Goal: Task Accomplishment & Management: Use online tool/utility

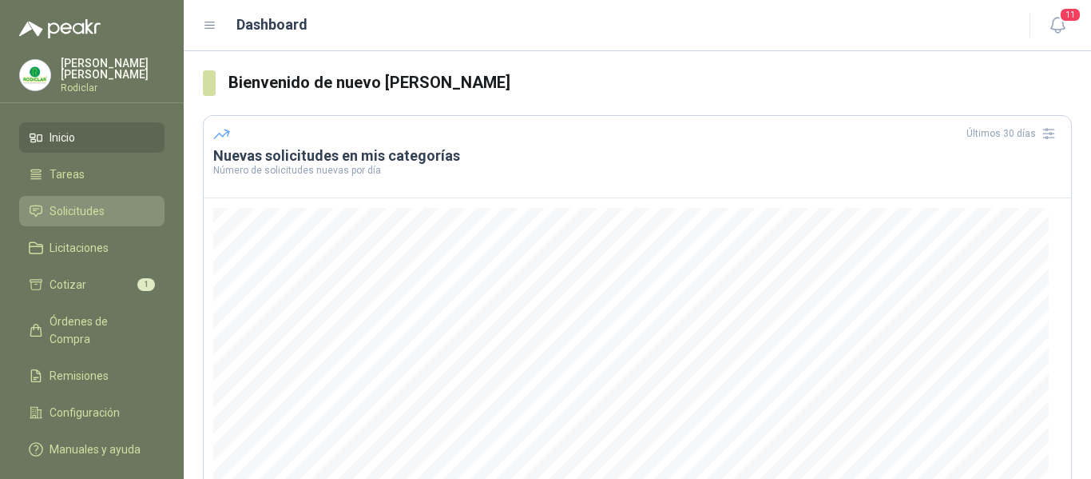
click at [93, 215] on span "Solicitudes" at bounding box center [77, 211] width 55 height 18
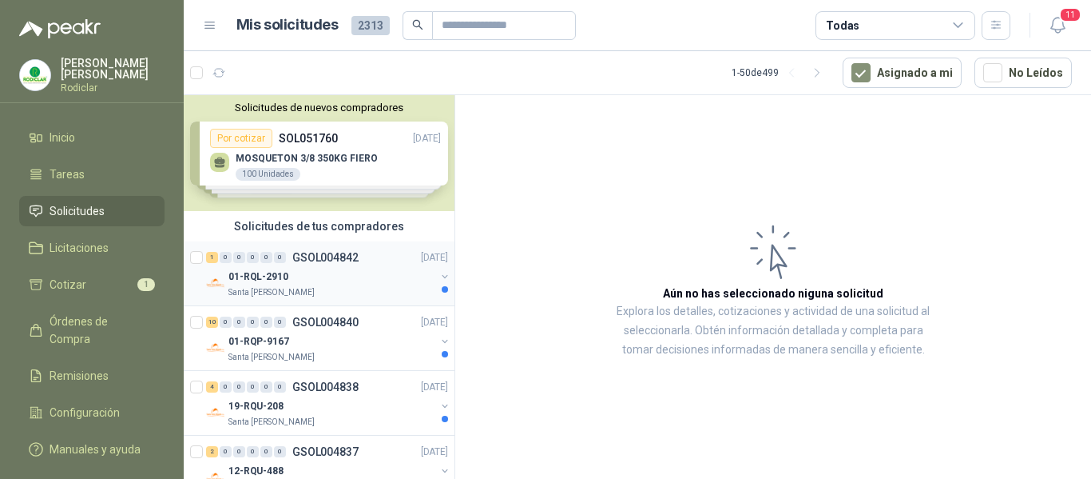
click at [367, 282] on div "01-RQL-2910" at bounding box center [331, 276] width 207 height 19
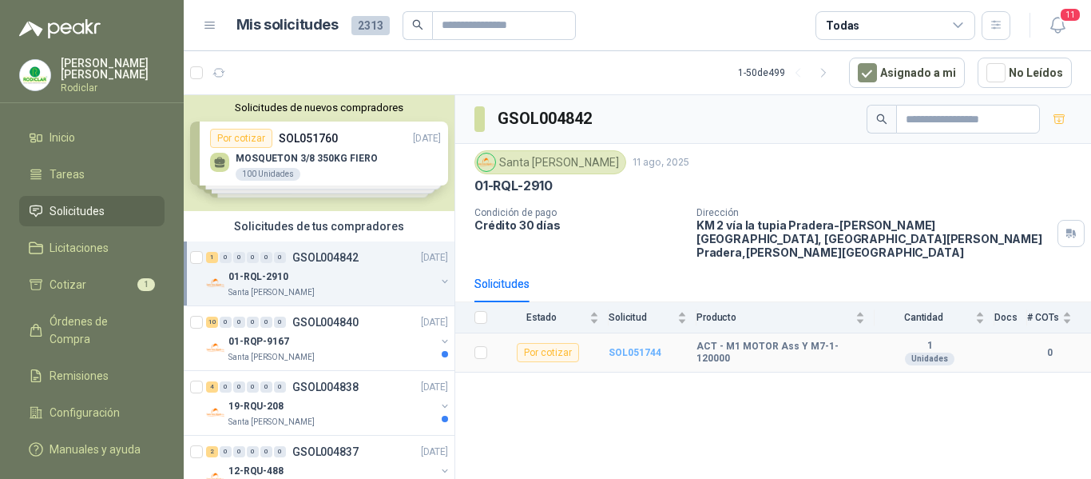
click at [621, 347] on b "SOL051744" at bounding box center [635, 352] width 53 height 11
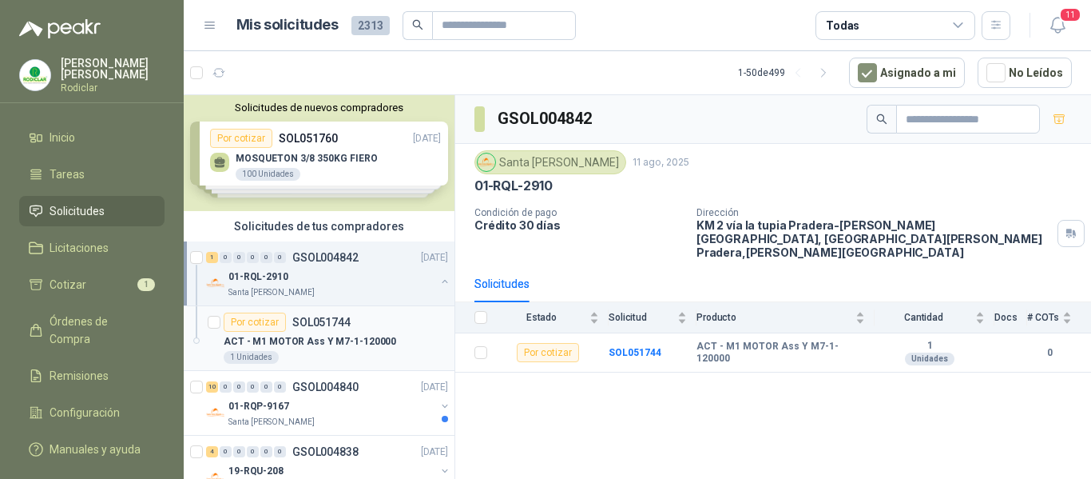
click at [393, 327] on div "Por cotizar SOL051744" at bounding box center [336, 321] width 224 height 19
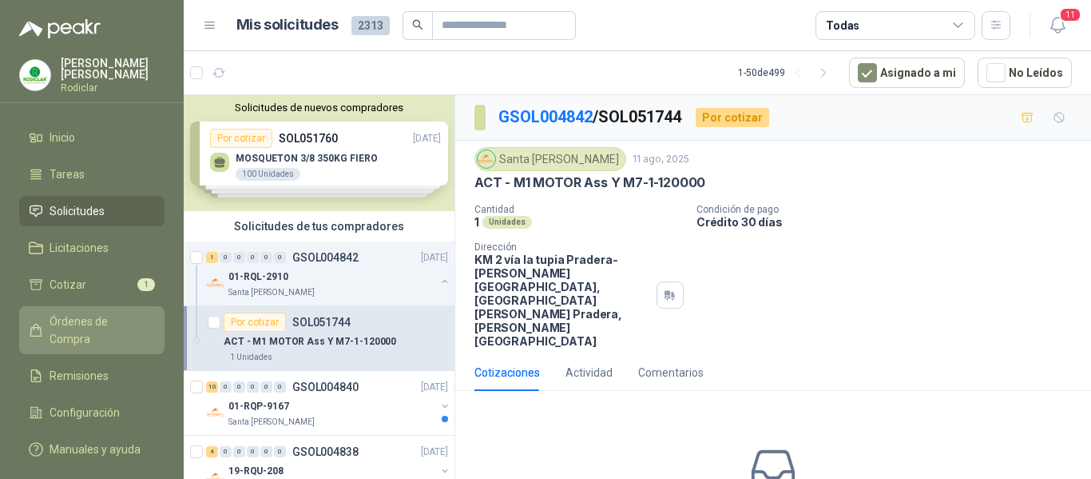
click at [106, 309] on link "Órdenes de Compra" at bounding box center [91, 330] width 145 height 48
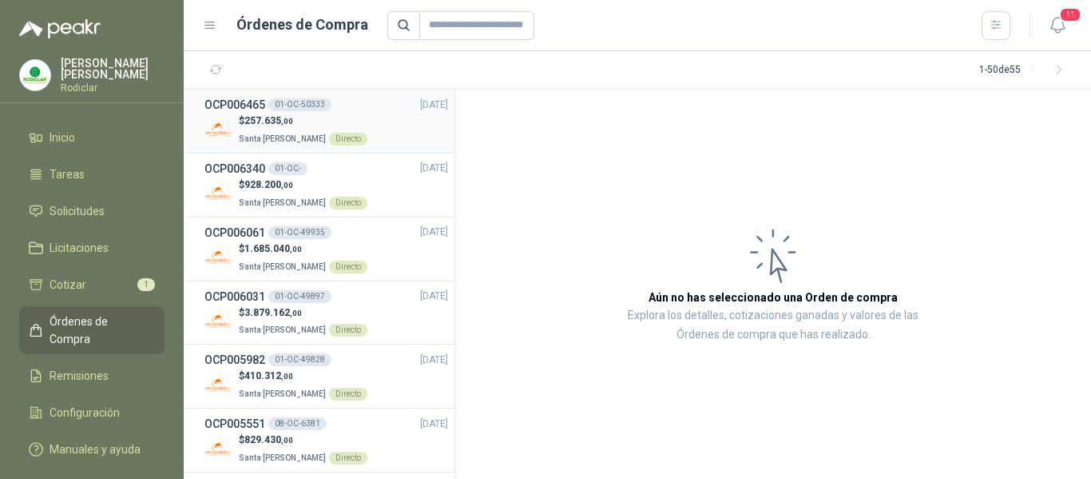
click at [268, 115] on span "257.635 ,00" at bounding box center [268, 120] width 49 height 11
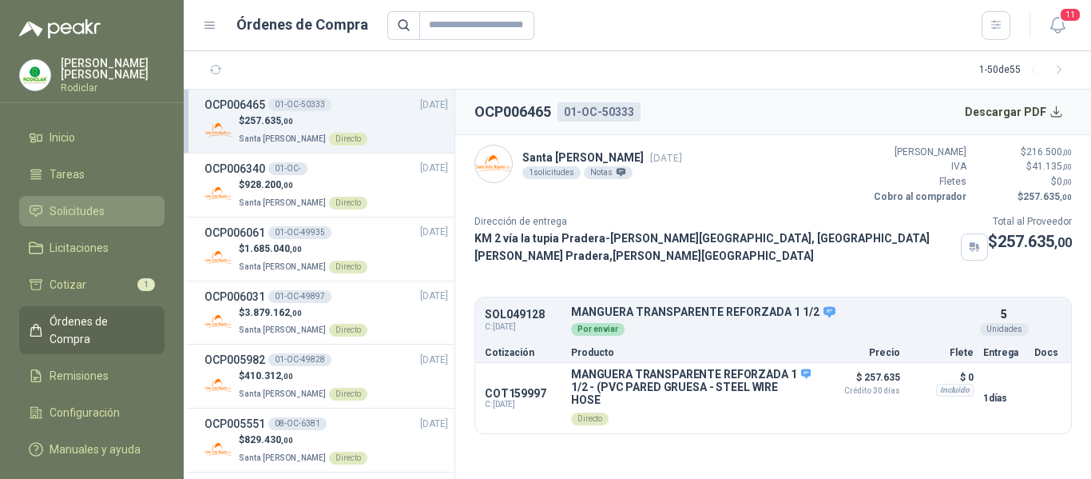
click at [101, 212] on span "Solicitudes" at bounding box center [77, 211] width 55 height 18
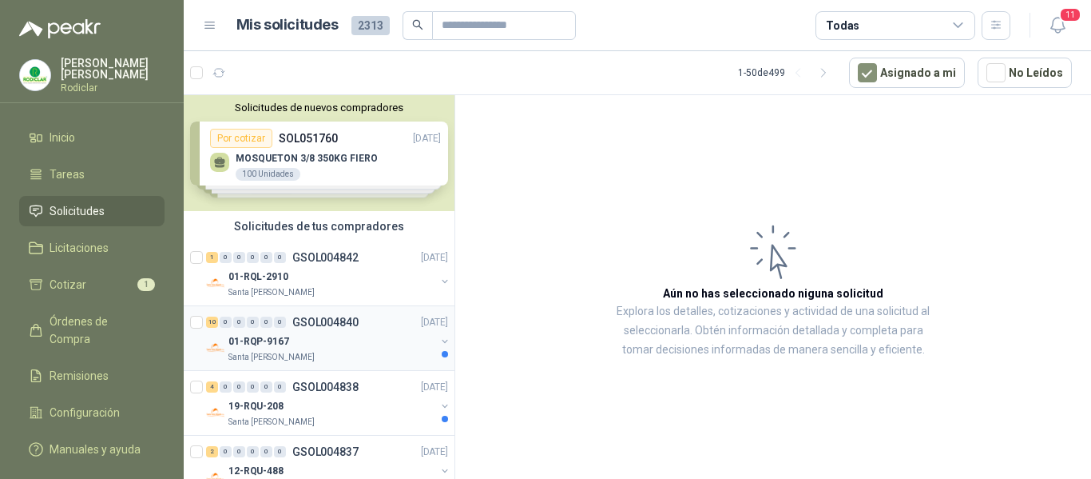
click at [376, 347] on div "01-RQP-9167" at bounding box center [331, 341] width 207 height 19
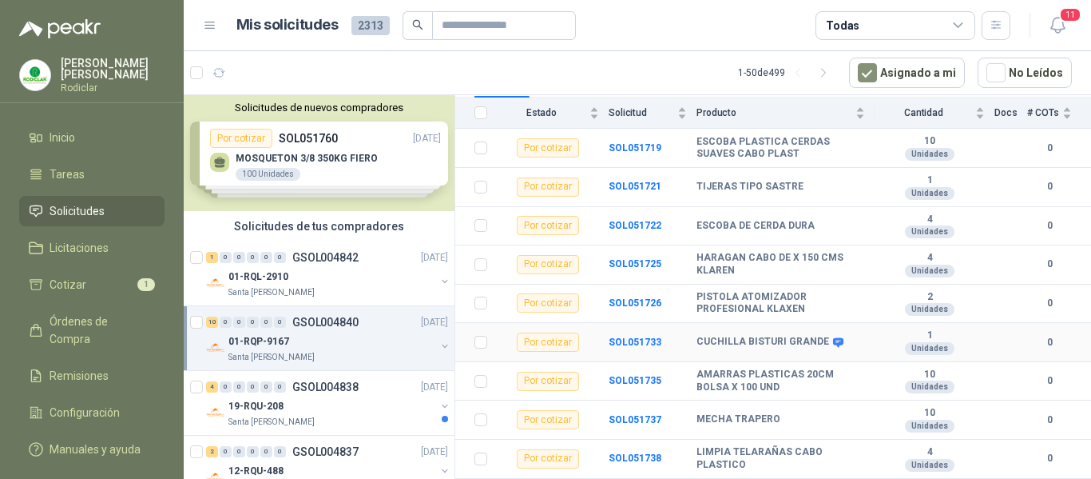
scroll to position [224, 0]
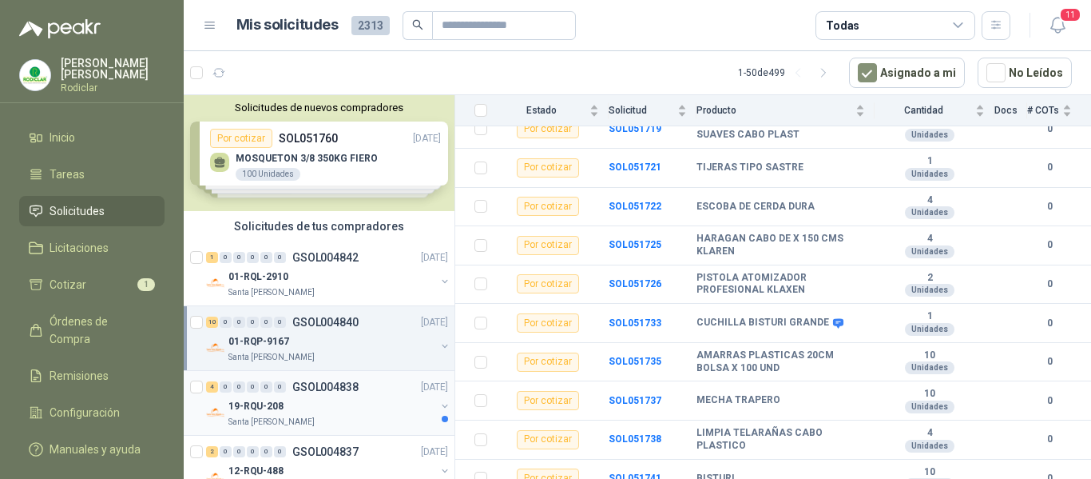
click at [332, 412] on div "19-RQU-208" at bounding box center [331, 405] width 207 height 19
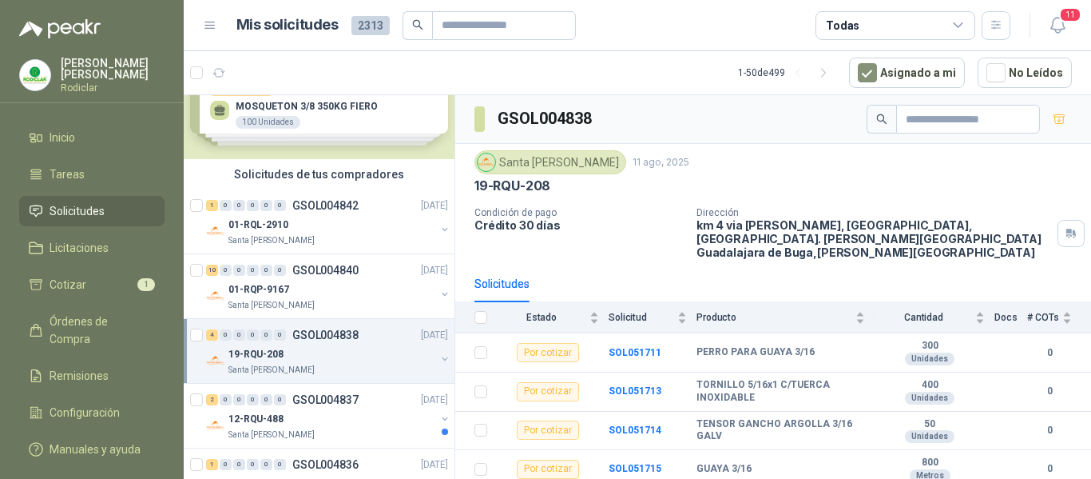
scroll to position [80, 0]
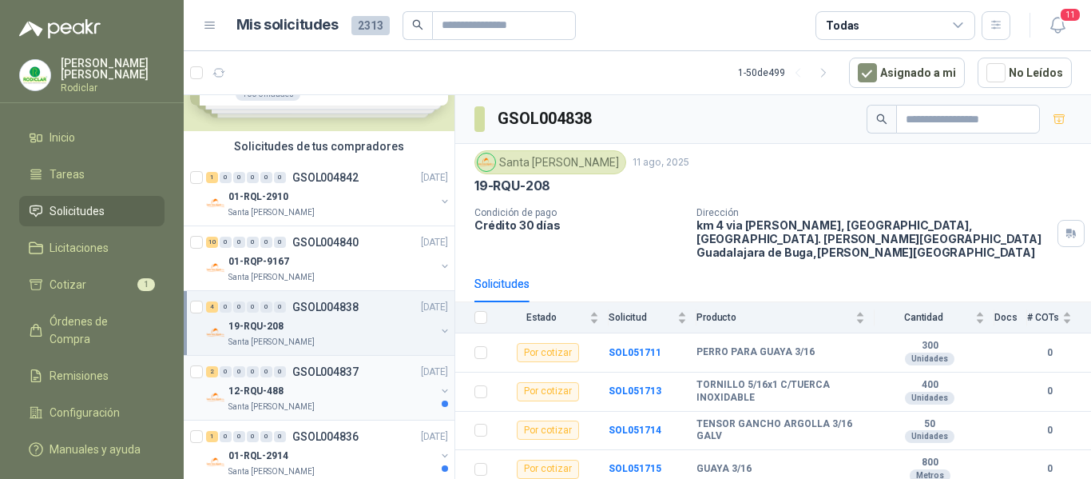
click at [347, 396] on div "12-RQU-488" at bounding box center [331, 390] width 207 height 19
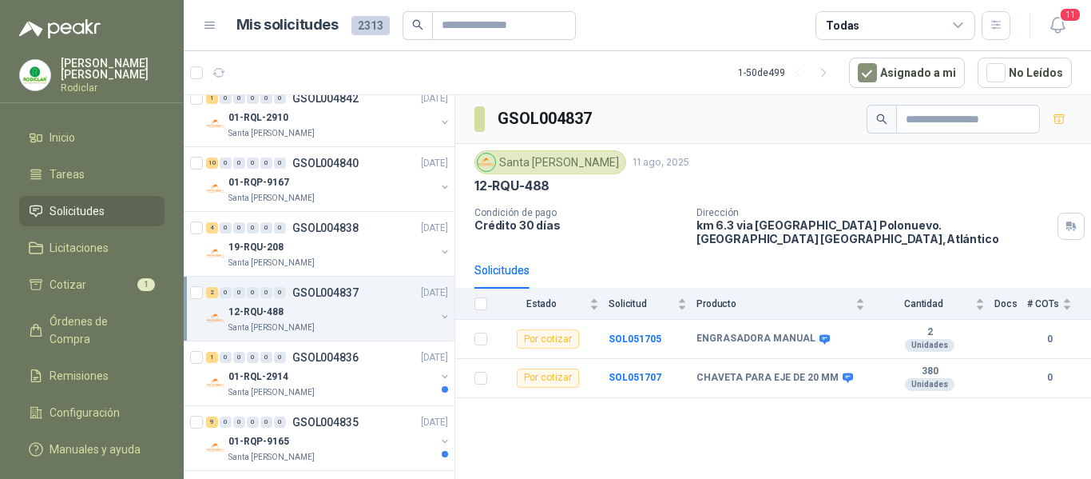
scroll to position [160, 0]
click at [365, 385] on div "Santa Anita Napoles" at bounding box center [331, 391] width 207 height 13
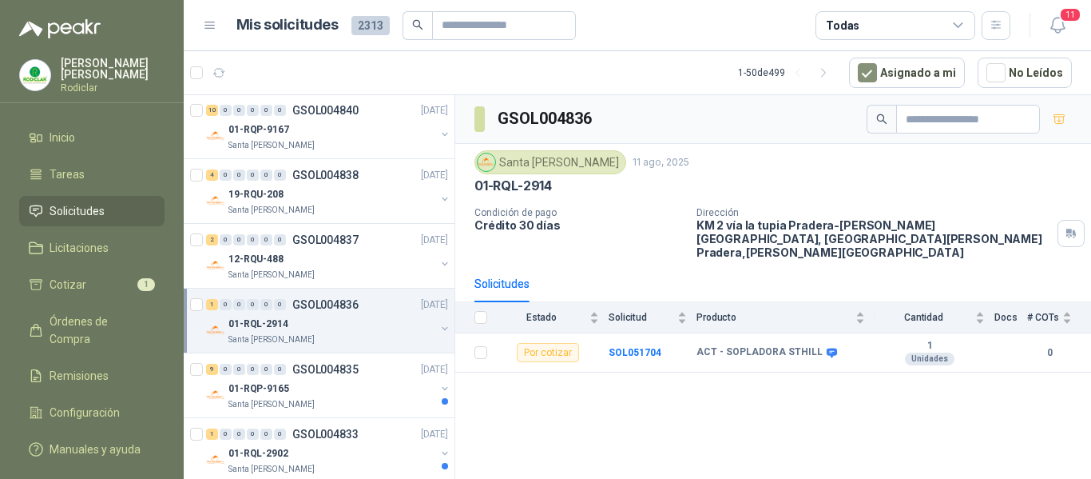
scroll to position [240, 0]
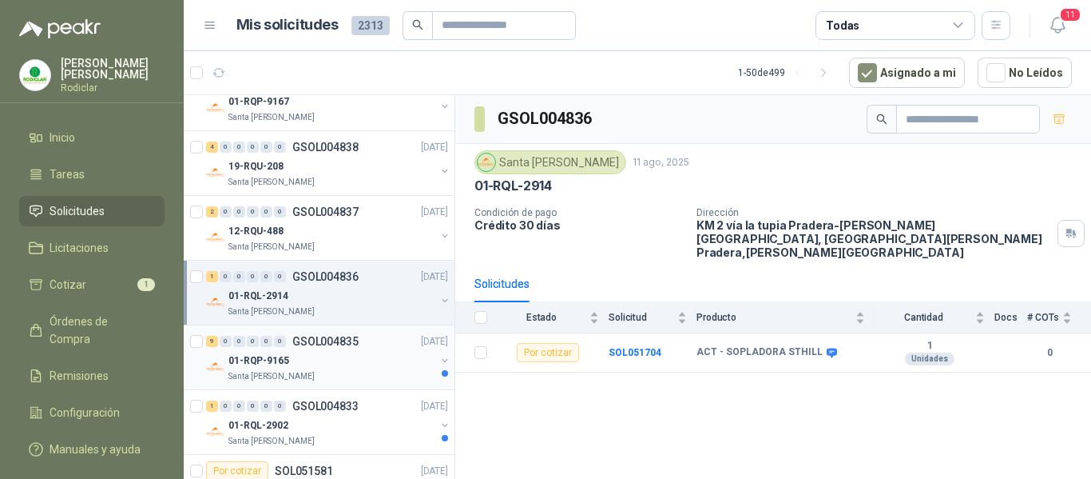
click at [358, 366] on div "01-RQP-9165" at bounding box center [331, 360] width 207 height 19
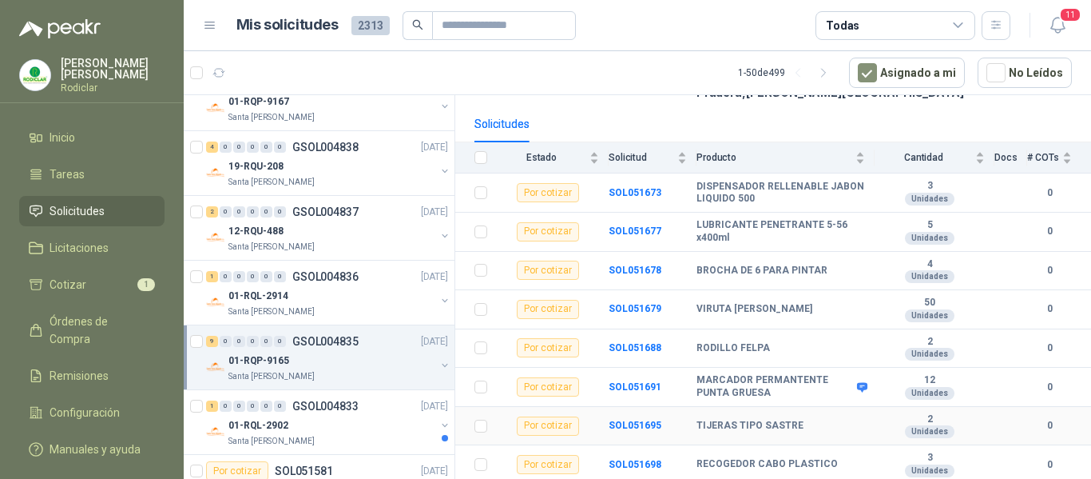
scroll to position [185, 0]
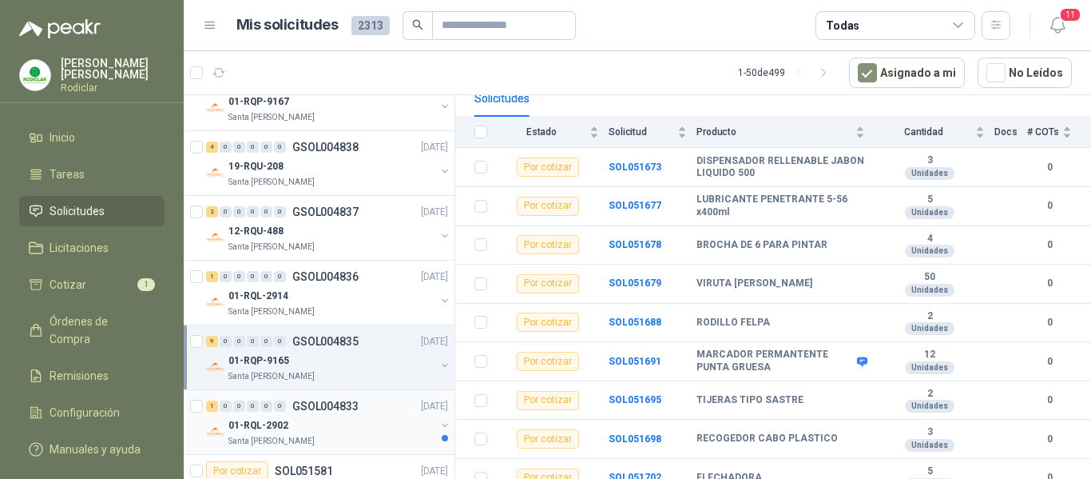
click at [354, 434] on div "01-RQL-2902" at bounding box center [331, 424] width 207 height 19
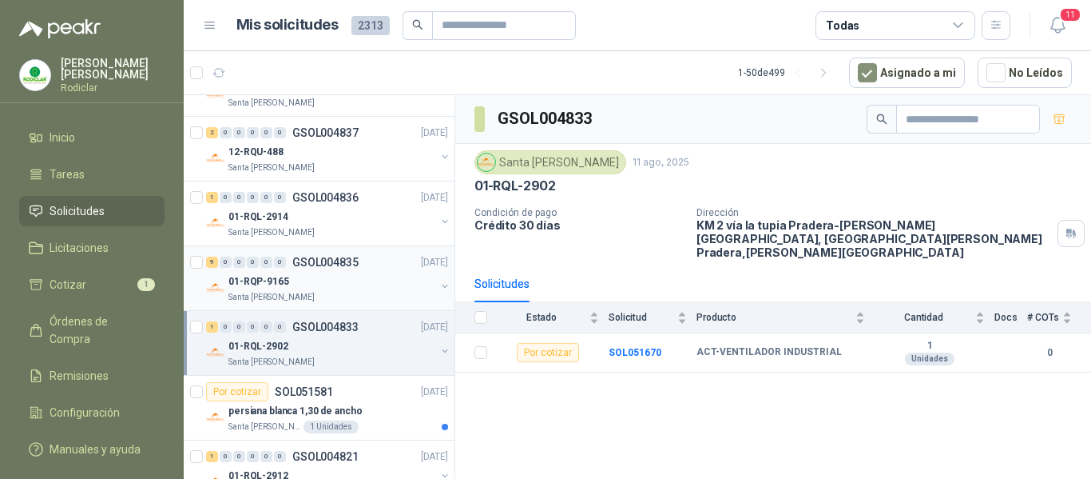
scroll to position [320, 0]
click at [375, 405] on div "persiana blanca 1,30 de ancho" at bounding box center [338, 409] width 220 height 19
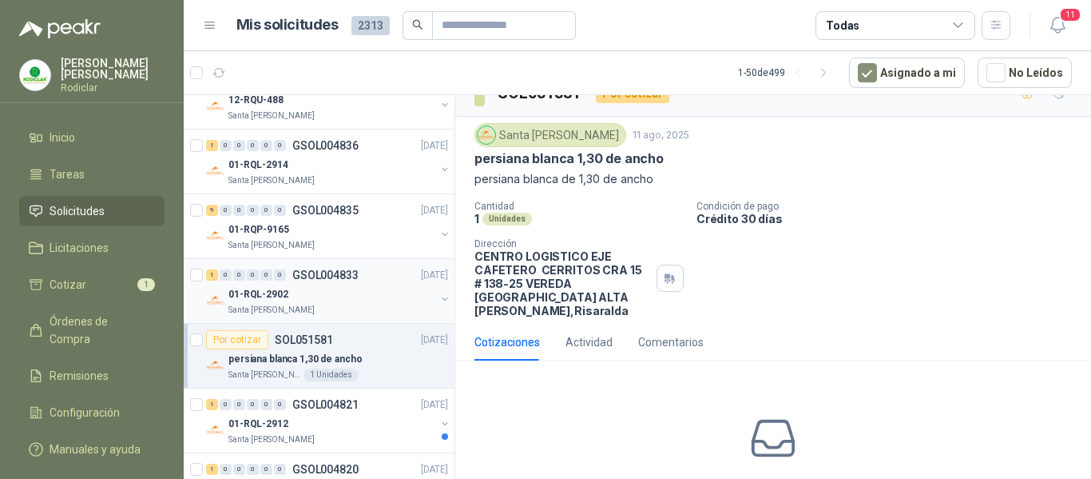
scroll to position [399, 0]
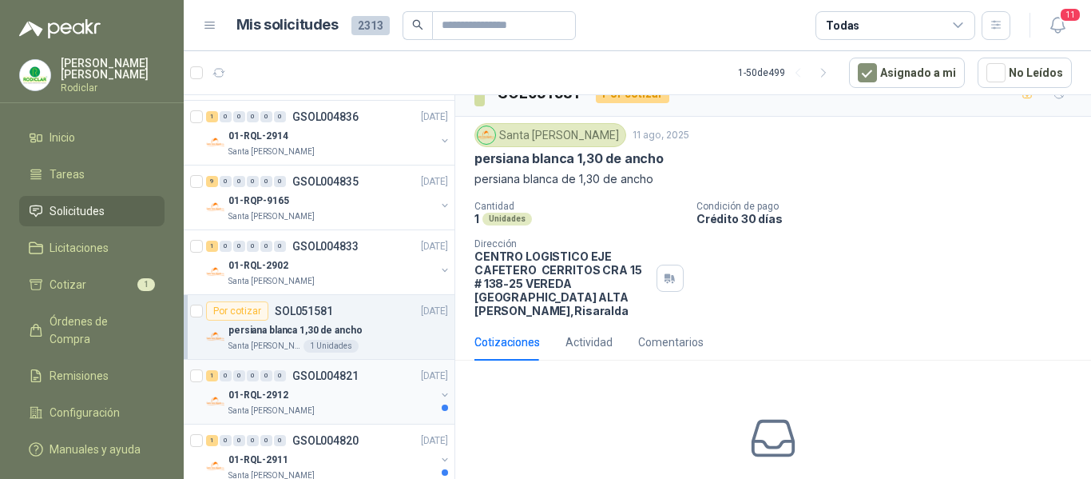
click at [361, 398] on div "01-RQL-2912" at bounding box center [331, 394] width 207 height 19
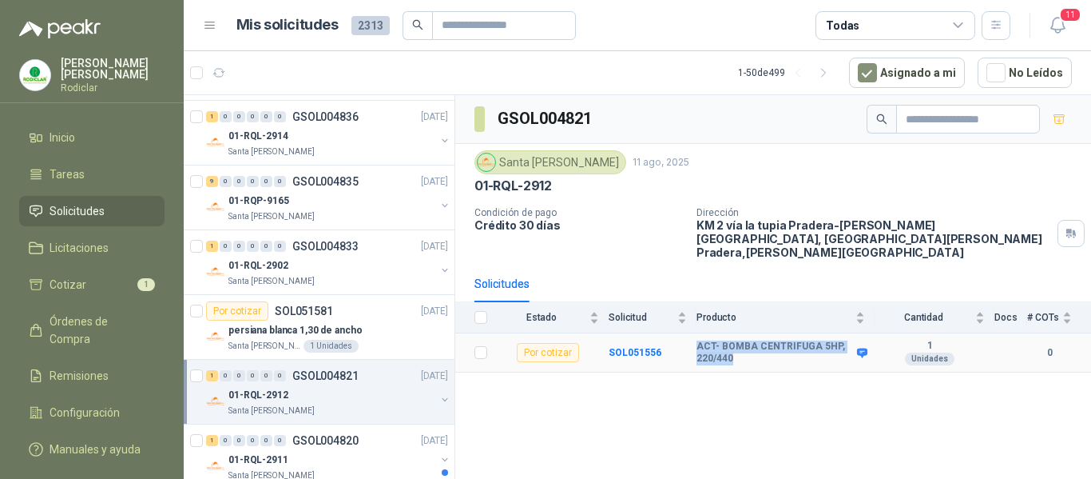
drag, startPoint x: 695, startPoint y: 332, endPoint x: 750, endPoint y: 343, distance: 56.1
click at [750, 343] on tr "Por cotizar SOL051556 ACT- BOMBA CENTRIFUGA 5HP, 220/440 1 Unidades 0" at bounding box center [773, 352] width 636 height 39
copy tr "ACT- BOMBA CENTRIFUGA 5HP, 220/440"
click at [578, 399] on div "GSOL004821 Santa Anita Napoles 11 ago, 2025 01-RQL-2912 Condición de pago Crédi…" at bounding box center [773, 289] width 636 height 389
click at [384, 448] on div "1 0 0 0 0 0 GSOL004820 11/08/25" at bounding box center [328, 440] width 245 height 19
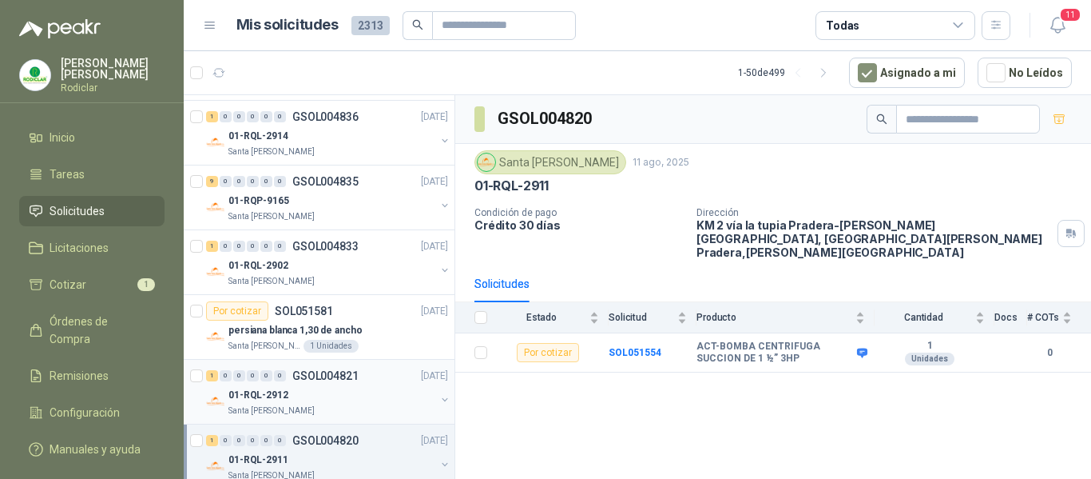
click at [336, 387] on div "01-RQL-2912" at bounding box center [331, 394] width 207 height 19
click at [368, 443] on div "1 0 0 0 0 0 GSOL004820 11/08/25" at bounding box center [328, 440] width 245 height 19
drag, startPoint x: 699, startPoint y: 334, endPoint x: 804, endPoint y: 349, distance: 106.5
click at [804, 349] on b "ACT-BOMBA CENTRIFUGA SUCCION DE 1 ½” 3HP" at bounding box center [775, 352] width 157 height 25
copy b "ACT-BOMBA CENTRIFUGA SUCCION DE 1 ½” 3HP"
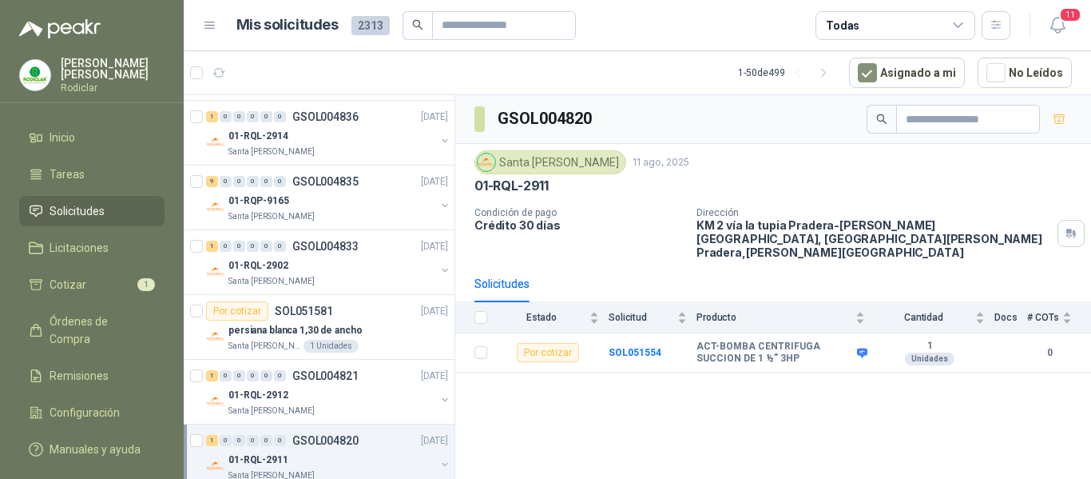
click at [697, 425] on div "GSOL004820 Santa Anita Napoles 11 ago, 2025 01-RQL-2911 Condición de pago Crédi…" at bounding box center [773, 289] width 636 height 389
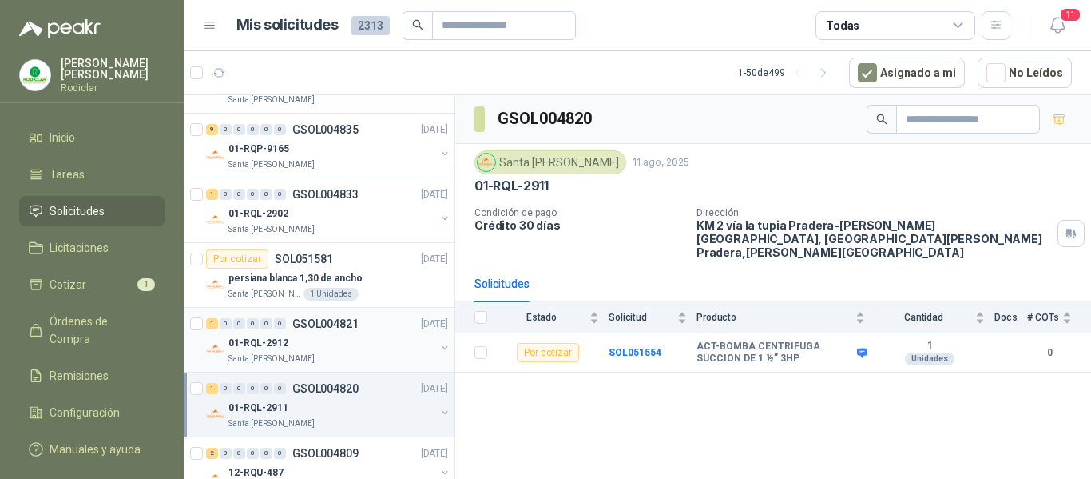
scroll to position [479, 0]
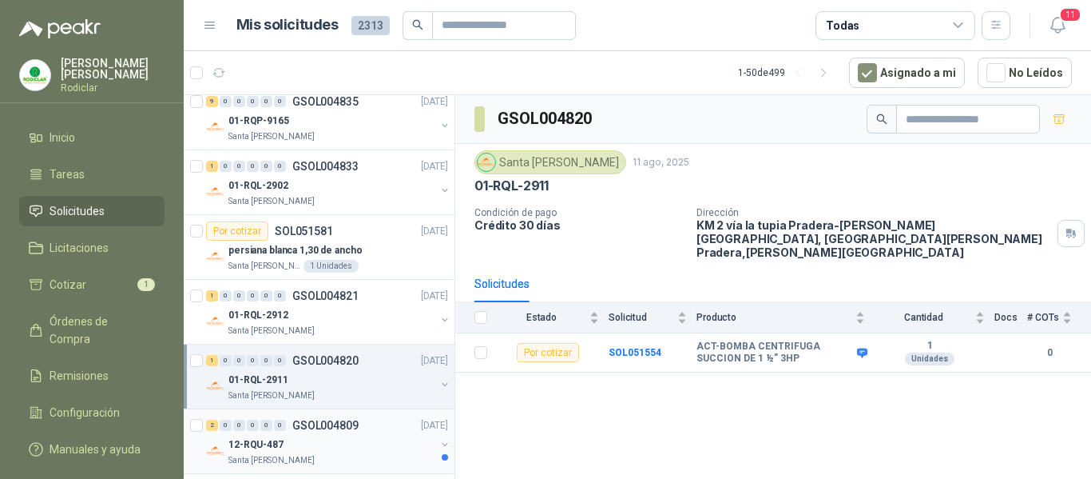
click at [363, 439] on div "12-RQU-487" at bounding box center [331, 444] width 207 height 19
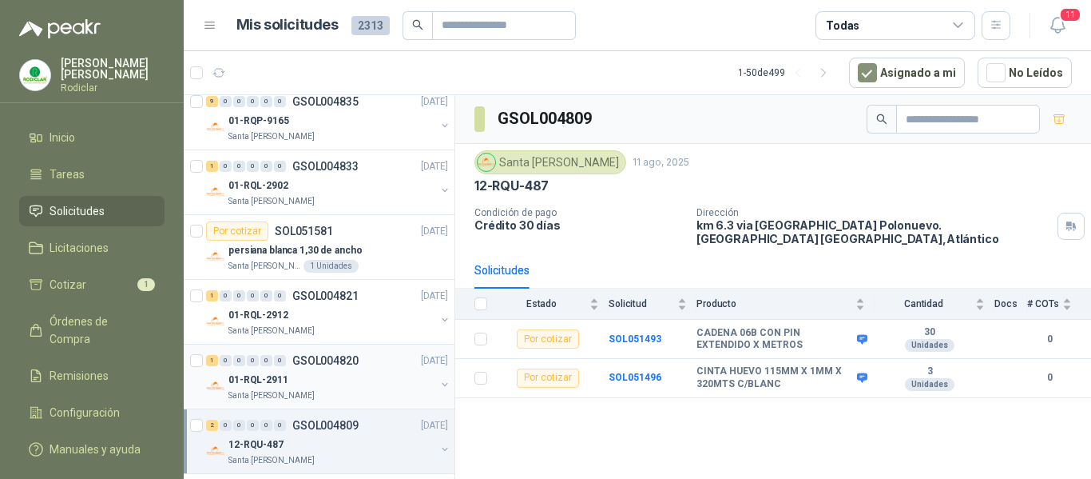
scroll to position [559, 0]
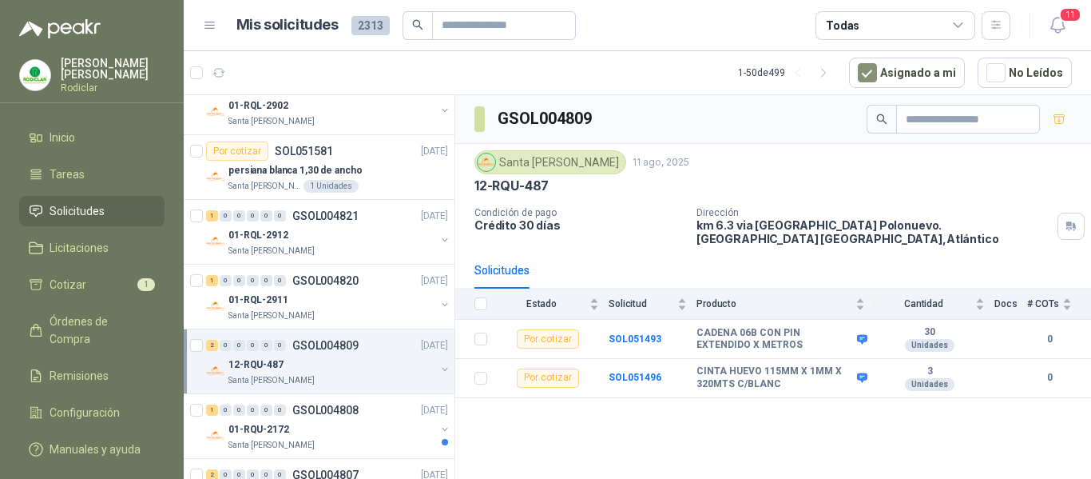
click at [365, 369] on div "12-RQU-487" at bounding box center [331, 364] width 207 height 19
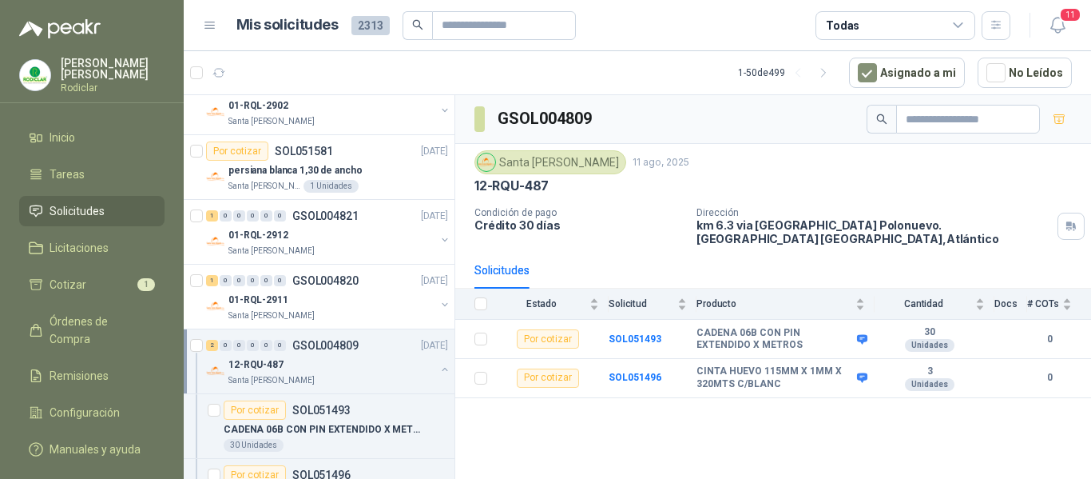
scroll to position [639, 0]
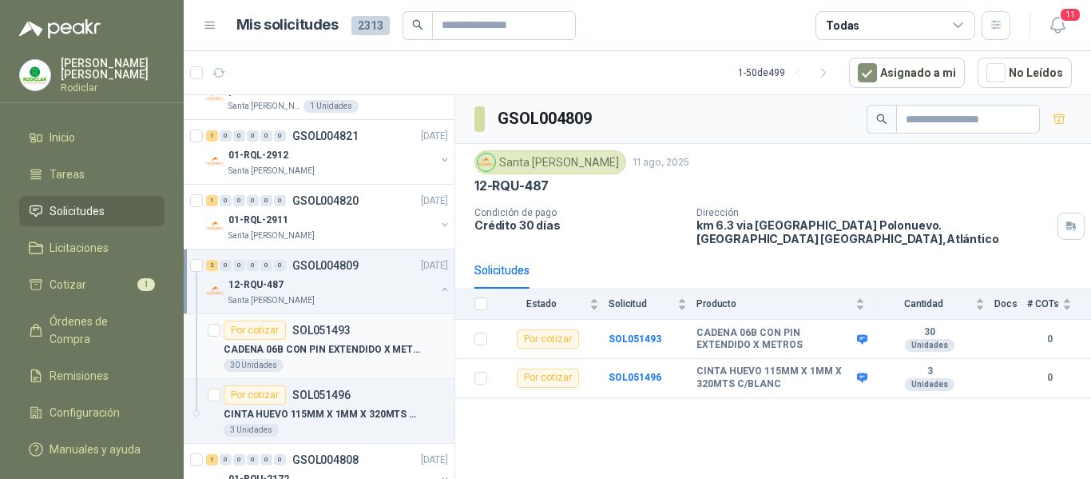
click at [375, 369] on div "30 Unidades" at bounding box center [336, 365] width 224 height 13
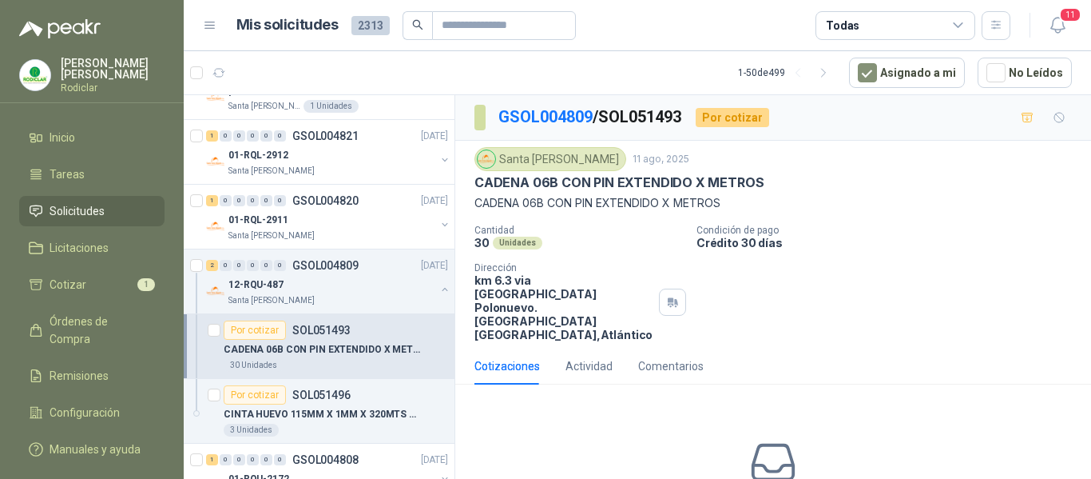
scroll to position [719, 0]
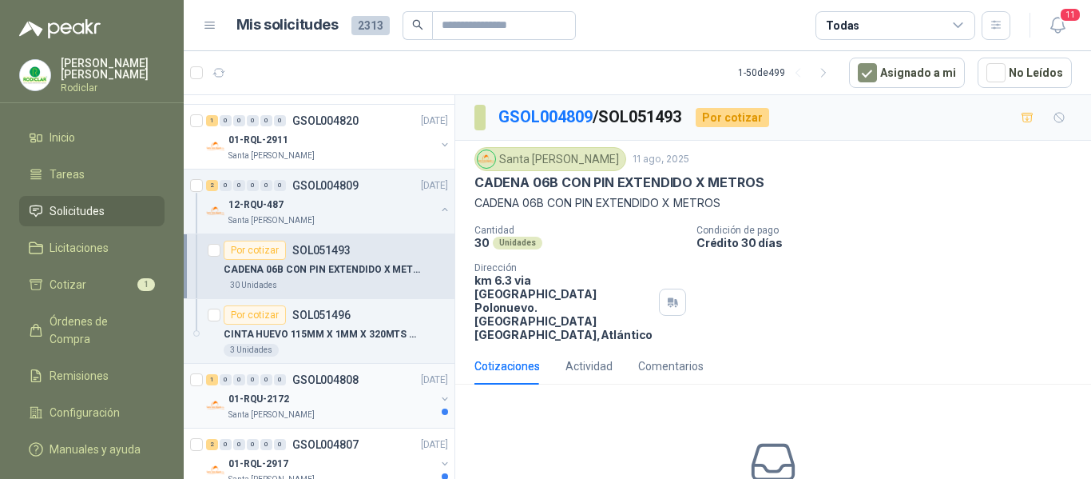
click at [387, 390] on div "01-RQU-2172" at bounding box center [331, 398] width 207 height 19
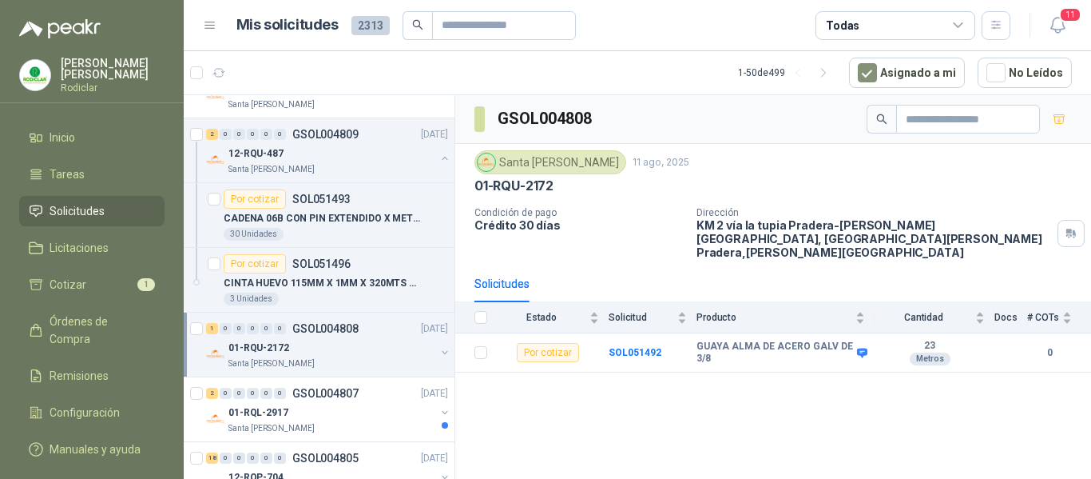
scroll to position [799, 0]
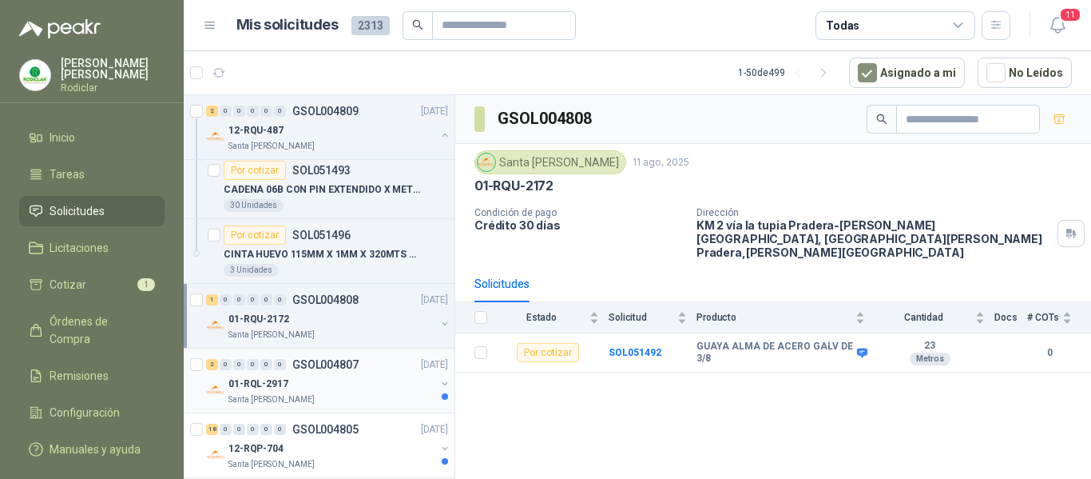
click at [386, 387] on div "01-RQL-2917" at bounding box center [331, 383] width 207 height 19
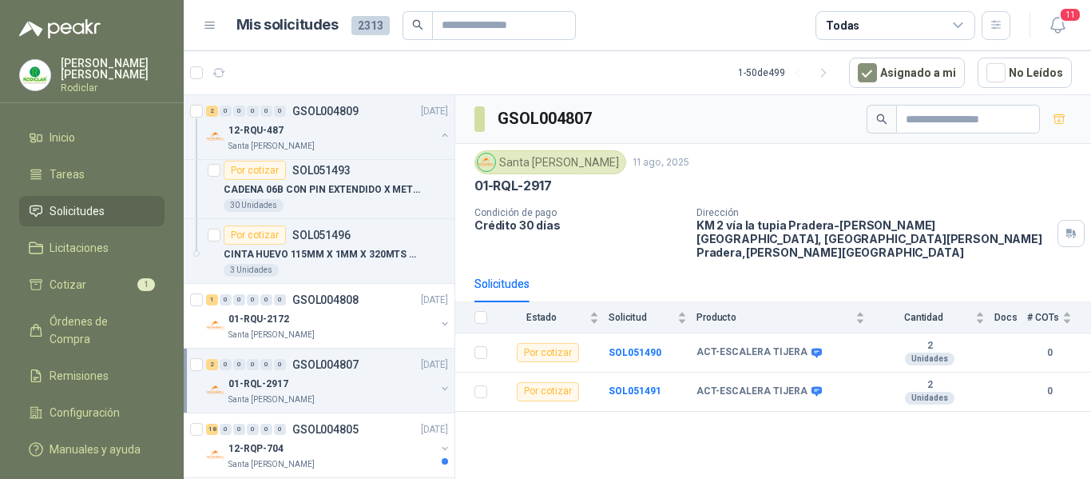
scroll to position [879, 0]
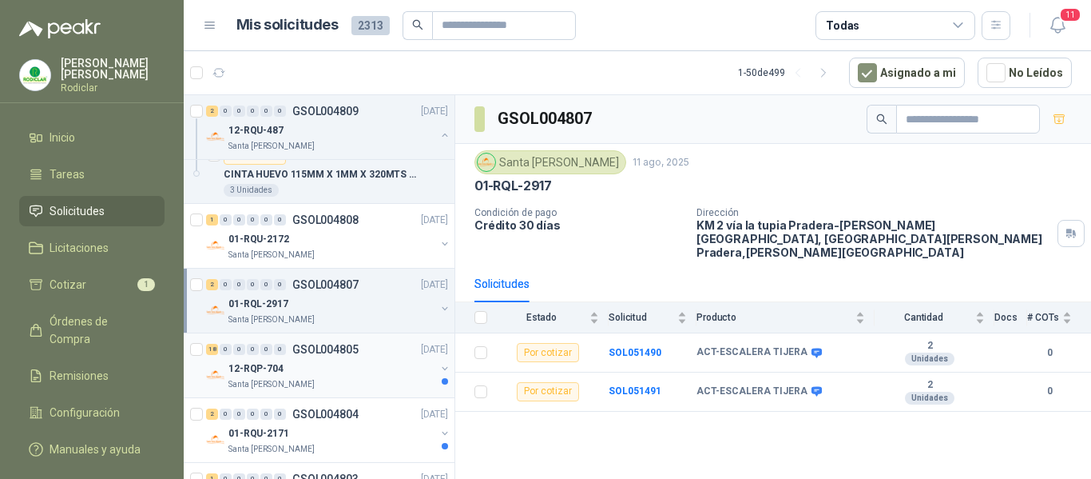
click at [379, 385] on div "Santa Anita Napoles" at bounding box center [331, 384] width 207 height 13
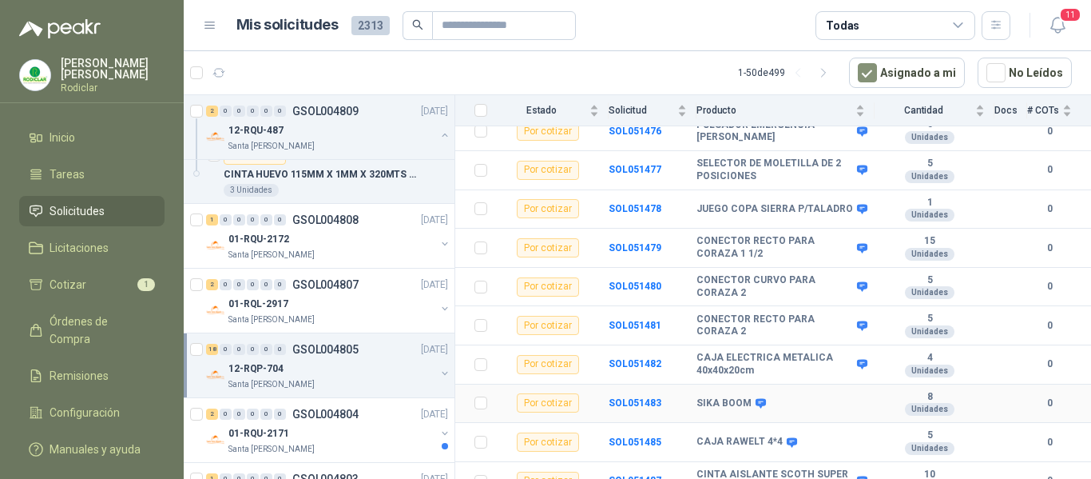
scroll to position [523, 0]
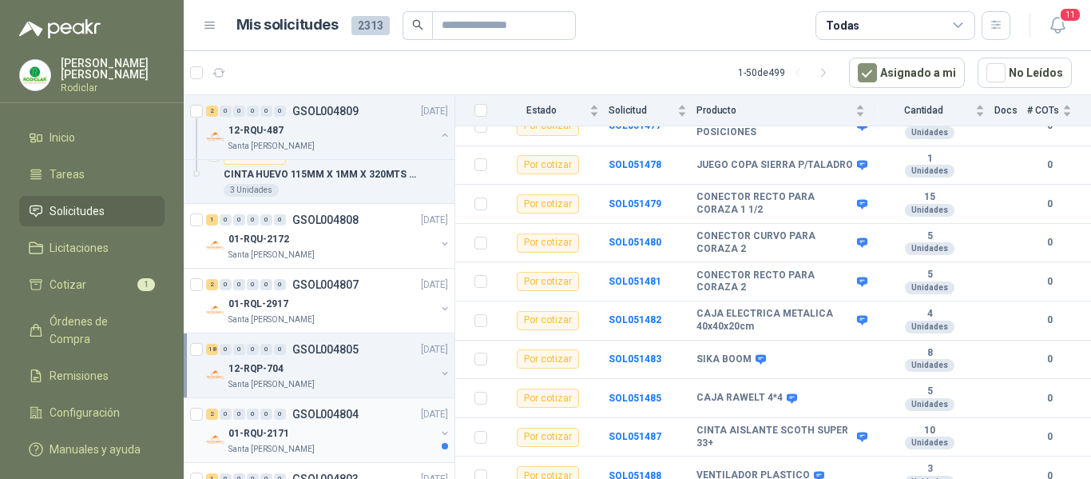
click at [378, 435] on div "01-RQU-2171" at bounding box center [331, 432] width 207 height 19
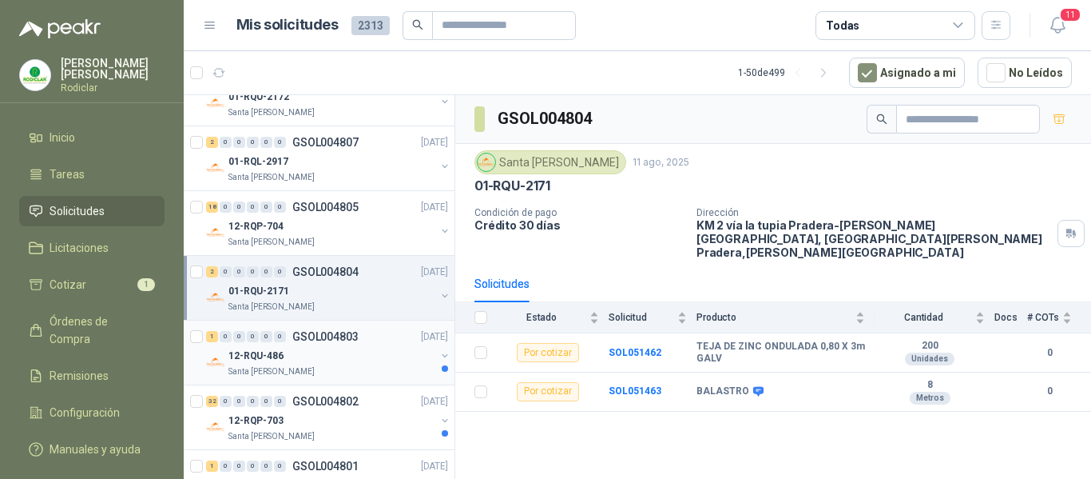
scroll to position [1039, 0]
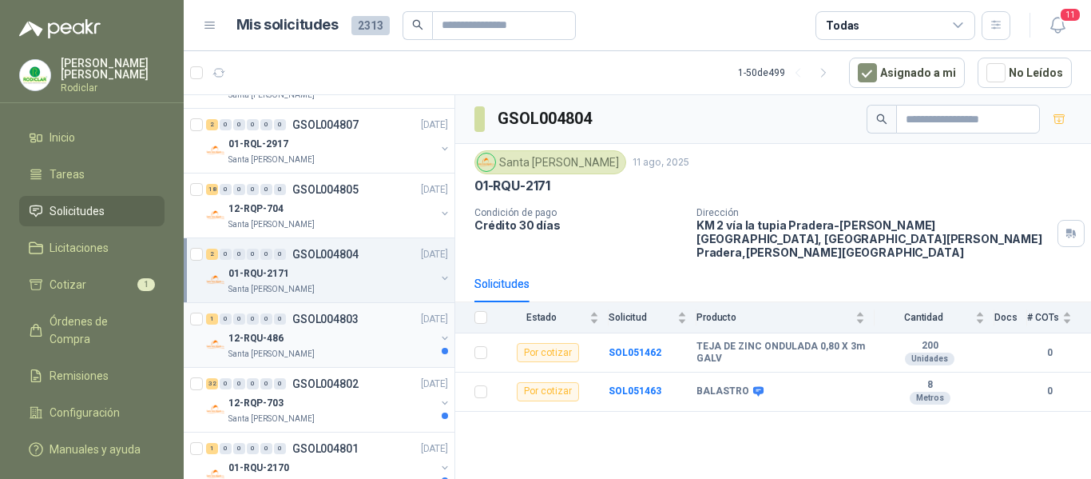
click at [371, 350] on div "Santa Anita Napoles" at bounding box center [331, 354] width 207 height 13
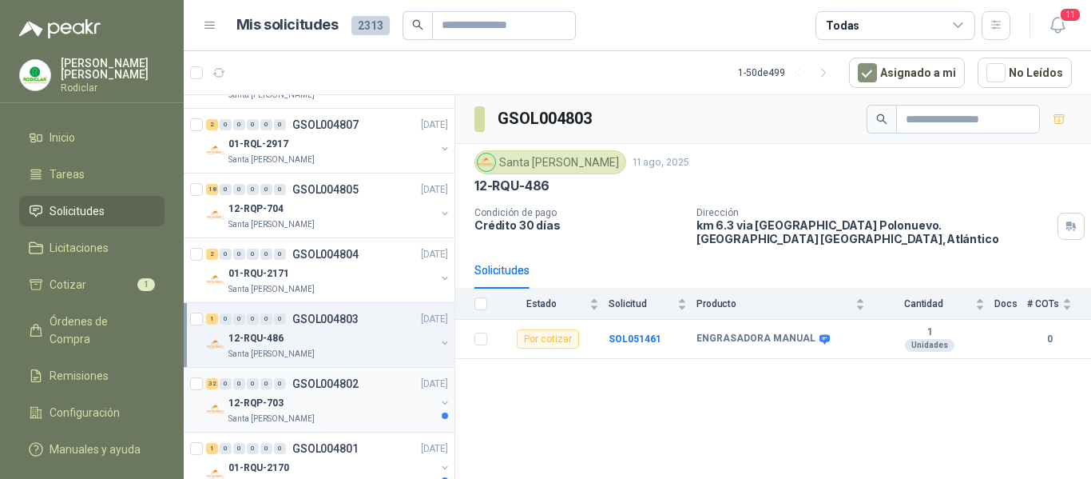
click at [354, 409] on div "12-RQP-703" at bounding box center [331, 402] width 207 height 19
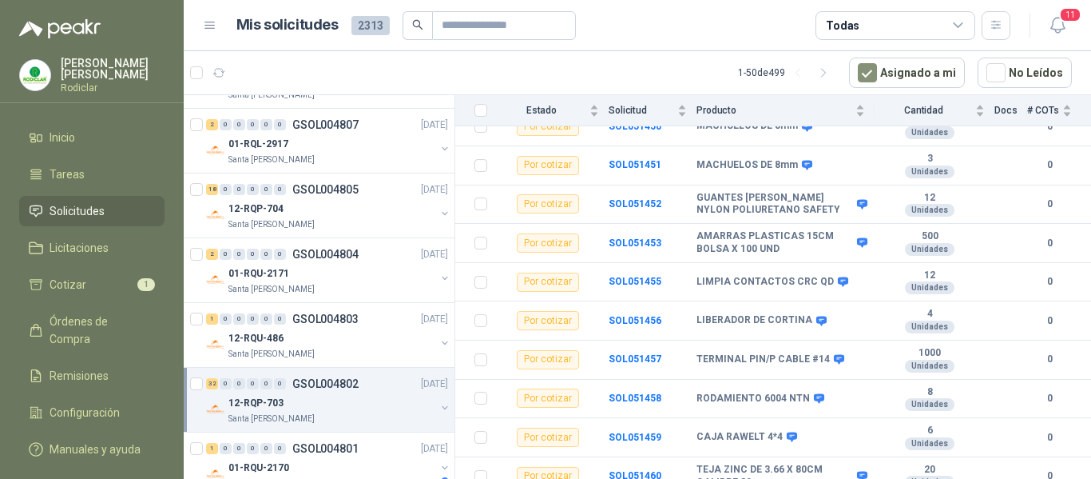
scroll to position [1118, 0]
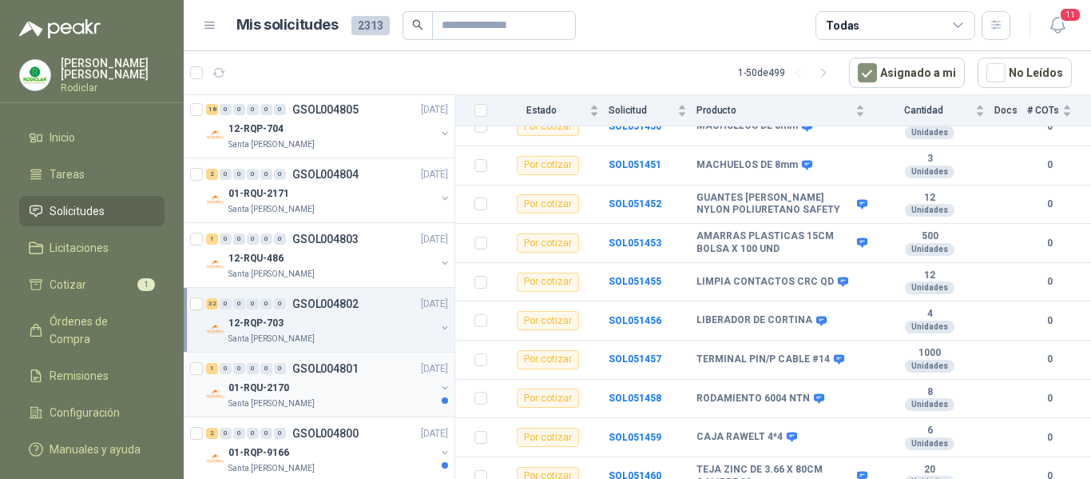
click at [363, 395] on div "01-RQU-2170" at bounding box center [331, 387] width 207 height 19
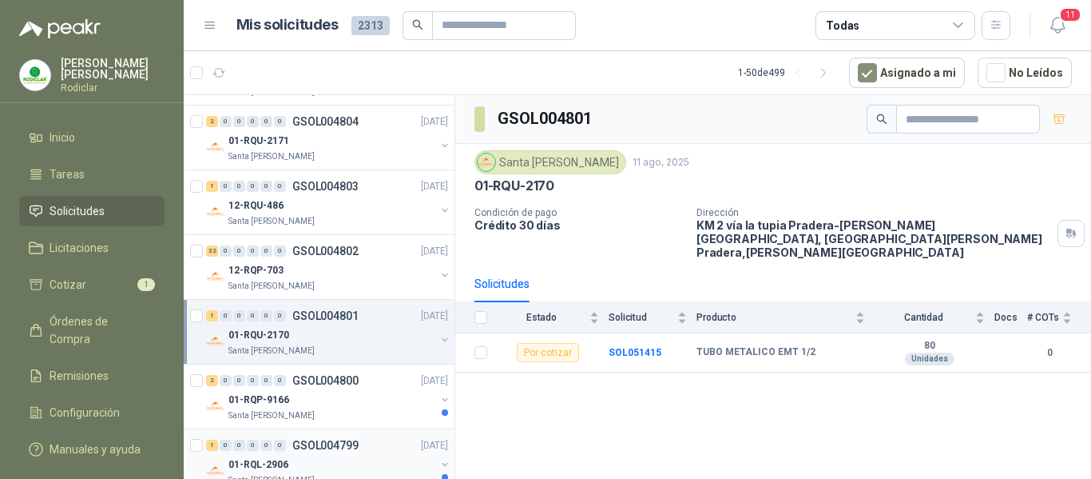
scroll to position [1198, 0]
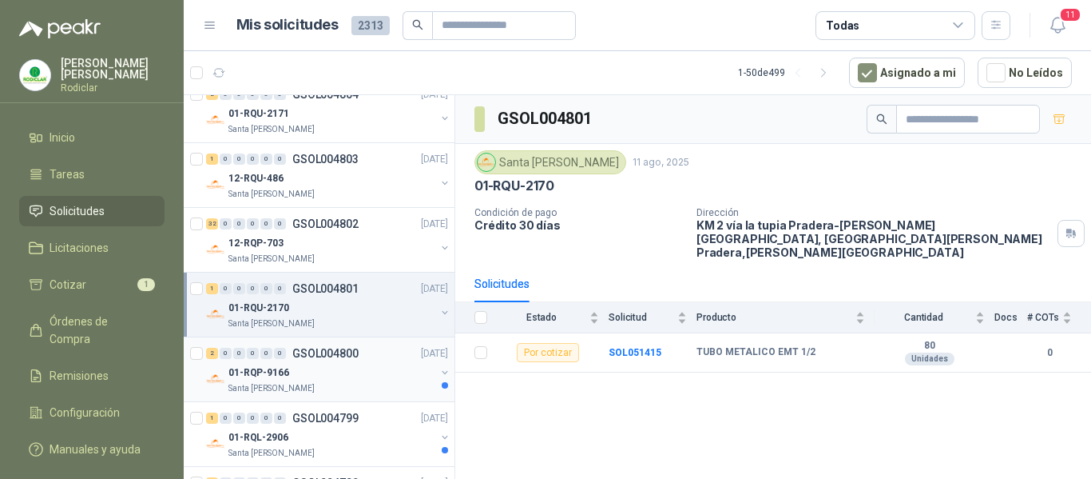
click at [373, 379] on div "01-RQP-9166" at bounding box center [331, 372] width 207 height 19
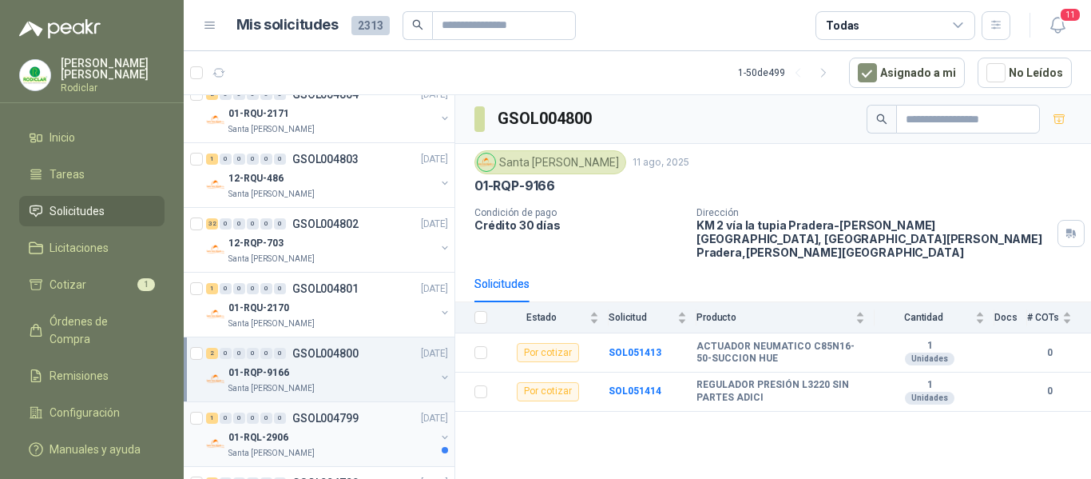
click at [369, 433] on div "01-RQL-2906" at bounding box center [331, 436] width 207 height 19
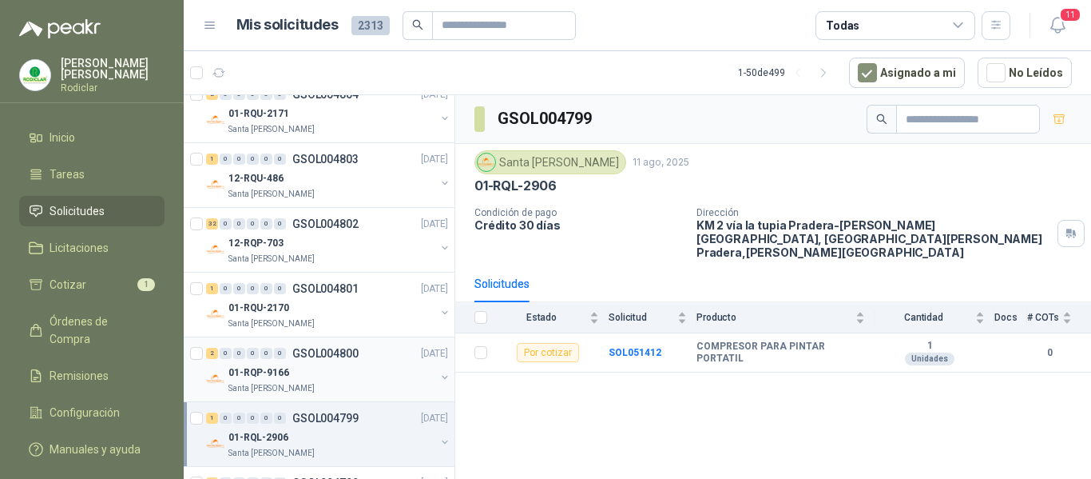
scroll to position [1278, 0]
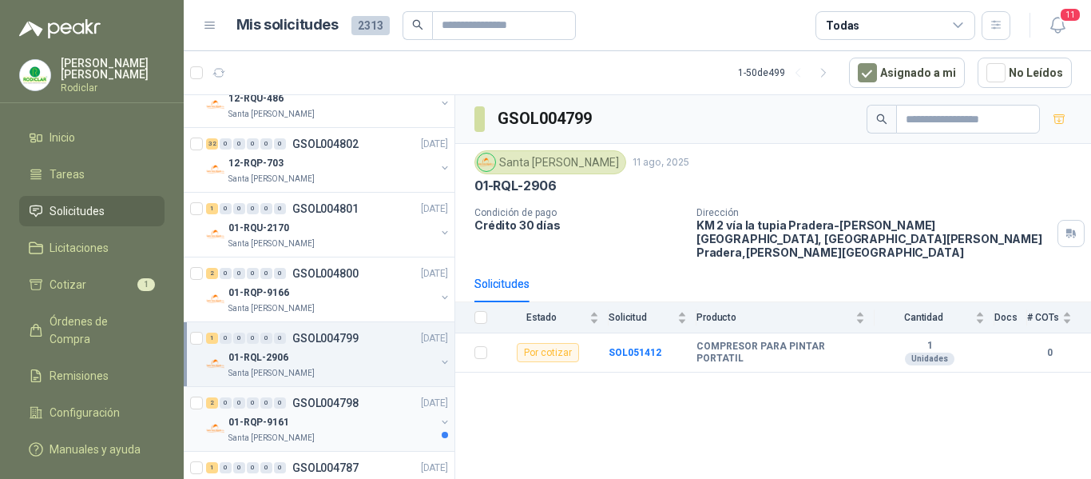
click at [371, 426] on div "01-RQP-9161" at bounding box center [331, 421] width 207 height 19
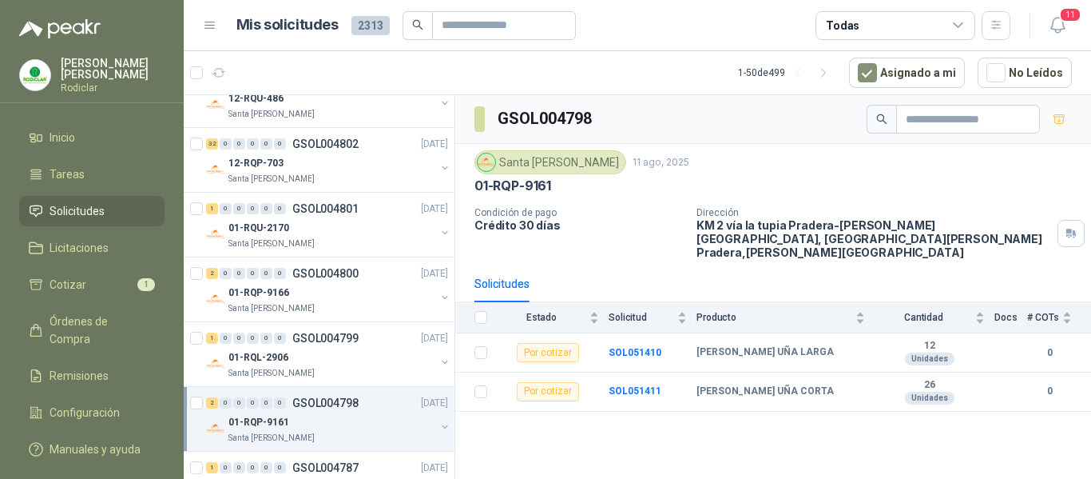
scroll to position [1358, 0]
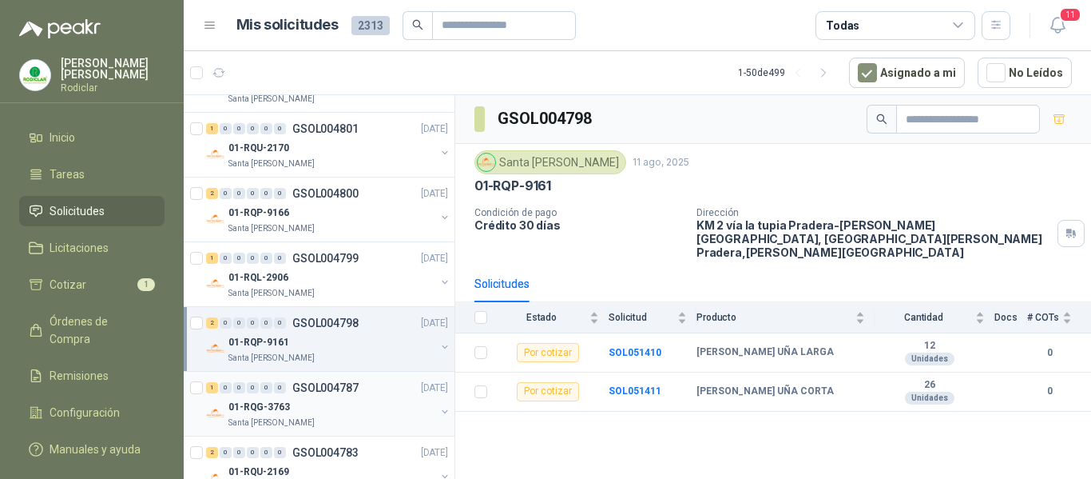
click at [369, 405] on div "01-RQG-3763" at bounding box center [331, 406] width 207 height 19
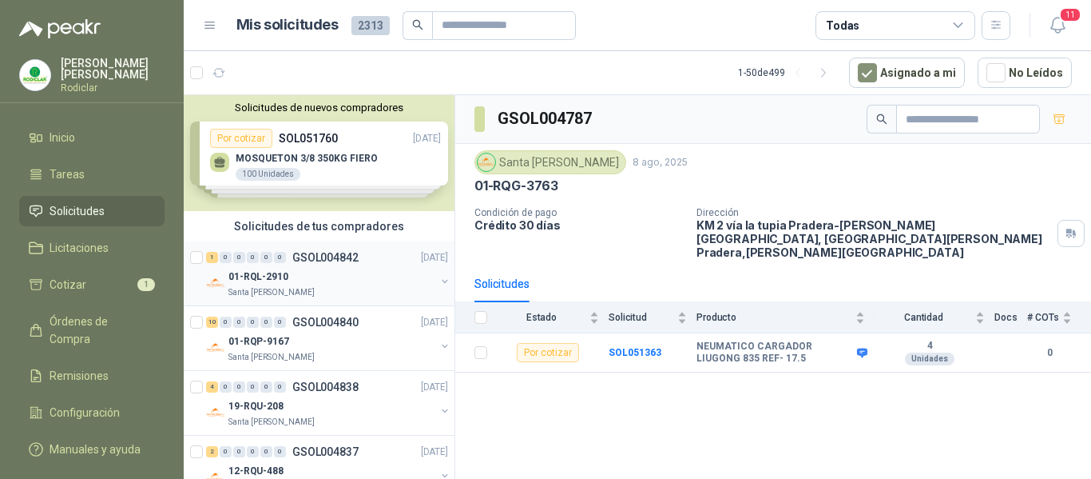
click at [350, 276] on div "01-RQL-2910" at bounding box center [331, 276] width 207 height 19
click at [334, 352] on div "Santa Anita Napoles" at bounding box center [331, 357] width 207 height 13
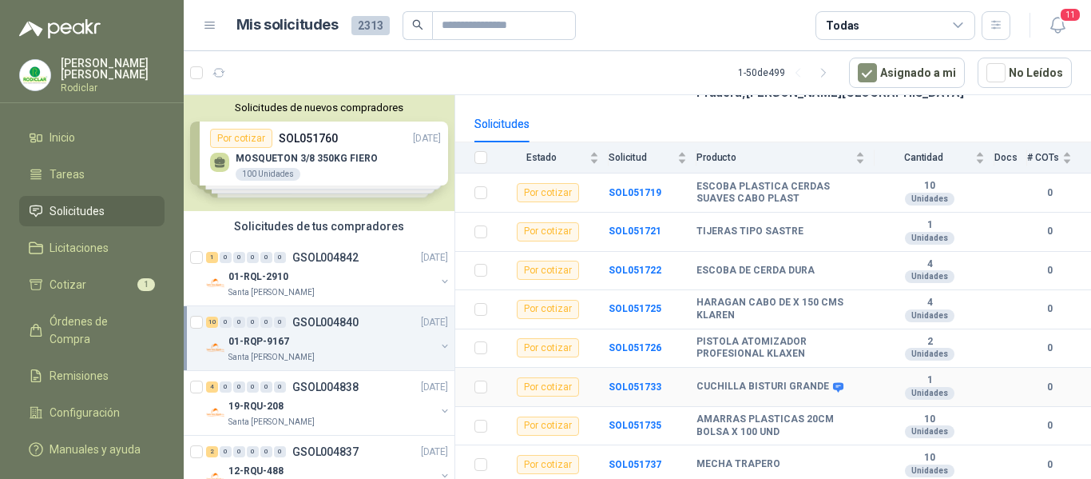
scroll to position [224, 0]
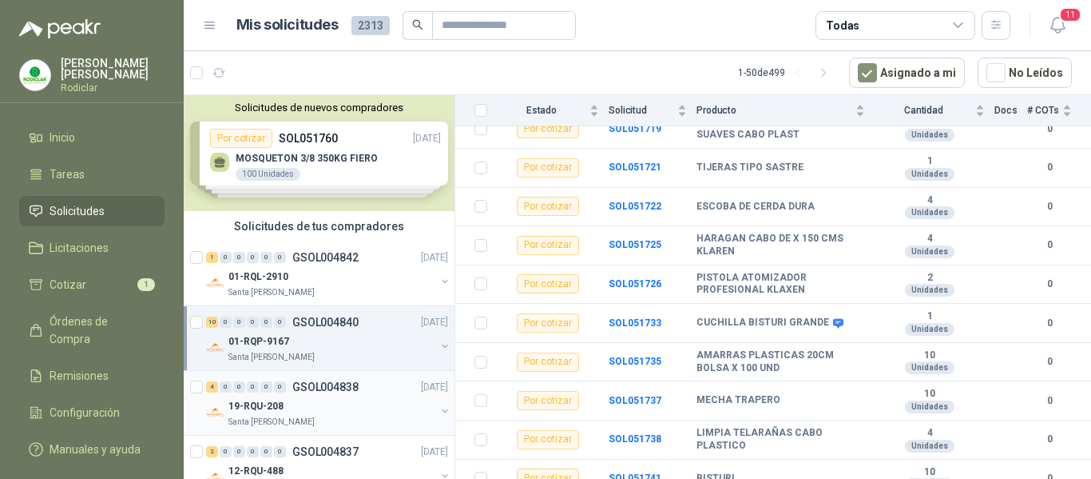
click at [362, 403] on div "19-RQU-208" at bounding box center [331, 405] width 207 height 19
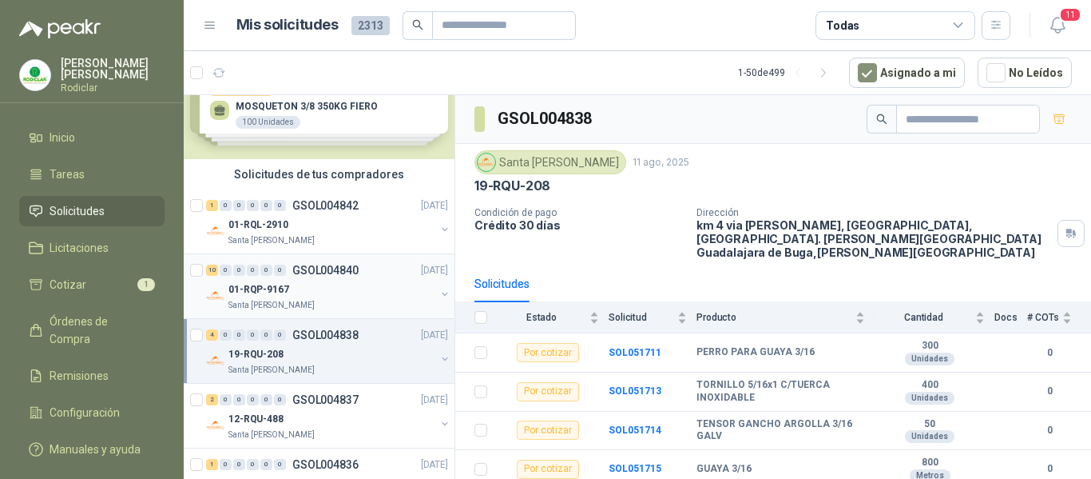
scroll to position [80, 0]
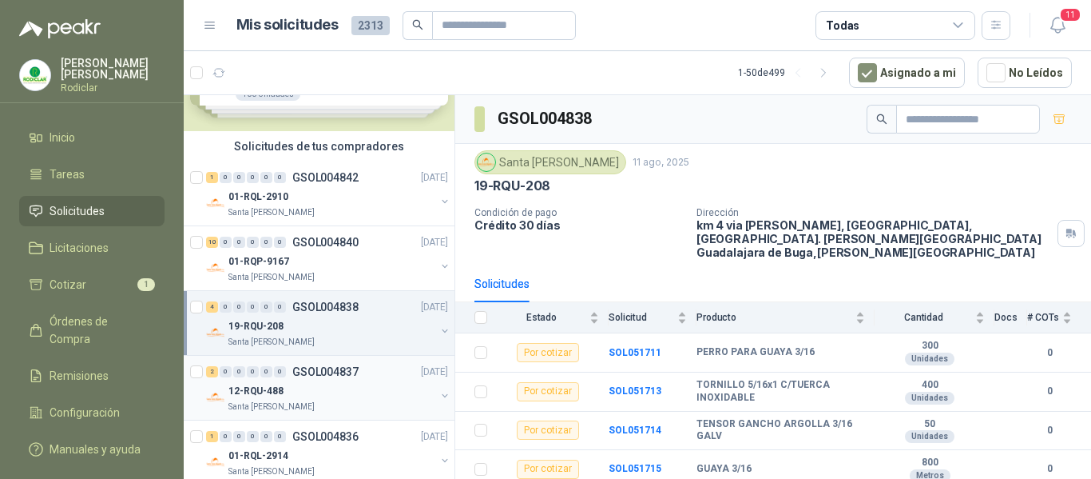
click at [348, 391] on div "12-RQU-488" at bounding box center [331, 390] width 207 height 19
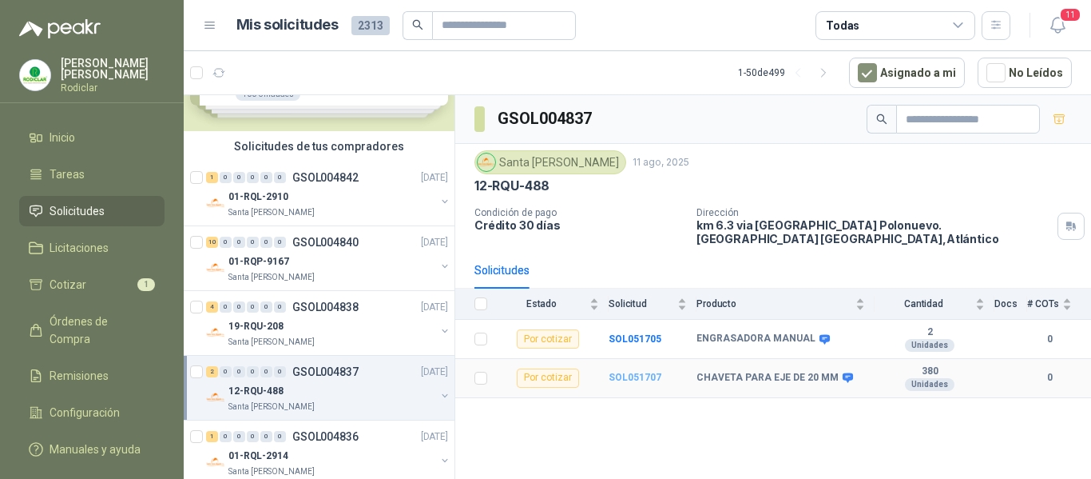
click at [635, 371] on b "SOL051707" at bounding box center [635, 376] width 53 height 11
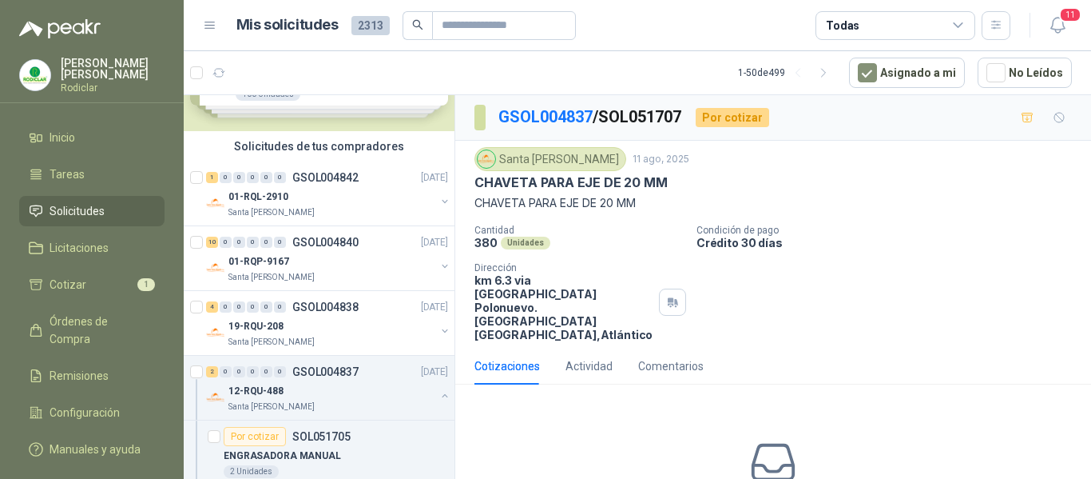
scroll to position [90, 0]
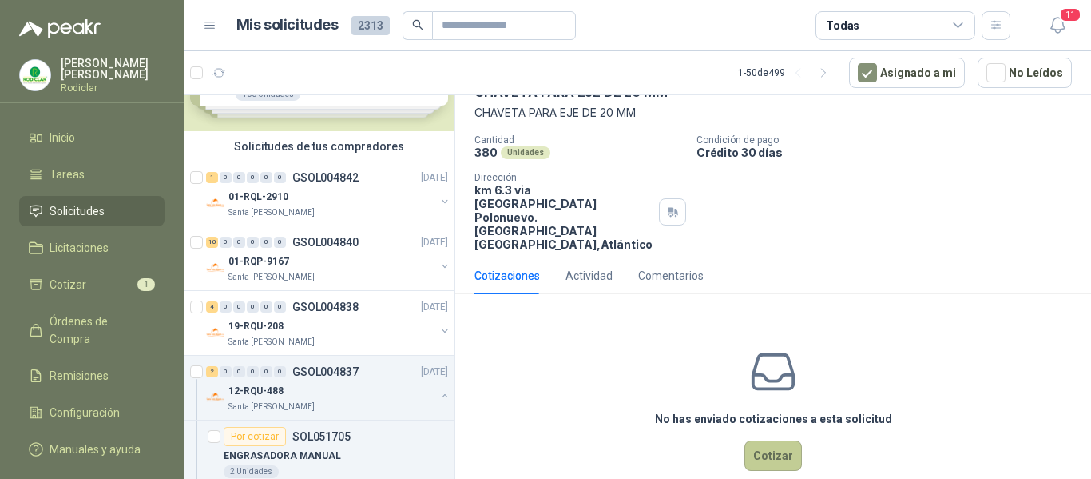
click at [764, 440] on button "Cotizar" at bounding box center [774, 455] width 58 height 30
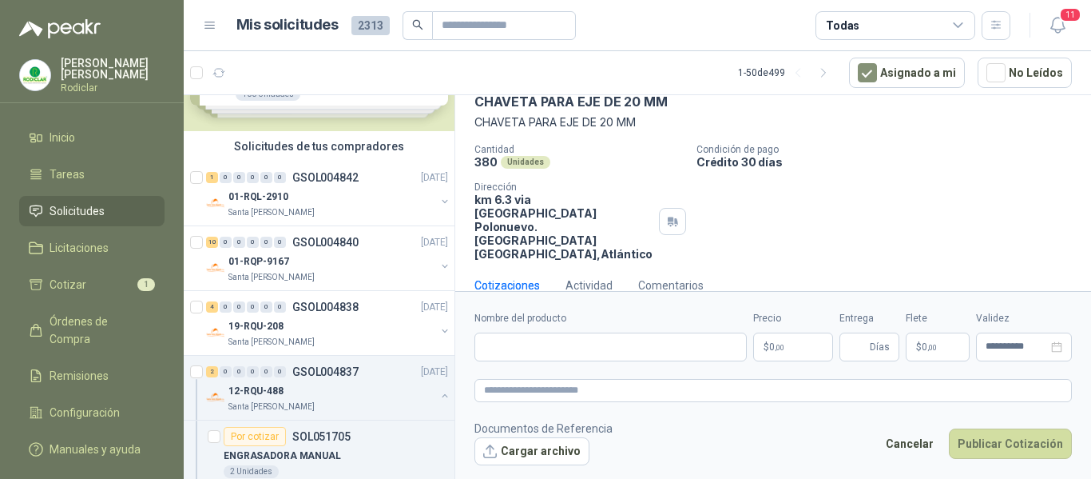
scroll to position [79, 0]
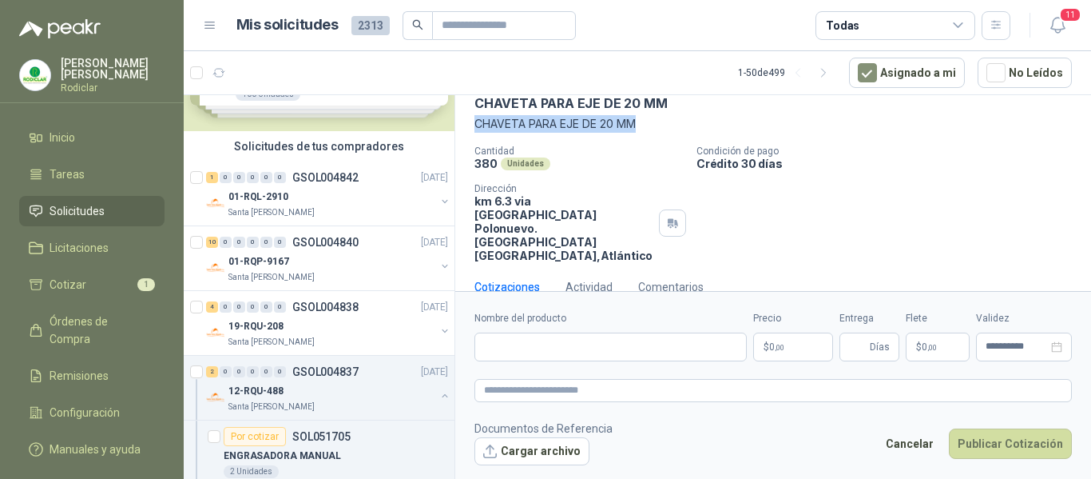
drag, startPoint x: 478, startPoint y: 121, endPoint x: 642, endPoint y: 118, distance: 164.6
click at [642, 118] on p "CHAVETA PARA EJE DE 20 MM" at bounding box center [774, 124] width 598 height 18
copy p "CHAVETA PARA EJE DE 20 MM"
click at [536, 346] on input "Nombre del producto" at bounding box center [611, 346] width 272 height 29
paste input "**********"
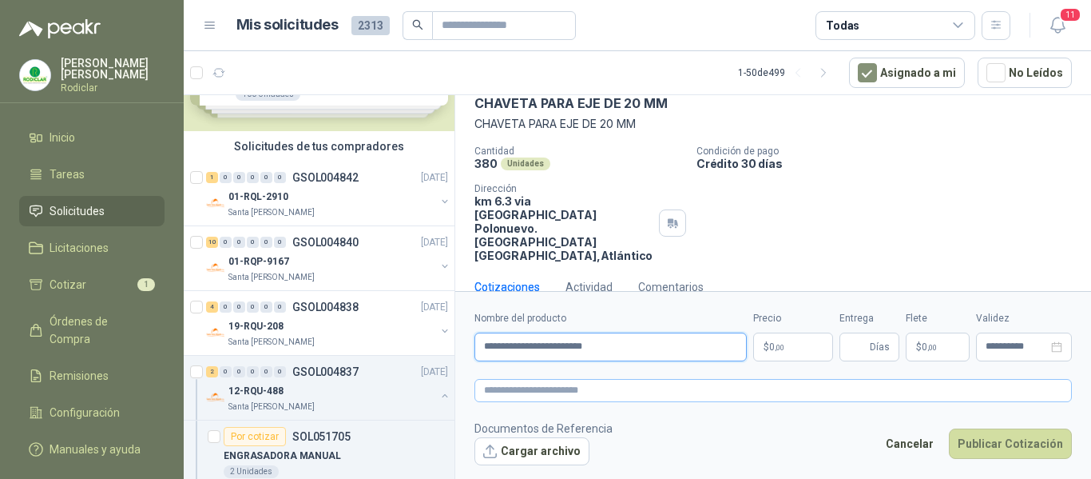
type input "**********"
click at [522, 386] on textarea at bounding box center [774, 390] width 598 height 23
paste textarea "**********"
type textarea "**********"
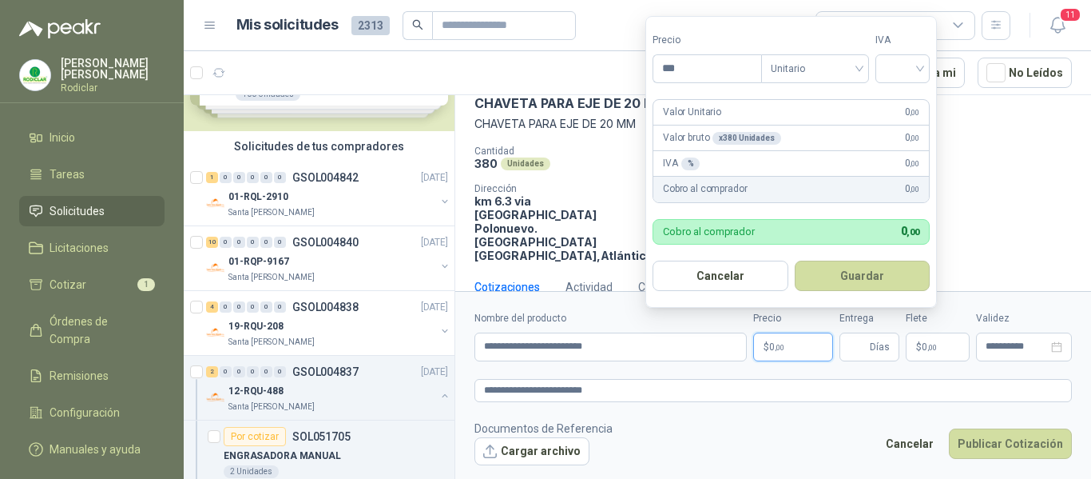
click at [787, 346] on p "$ 0 ,00" at bounding box center [793, 346] width 80 height 29
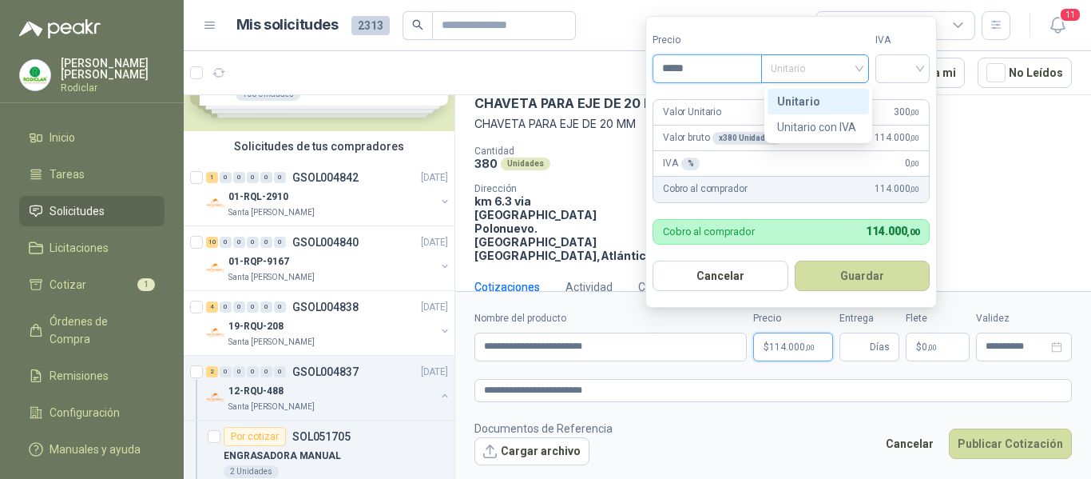
click at [823, 74] on span "Unitario" at bounding box center [815, 69] width 89 height 24
type input "*****"
drag, startPoint x: 807, startPoint y: 99, endPoint x: 944, endPoint y: 85, distance: 138.1
click at [816, 99] on div "Unitario" at bounding box center [818, 102] width 82 height 18
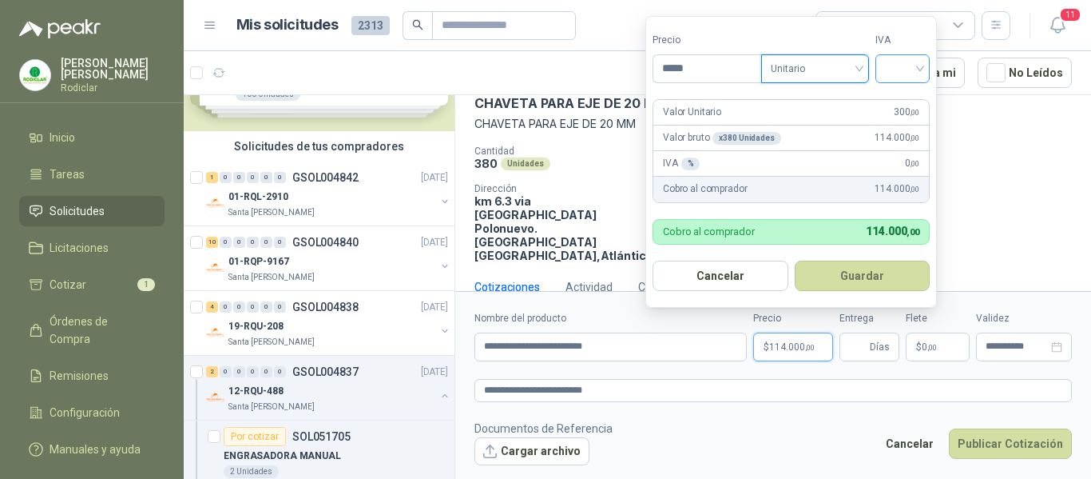
click at [908, 70] on input "search" at bounding box center [902, 67] width 35 height 24
click at [900, 99] on div "19%" at bounding box center [907, 102] width 30 height 18
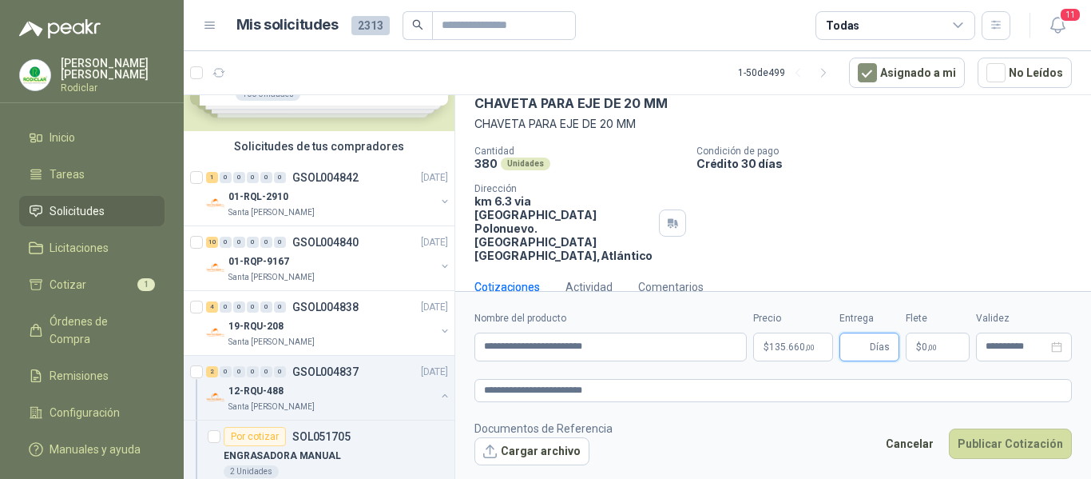
click at [849, 356] on input "Entrega" at bounding box center [858, 346] width 18 height 27
type input "*"
click at [1003, 444] on button "Publicar Cotización" at bounding box center [1010, 443] width 123 height 30
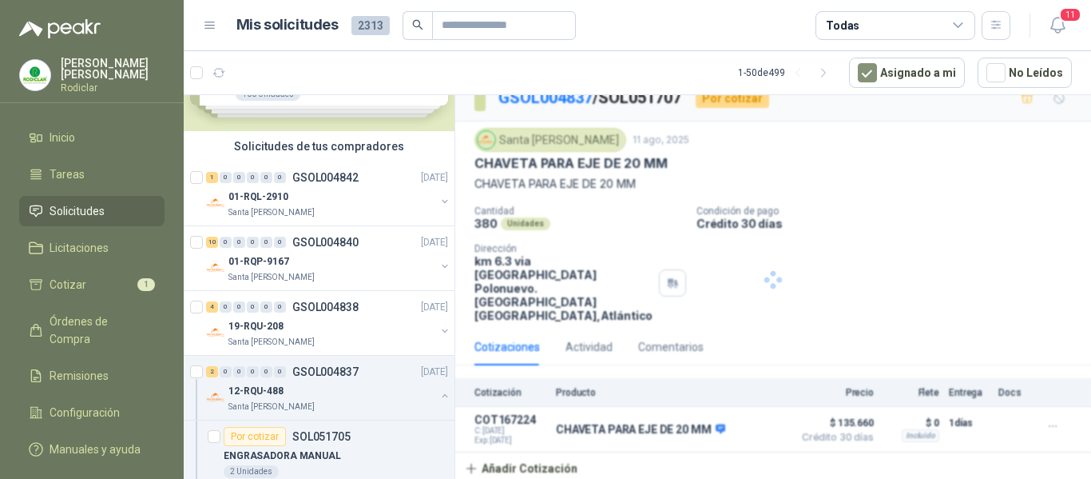
scroll to position [0, 0]
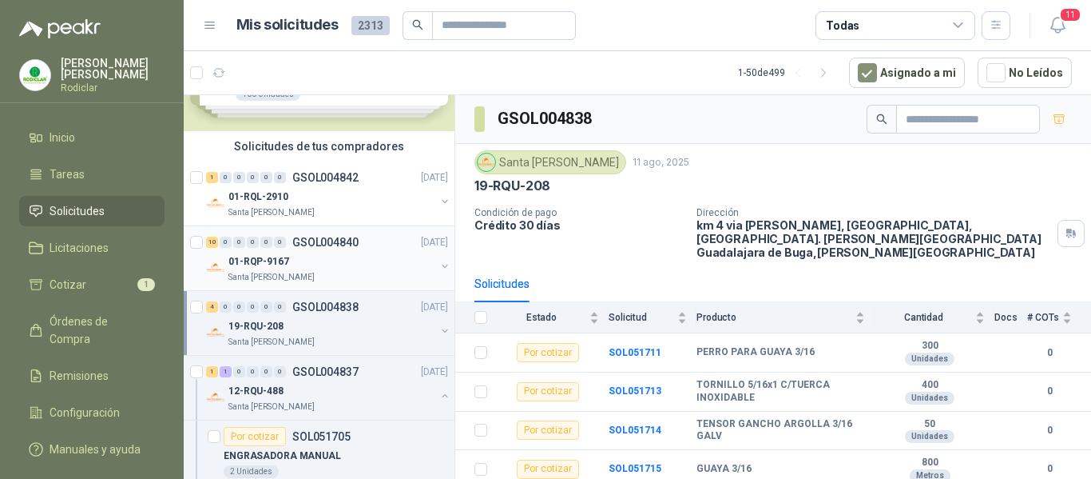
click at [375, 254] on div "01-RQP-9167" at bounding box center [331, 261] width 207 height 19
click at [360, 333] on div "19-RQU-208" at bounding box center [331, 325] width 207 height 19
click at [345, 265] on div "01-RQP-9167" at bounding box center [331, 261] width 207 height 19
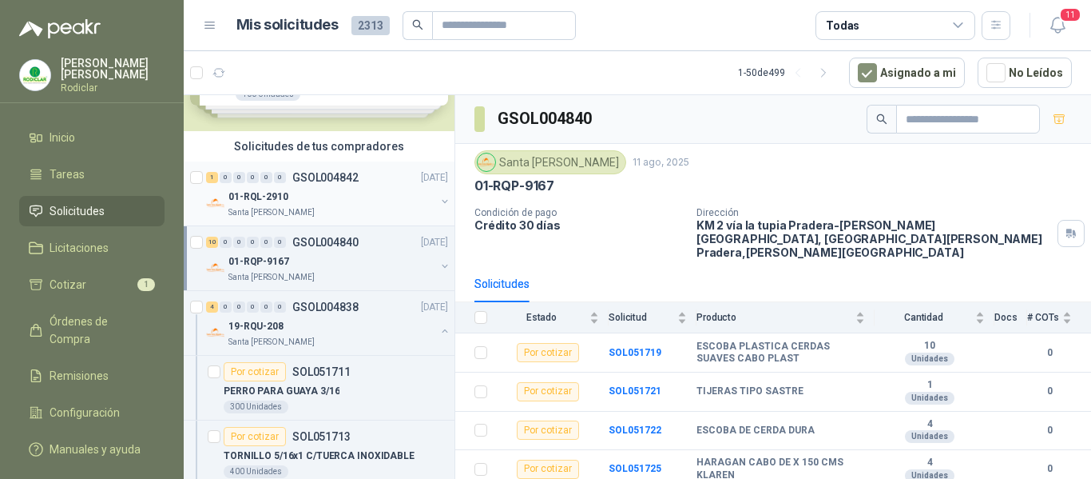
click at [348, 198] on div "01-RQL-2910" at bounding box center [331, 196] width 207 height 19
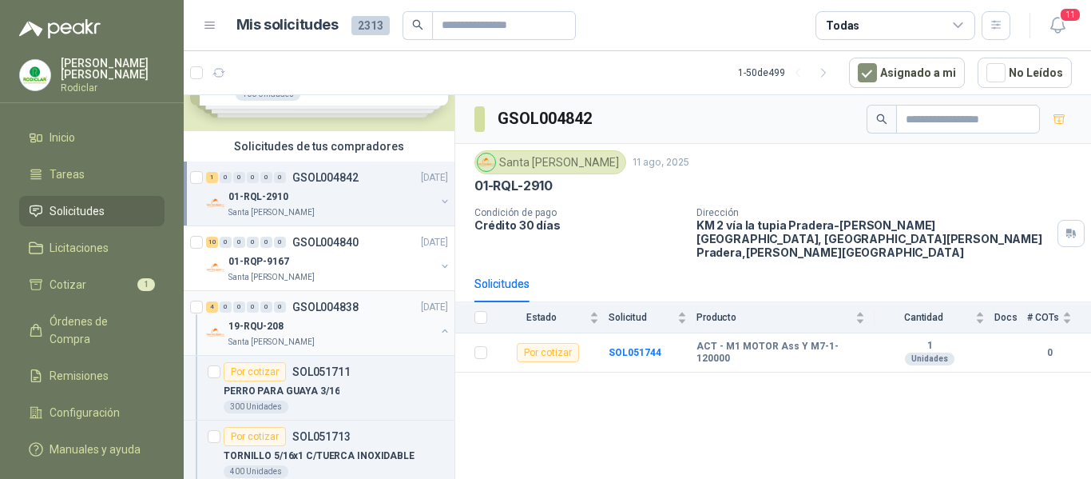
click at [376, 339] on div "Santa Anita Napoles" at bounding box center [331, 342] width 207 height 13
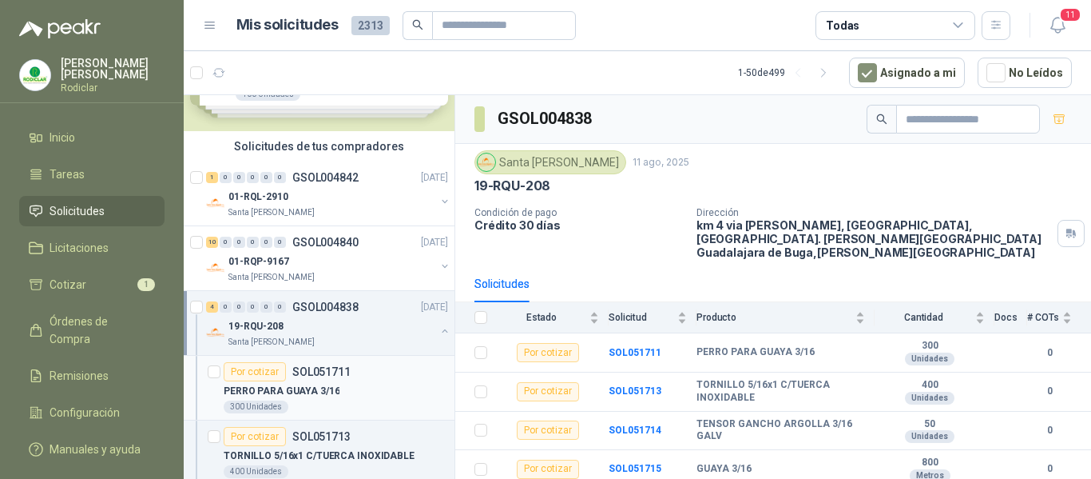
click at [381, 376] on div "Por cotizar SOL051711" at bounding box center [336, 371] width 224 height 19
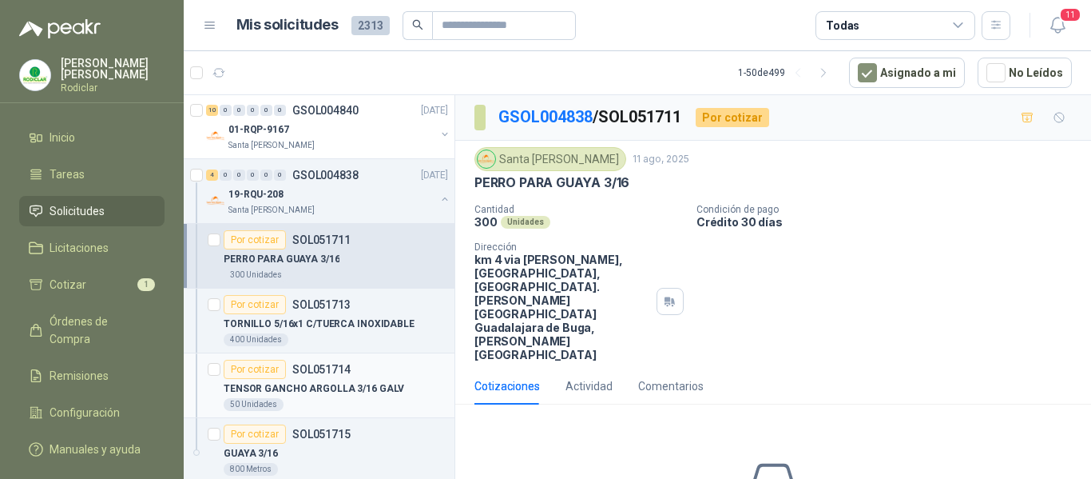
scroll to position [240, 0]
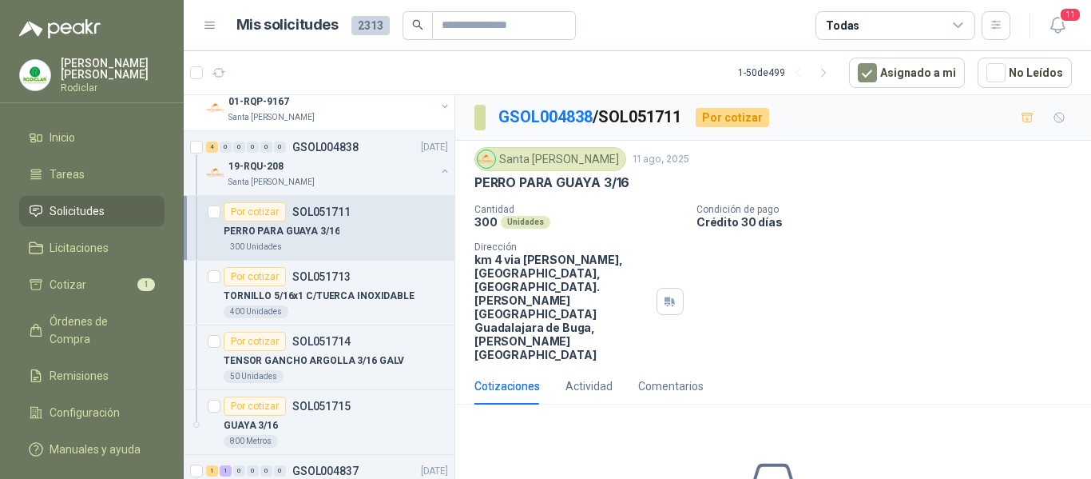
click at [70, 209] on span "Solicitudes" at bounding box center [77, 211] width 55 height 18
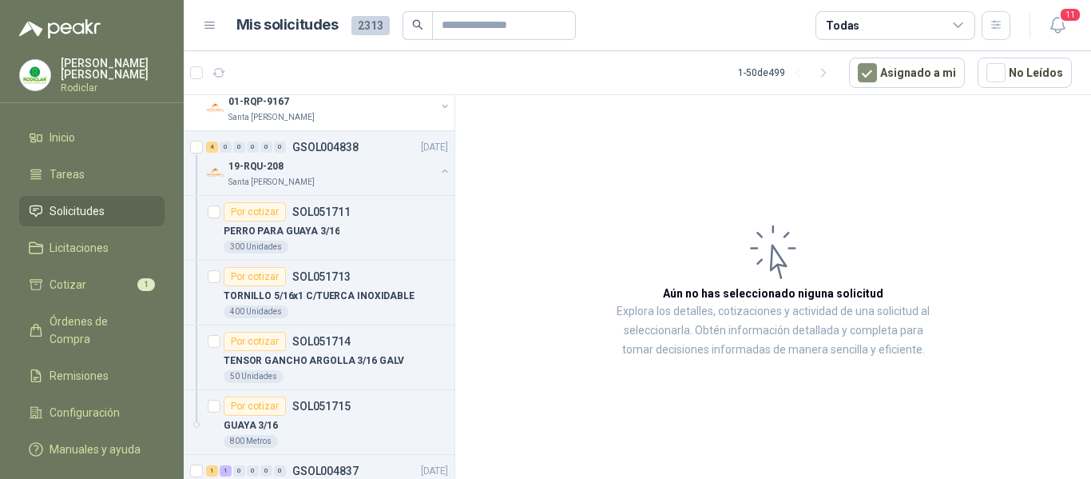
click at [70, 208] on span "Solicitudes" at bounding box center [77, 211] width 55 height 18
click at [84, 280] on li "Cotizar 1" at bounding box center [92, 285] width 126 height 18
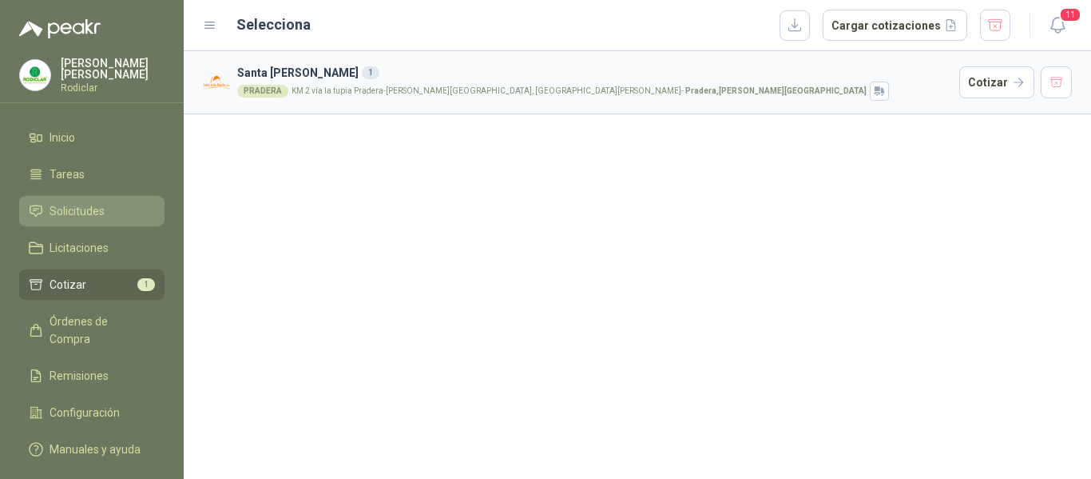
click at [81, 209] on span "Solicitudes" at bounding box center [77, 211] width 55 height 18
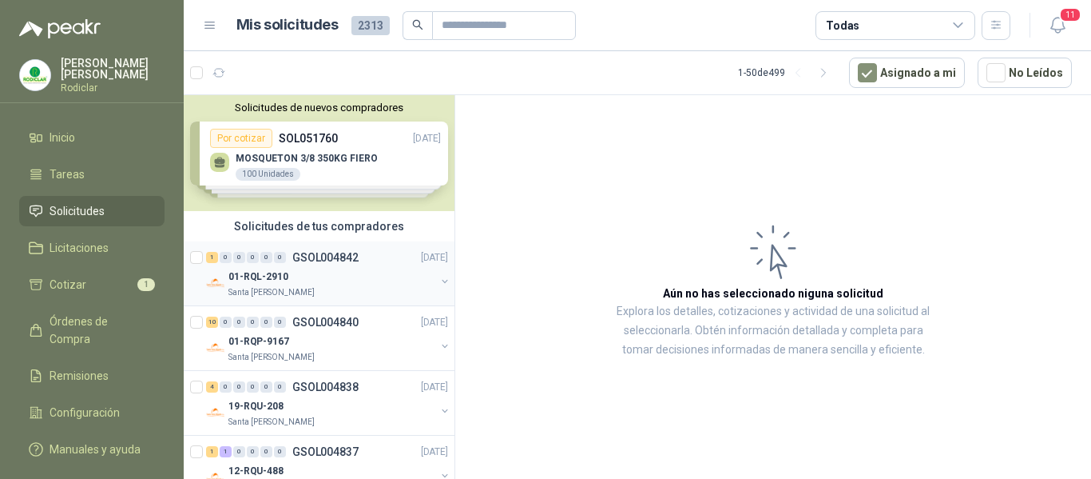
click at [343, 271] on div "01-RQL-2910" at bounding box center [331, 276] width 207 height 19
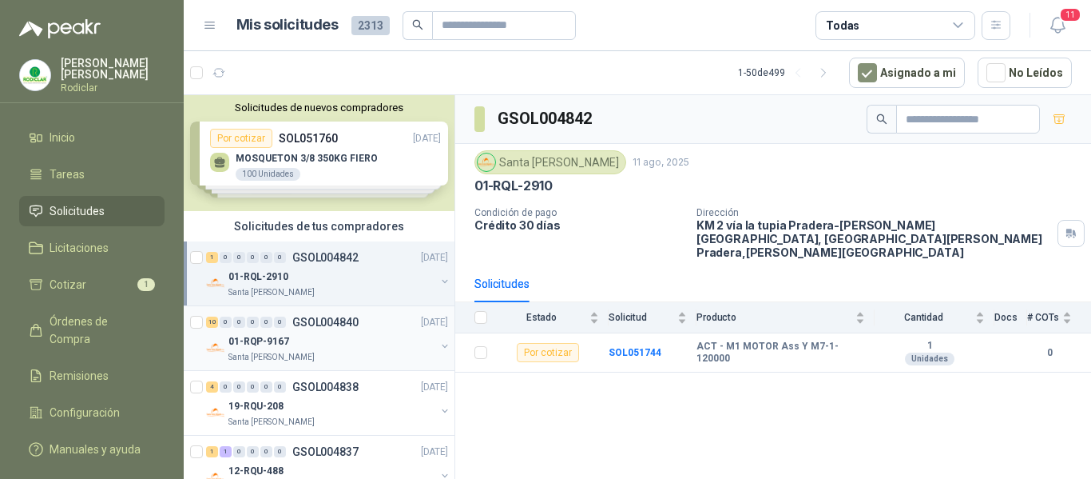
click at [370, 344] on div "01-RQP-9167" at bounding box center [331, 341] width 207 height 19
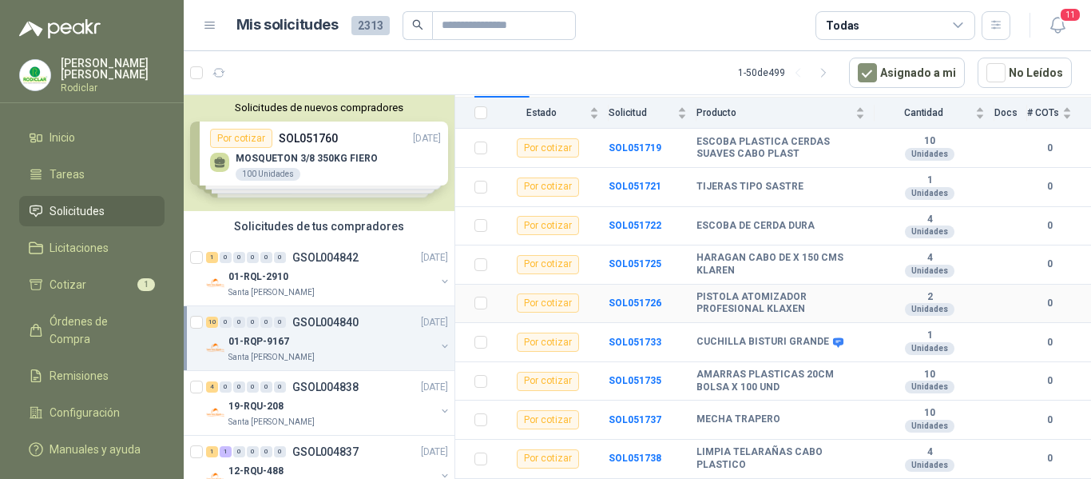
scroll to position [224, 0]
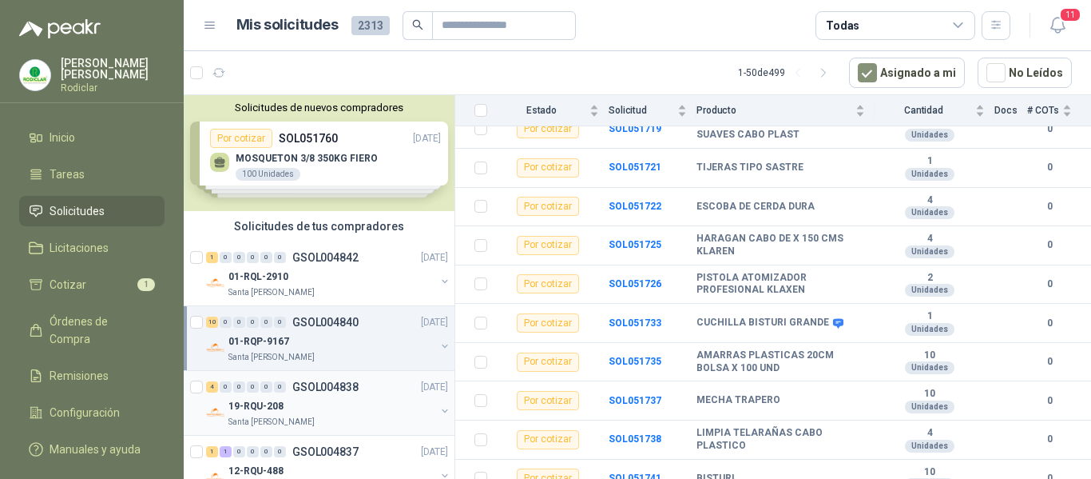
click at [369, 405] on div "19-RQU-208" at bounding box center [331, 405] width 207 height 19
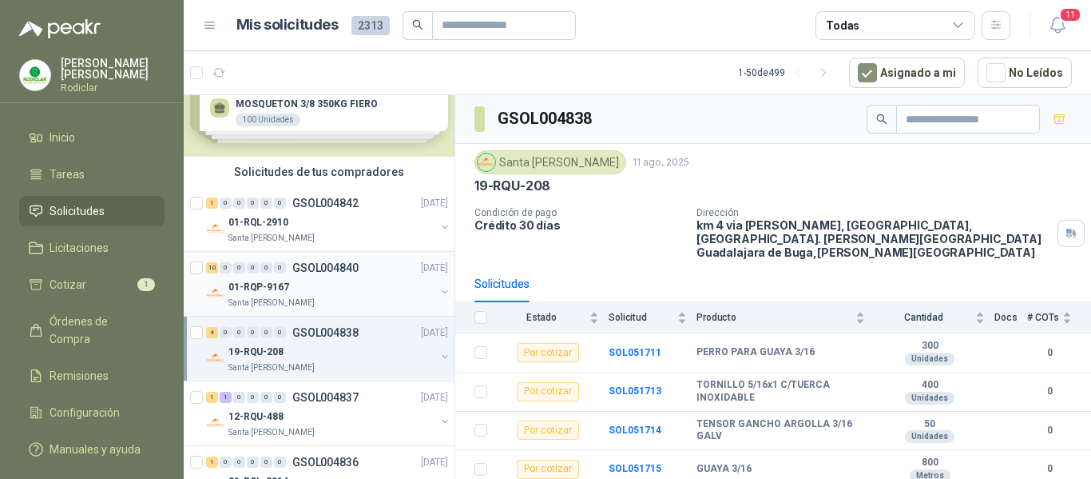
scroll to position [80, 0]
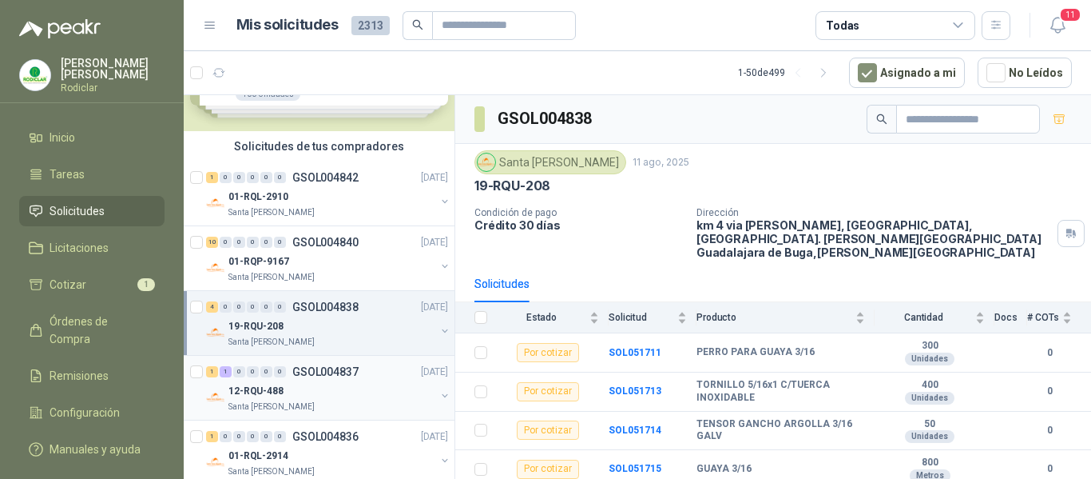
click at [361, 392] on div "12-RQU-488" at bounding box center [331, 390] width 207 height 19
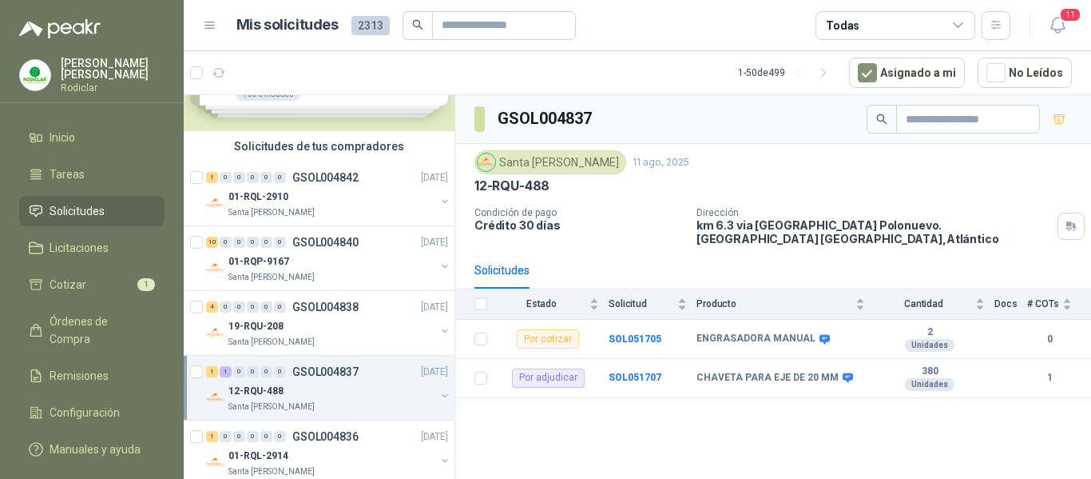
scroll to position [160, 0]
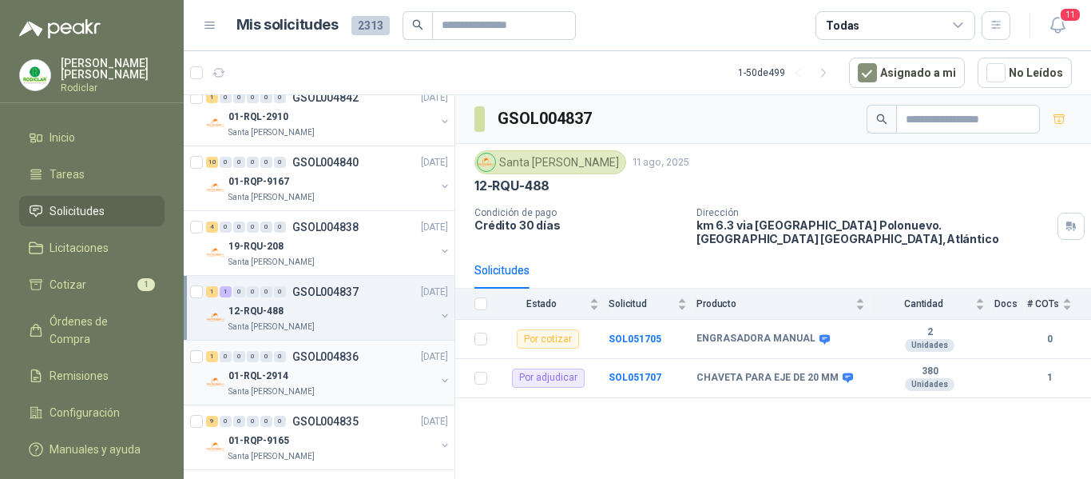
click at [364, 370] on div "01-RQL-2914" at bounding box center [331, 375] width 207 height 19
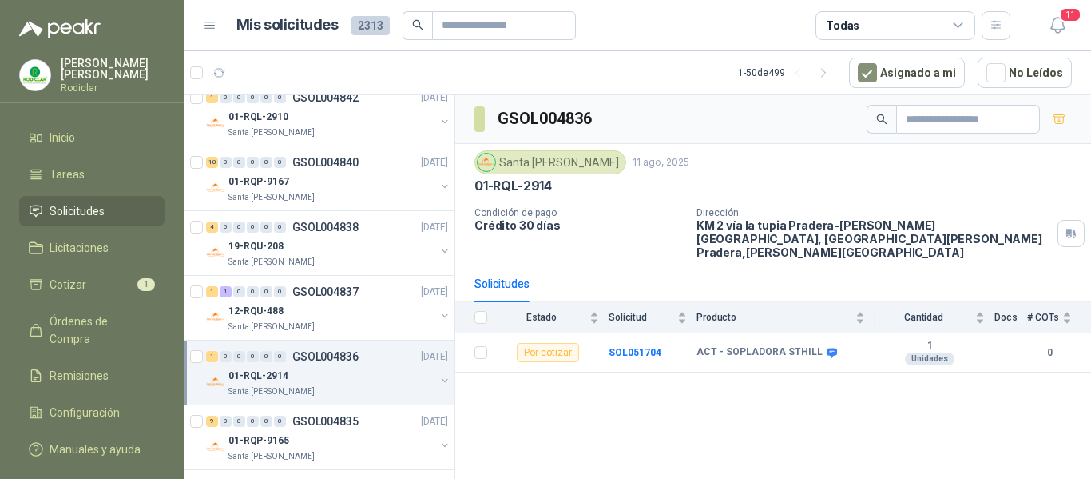
scroll to position [240, 0]
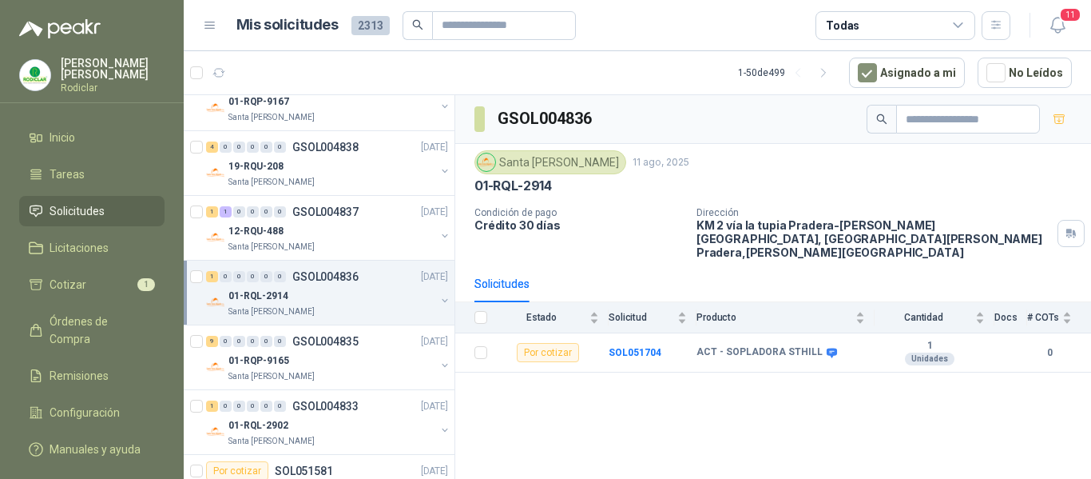
click at [364, 370] on div "Santa Anita Napoles" at bounding box center [331, 376] width 207 height 13
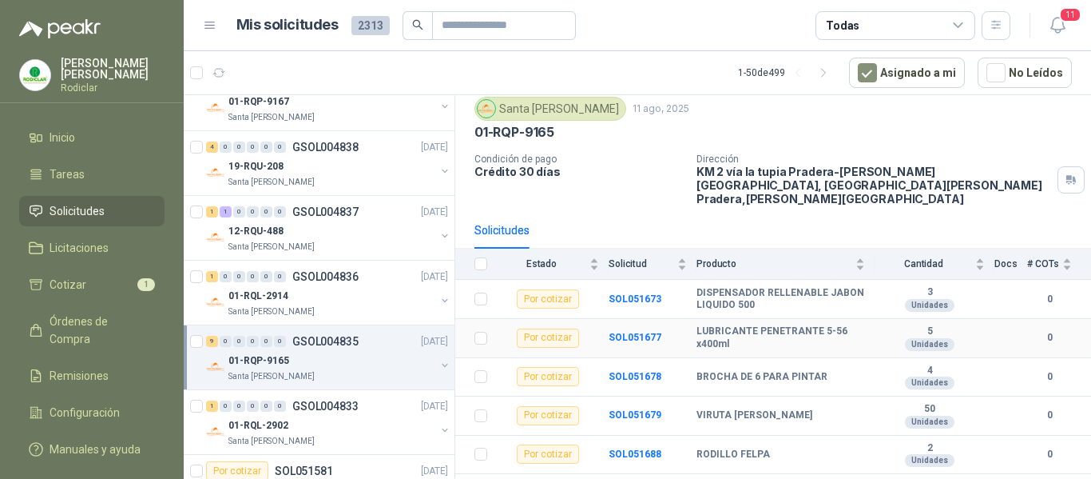
scroll to position [80, 0]
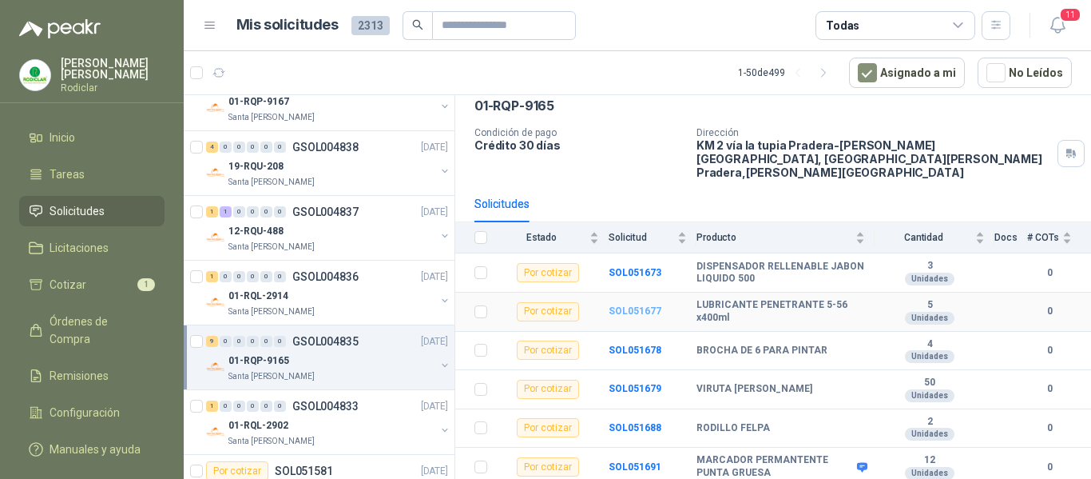
click at [638, 305] on b "SOL051677" at bounding box center [635, 310] width 53 height 11
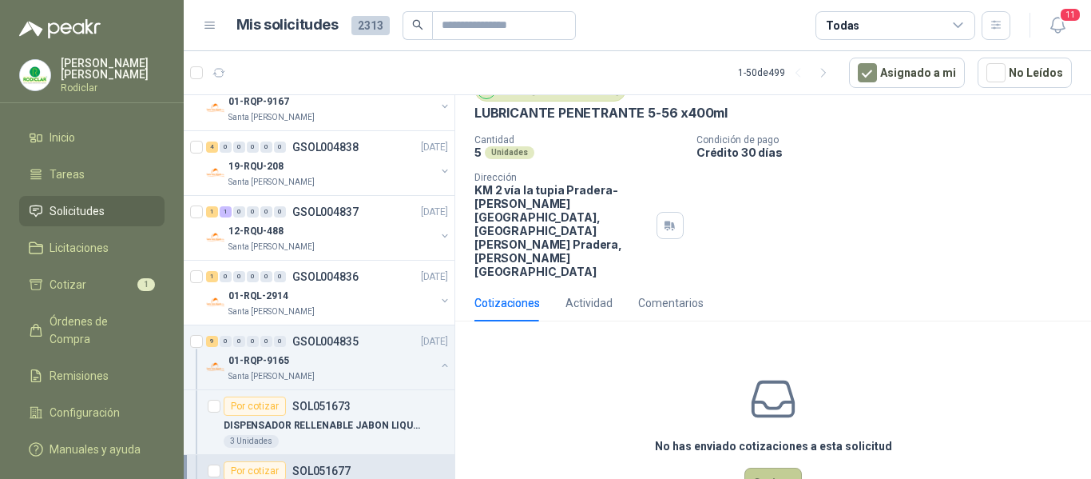
click at [757, 467] on button "Cotizar" at bounding box center [774, 482] width 58 height 30
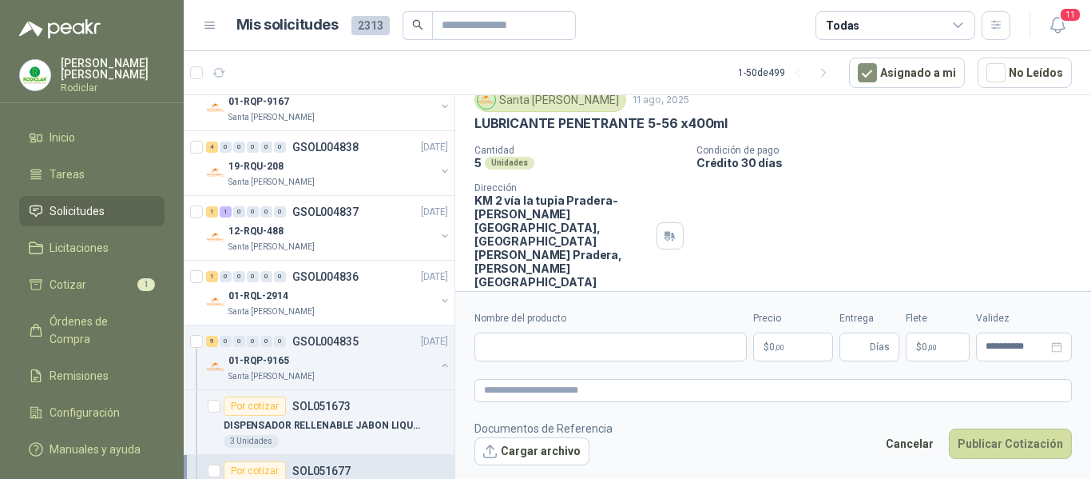
scroll to position [58, 0]
drag, startPoint x: 475, startPoint y: 123, endPoint x: 729, endPoint y: 131, distance: 254.2
click at [729, 131] on div "LUBRICANTE PENETRANTE 5-56 x400ml" at bounding box center [774, 124] width 598 height 17
copy p "LUBRICANTE PENETRANTE 5-56 x400ml"
click at [527, 352] on input "Nombre del producto" at bounding box center [611, 346] width 272 height 29
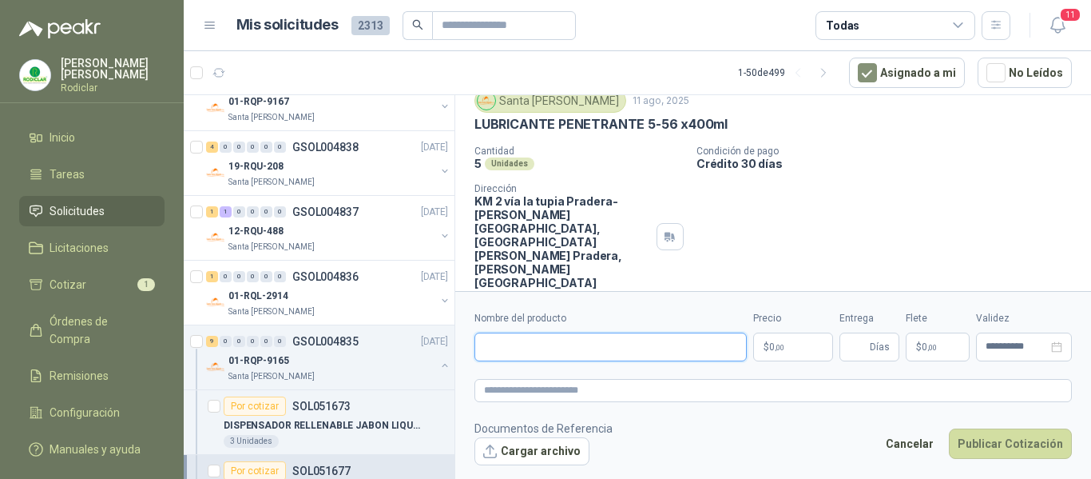
paste input "**********"
type input "**********"
click at [500, 391] on textarea at bounding box center [774, 390] width 598 height 23
paste textarea "**********"
type textarea "**********"
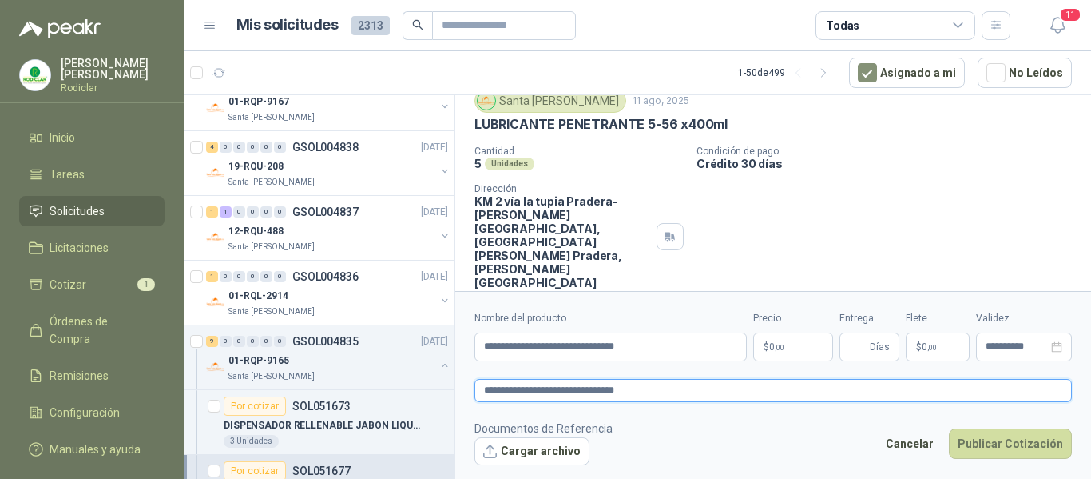
type textarea "**********"
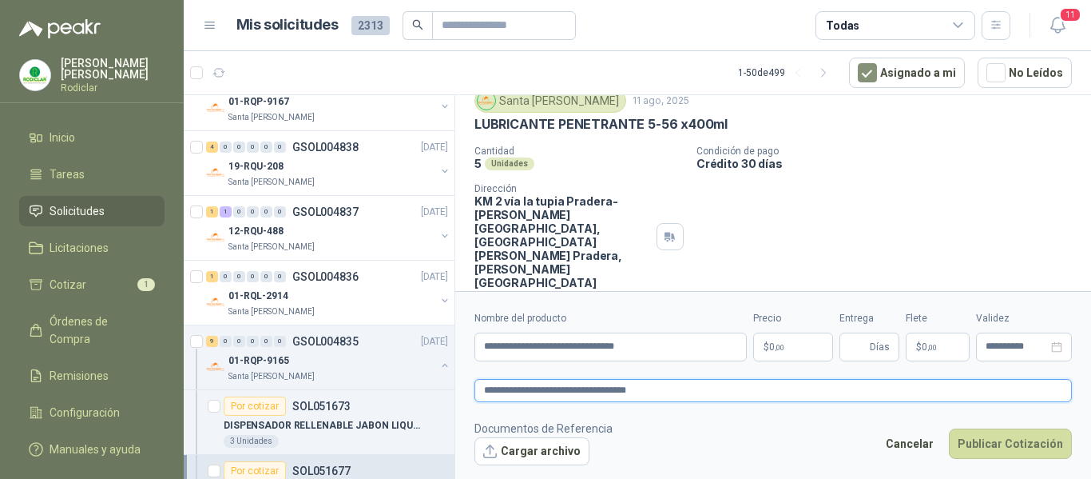
type textarea "**********"
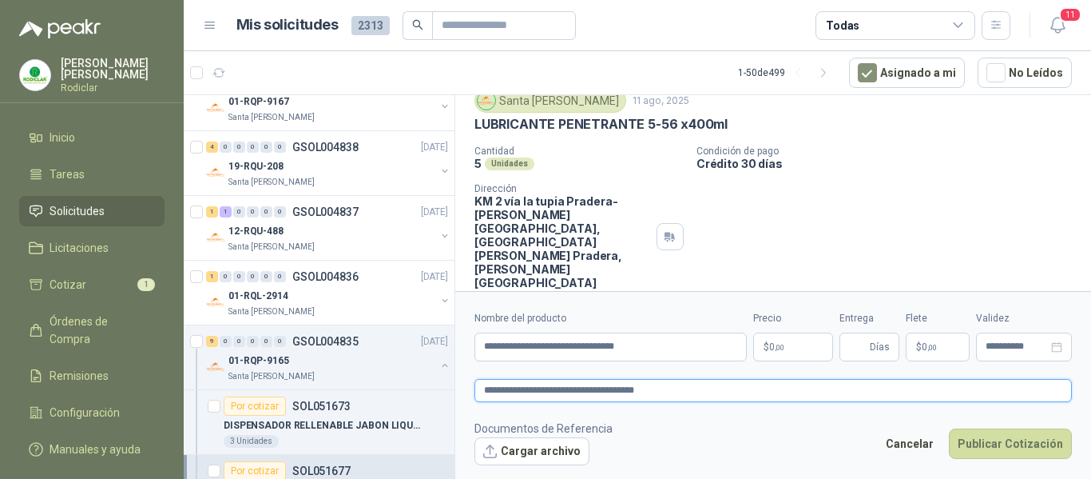
type textarea "**********"
click at [789, 352] on p "$ 0 ,00" at bounding box center [793, 346] width 80 height 29
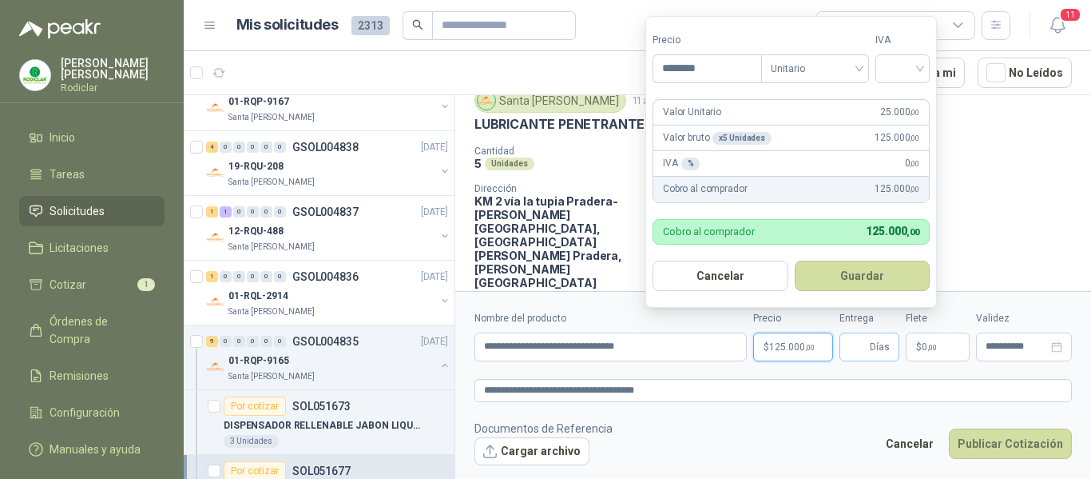
type input "********"
click at [860, 344] on input "Entrega" at bounding box center [858, 346] width 18 height 27
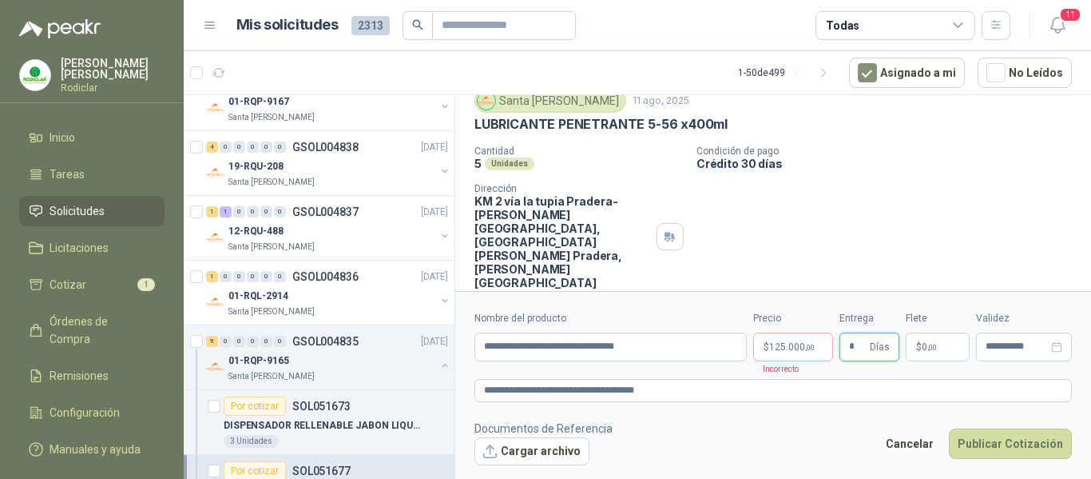
type input "*"
click at [808, 350] on span ",00" at bounding box center [810, 347] width 10 height 9
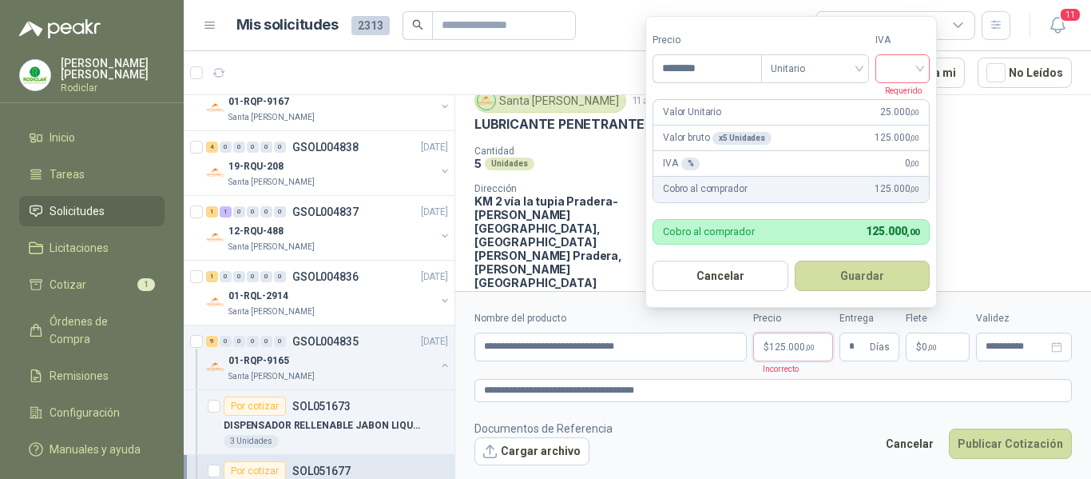
click at [904, 64] on input "search" at bounding box center [902, 67] width 35 height 24
click at [903, 100] on div "19%" at bounding box center [907, 102] width 30 height 18
click at [856, 277] on button "Guardar" at bounding box center [864, 275] width 137 height 30
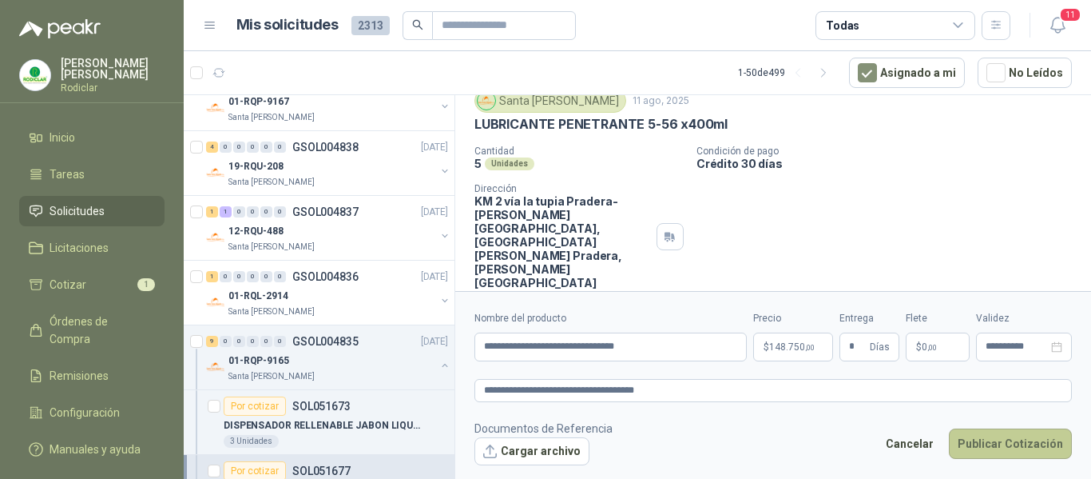
click at [1011, 443] on button "Publicar Cotización" at bounding box center [1010, 443] width 123 height 30
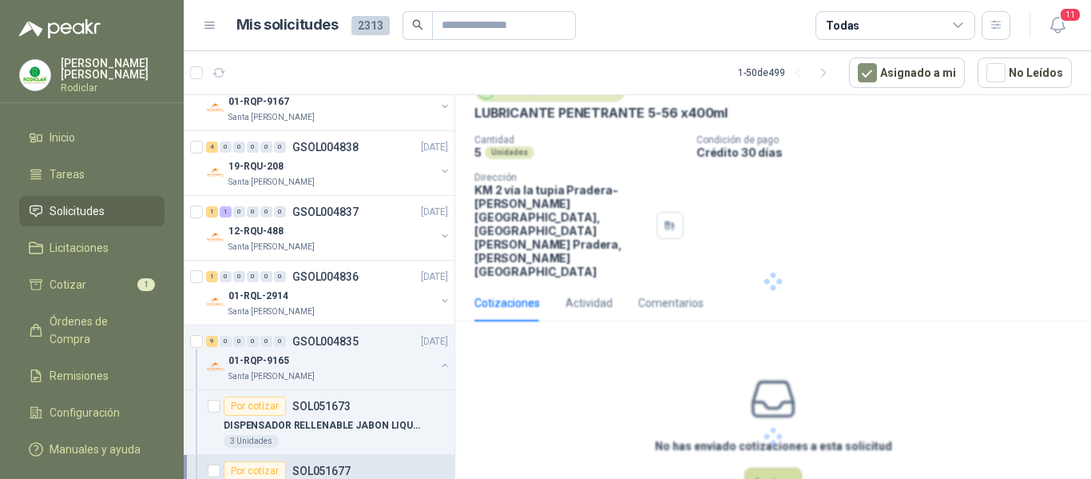
scroll to position [0, 0]
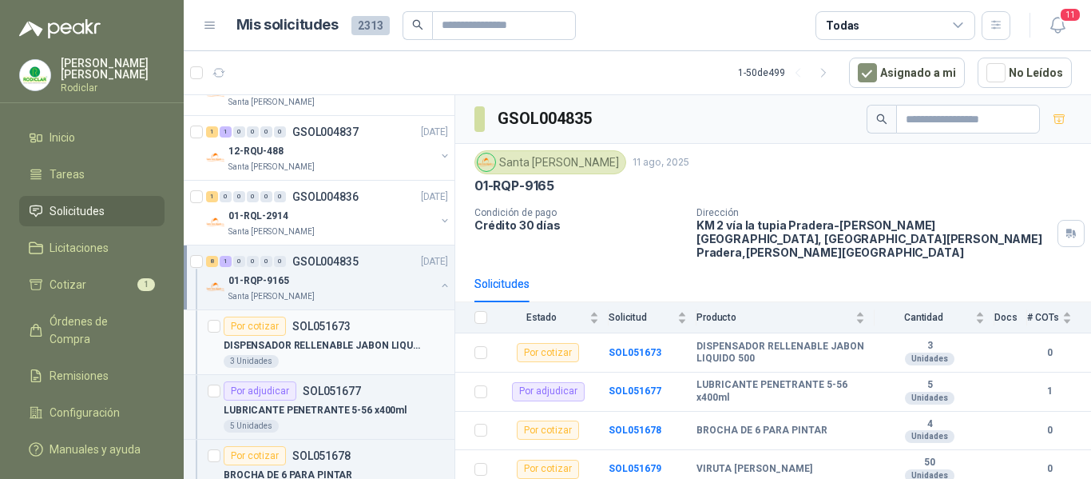
click at [349, 332] on div "Por cotizar SOL051673" at bounding box center [336, 325] width 224 height 19
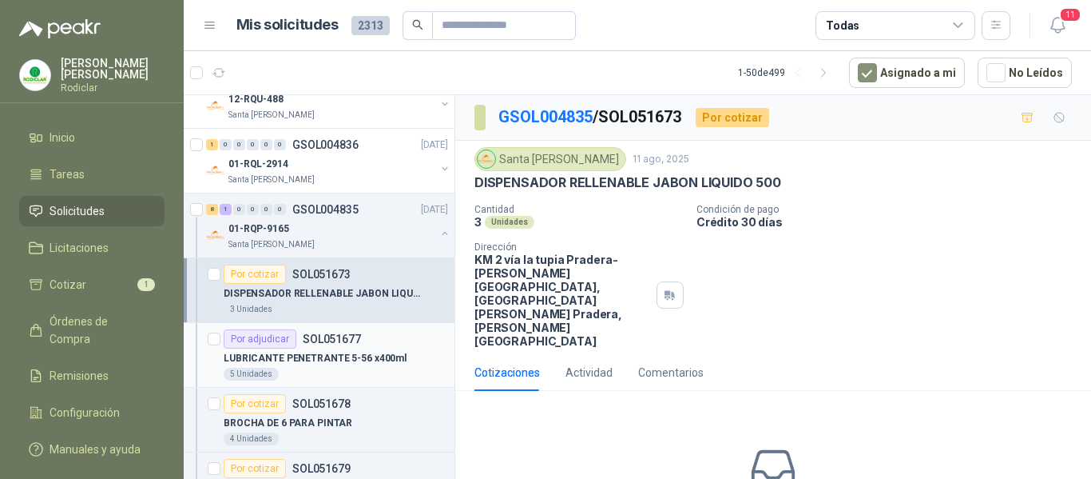
scroll to position [399, 0]
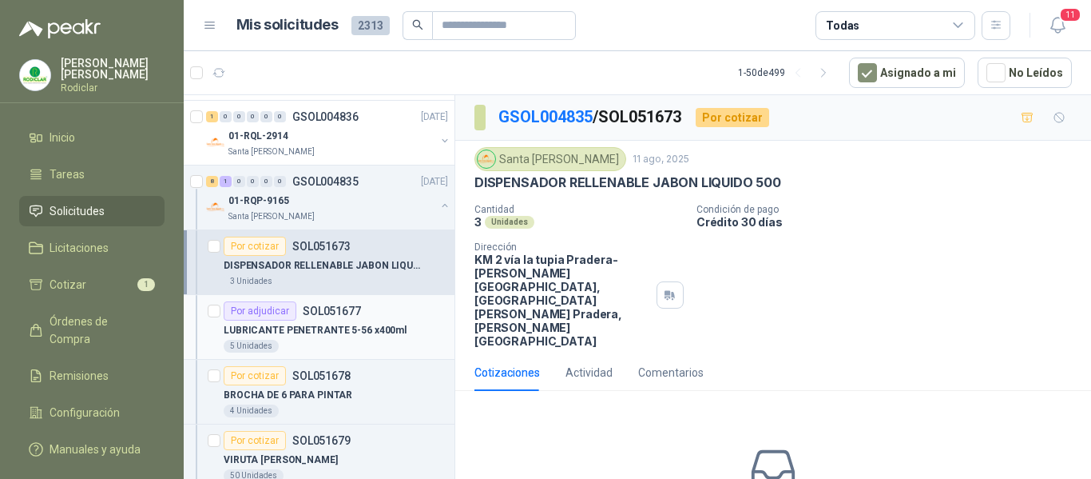
click at [386, 317] on div "Por adjudicar SOL051677" at bounding box center [336, 310] width 224 height 19
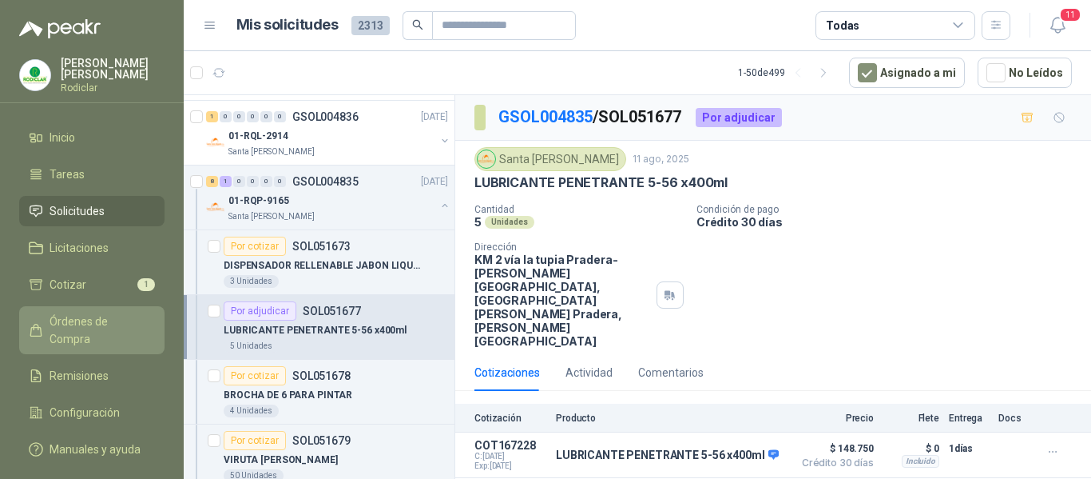
click at [80, 325] on span "Órdenes de Compra" at bounding box center [100, 329] width 100 height 35
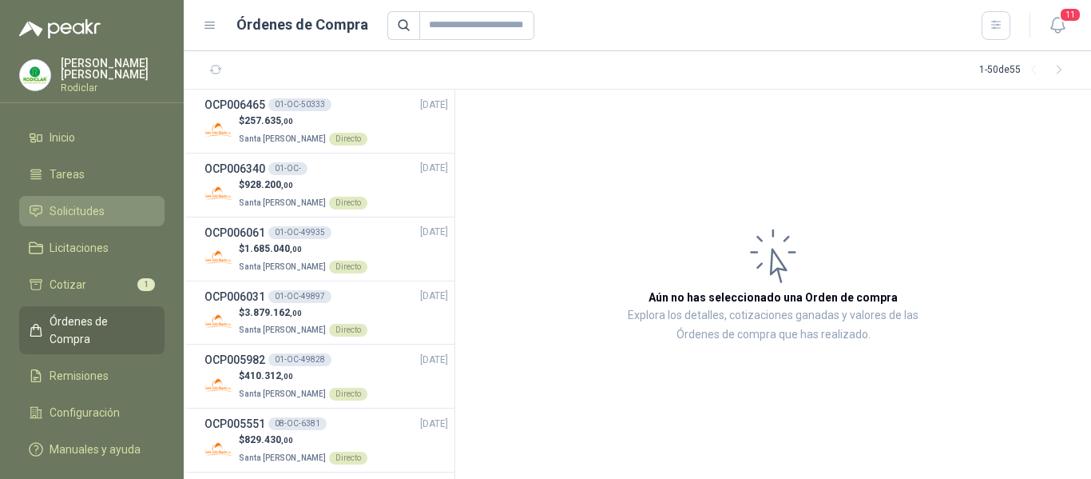
click at [72, 207] on span "Solicitudes" at bounding box center [77, 211] width 55 height 18
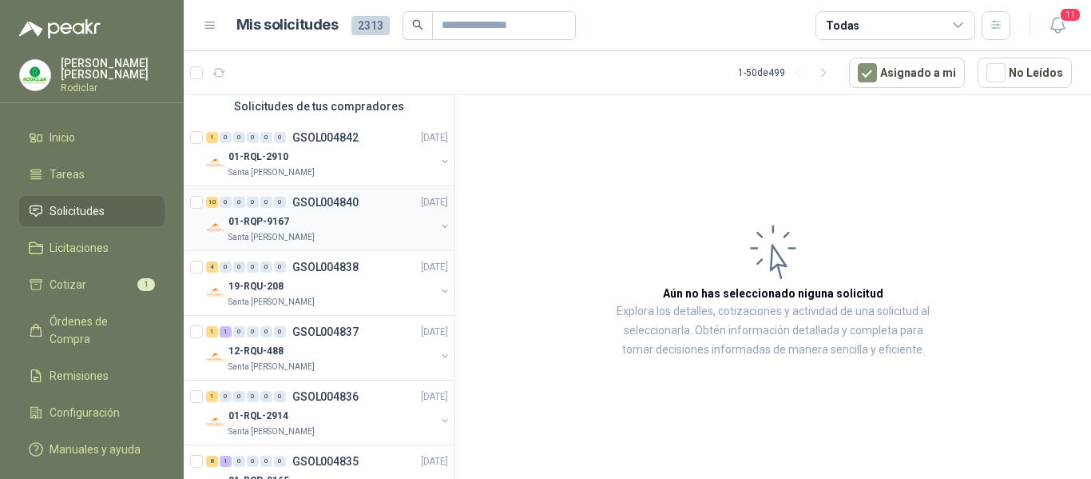
scroll to position [160, 0]
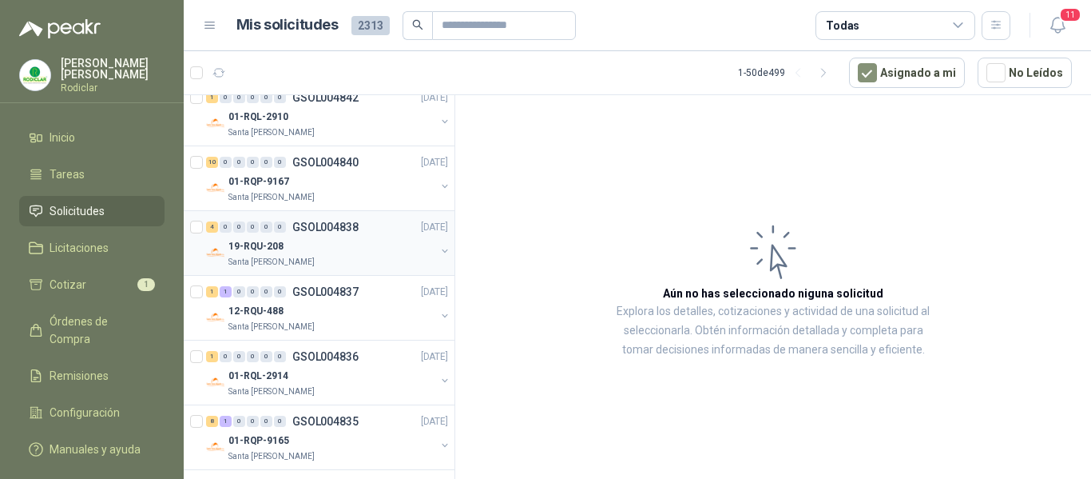
click at [349, 255] on div "19-RQU-208" at bounding box center [331, 245] width 207 height 19
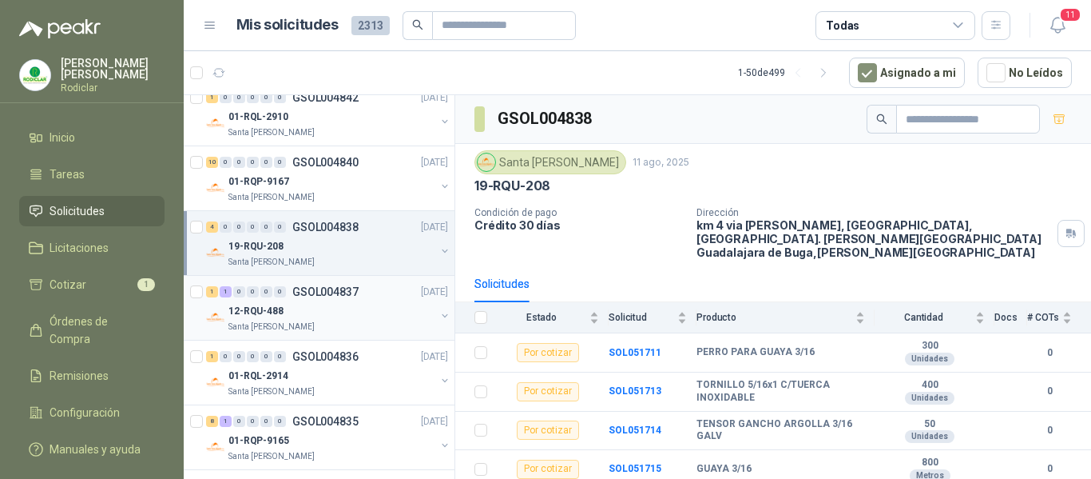
click at [357, 314] on div "12-RQU-488" at bounding box center [331, 310] width 207 height 19
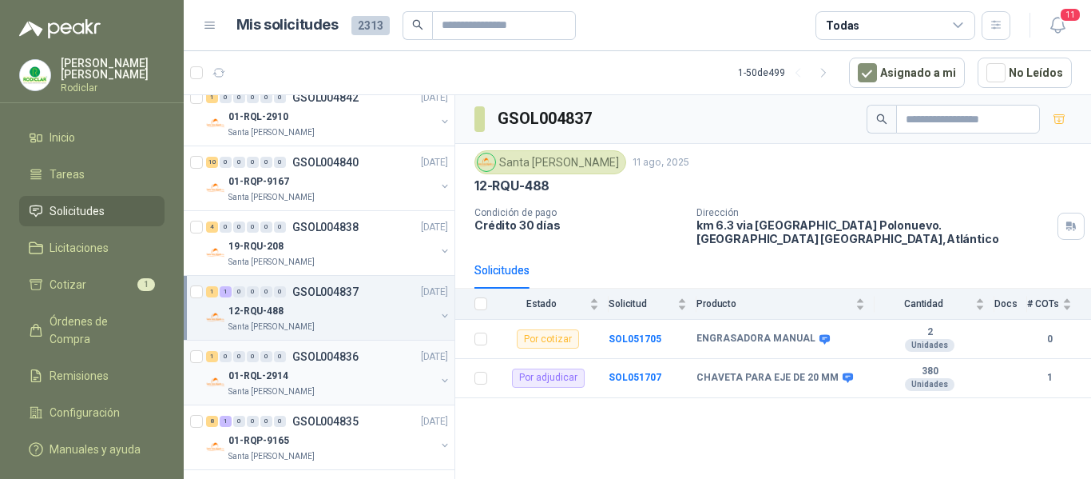
click at [363, 371] on div "01-RQL-2914" at bounding box center [331, 375] width 207 height 19
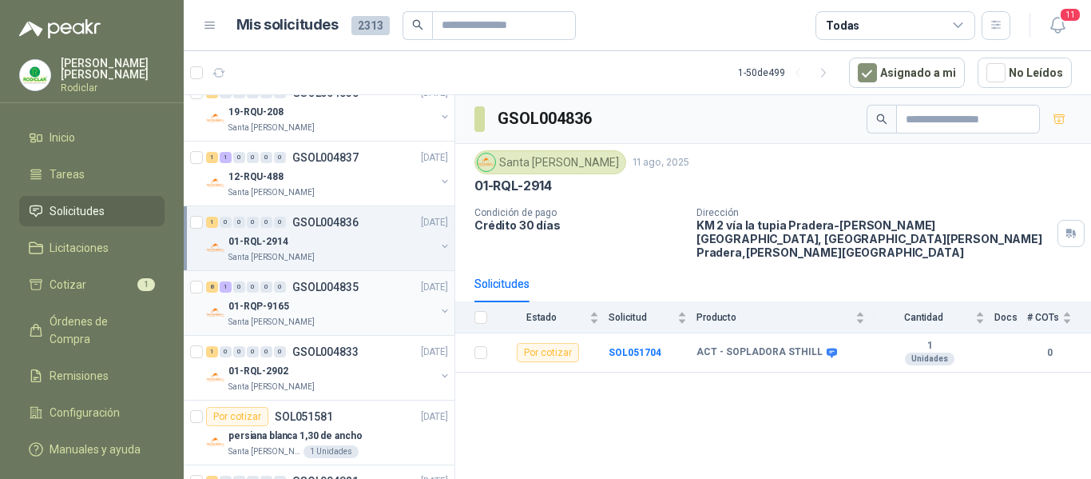
scroll to position [320, 0]
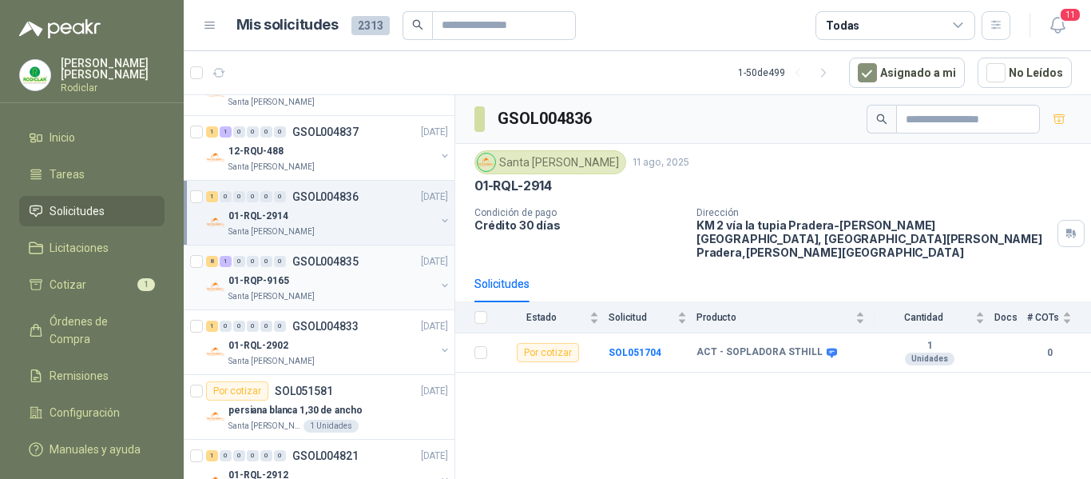
click at [359, 303] on div "8 1 0 0 0 0 GSOL004835 11/08/25 01-RQP-9165 Santa Anita Napoles" at bounding box center [319, 277] width 271 height 65
click at [361, 288] on div "01-RQP-9165" at bounding box center [331, 280] width 207 height 19
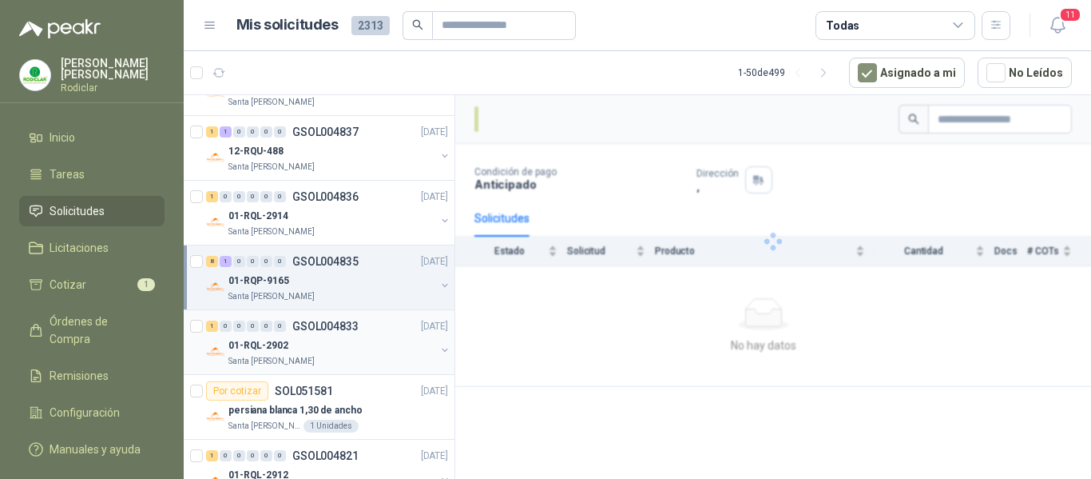
click at [372, 341] on div "01-RQL-2902" at bounding box center [331, 345] width 207 height 19
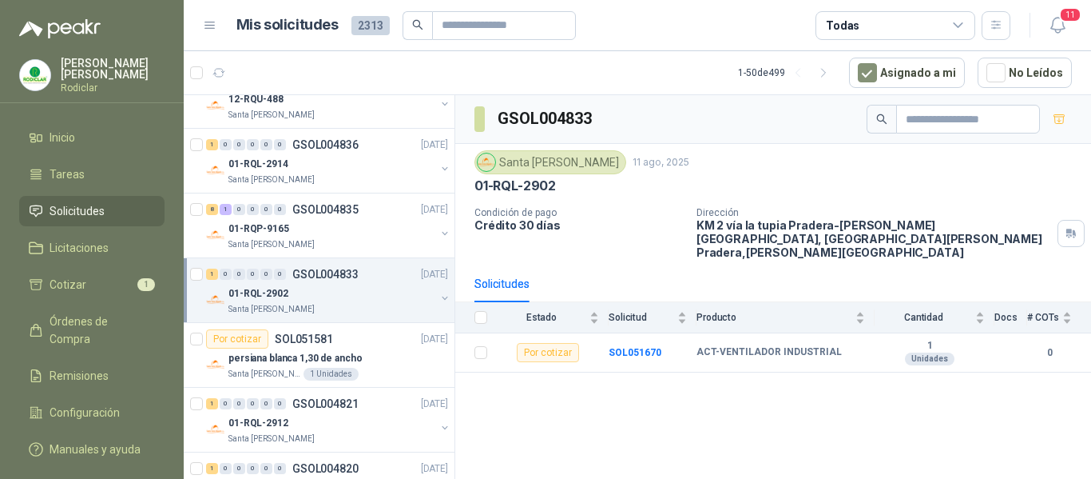
scroll to position [399, 0]
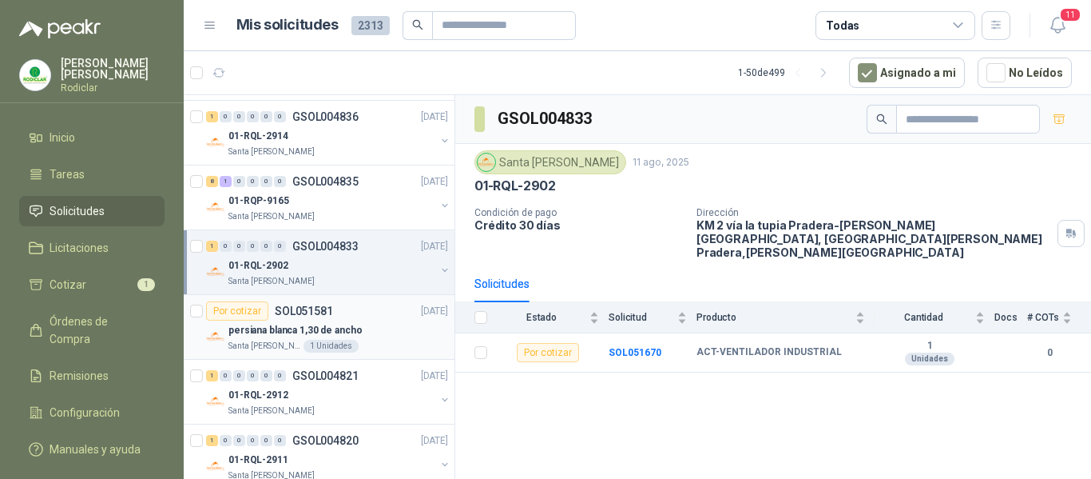
click at [366, 329] on div "persiana blanca 1,30 de ancho" at bounding box center [338, 329] width 220 height 19
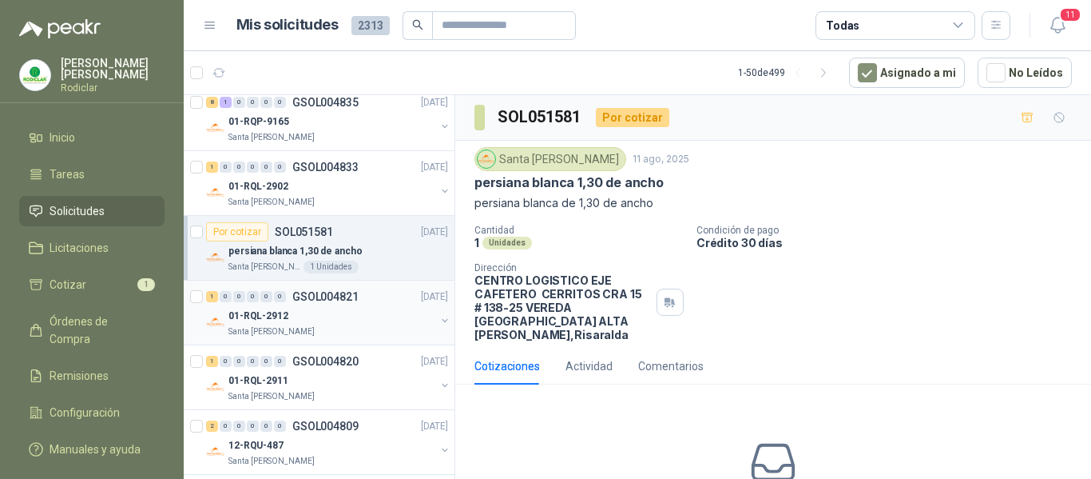
scroll to position [479, 0]
click at [358, 323] on div "01-RQL-2912" at bounding box center [331, 314] width 207 height 19
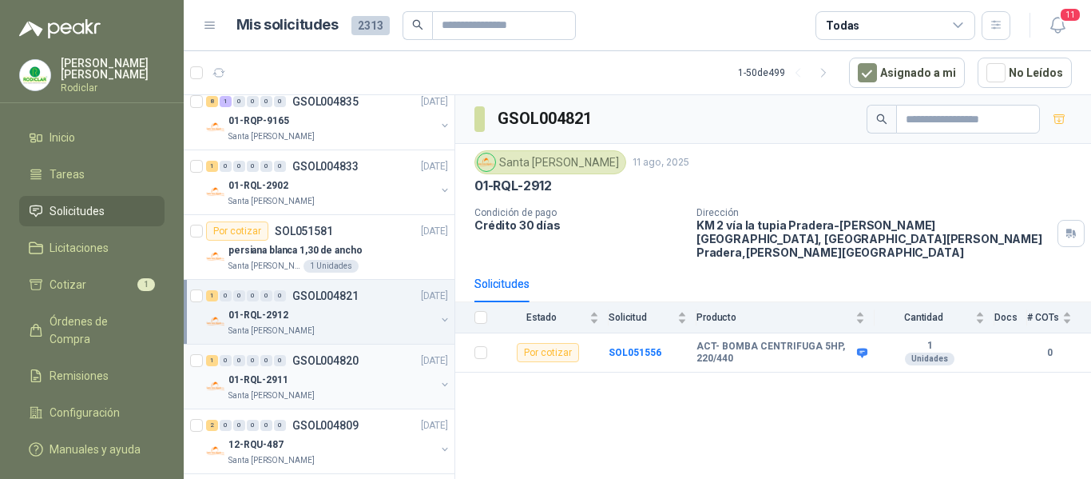
click at [369, 383] on div "01-RQL-2911" at bounding box center [331, 379] width 207 height 19
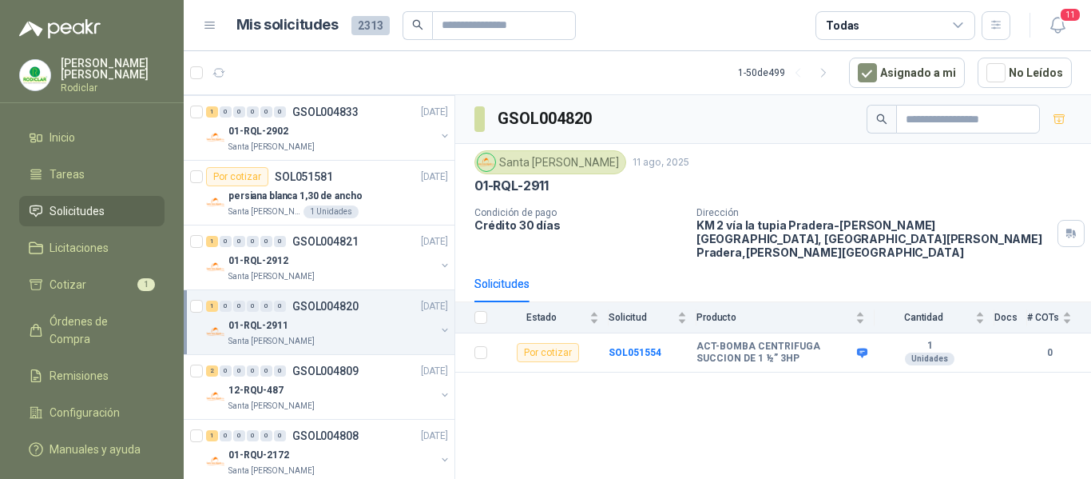
scroll to position [559, 0]
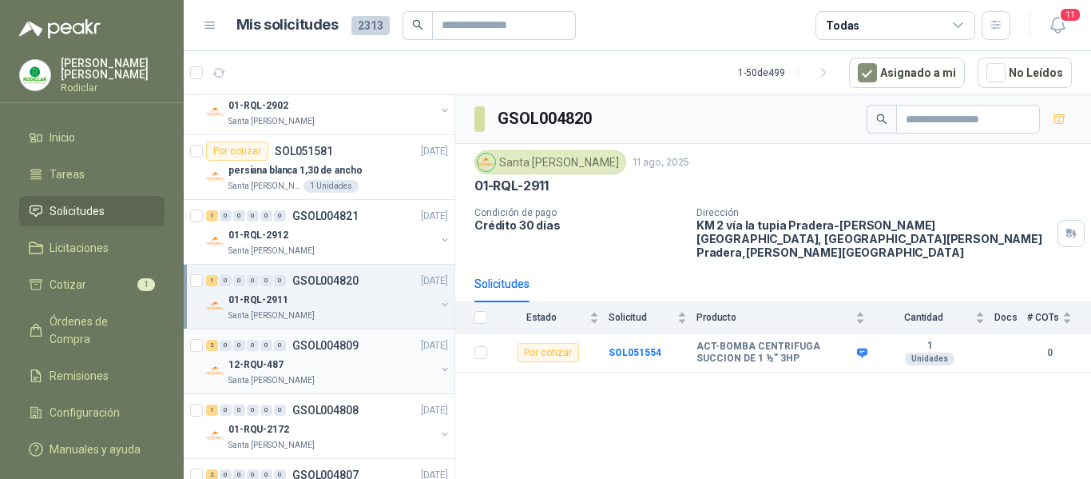
click at [376, 359] on div "12-RQU-487" at bounding box center [331, 364] width 207 height 19
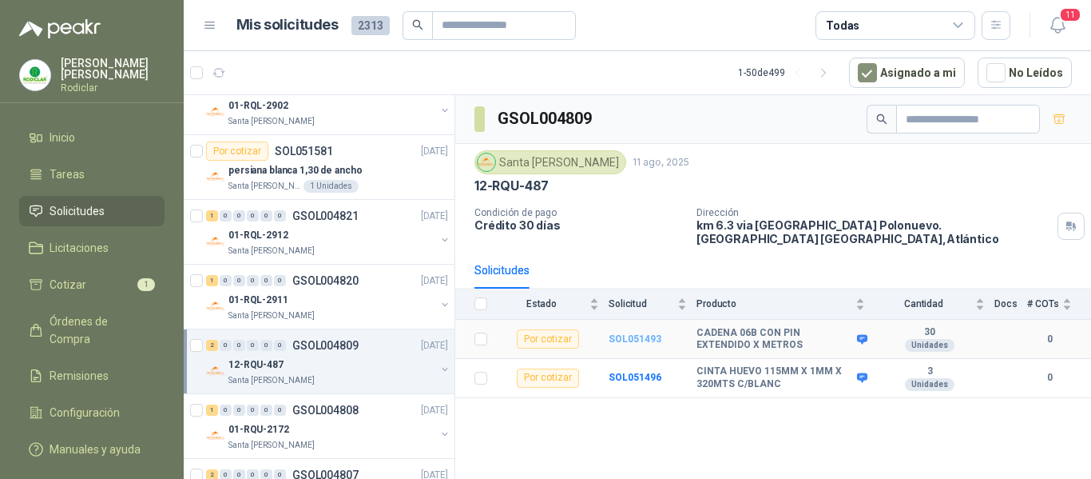
click at [637, 333] on b "SOL051493" at bounding box center [635, 338] width 53 height 11
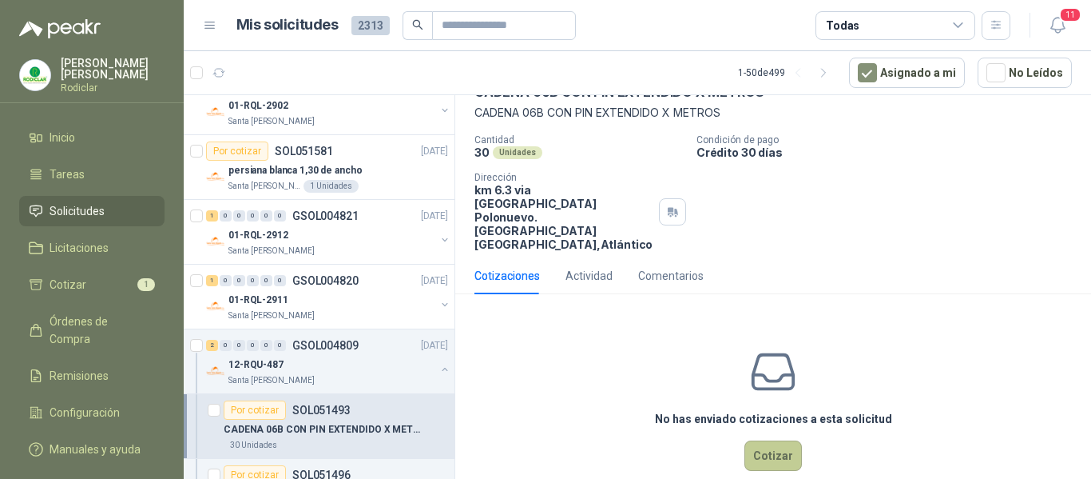
click at [754, 440] on button "Cotizar" at bounding box center [774, 455] width 58 height 30
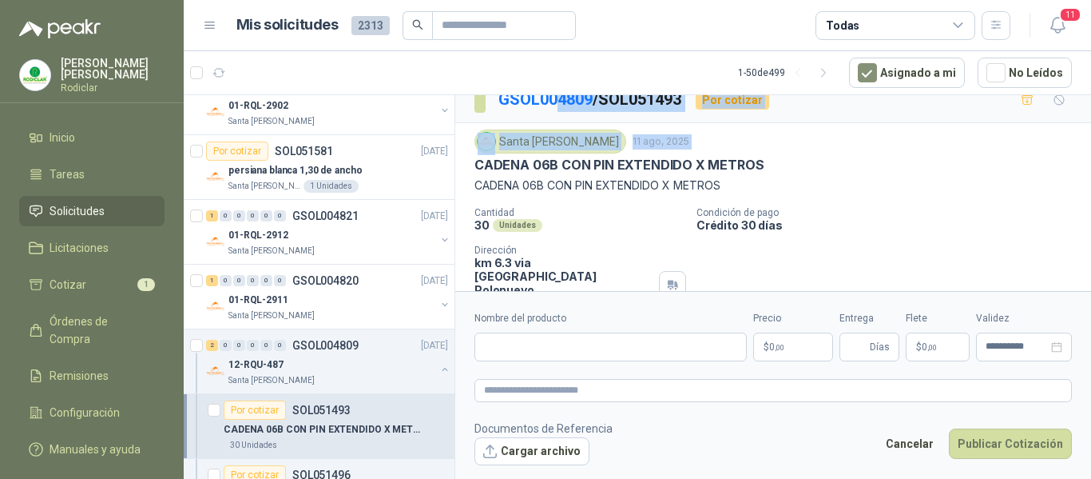
scroll to position [17, 0]
drag, startPoint x: 477, startPoint y: 101, endPoint x: 608, endPoint y: 131, distance: 134.5
click at [608, 131] on div "Santa Anita Napoles 11 ago, 2025 CADENA 06B CON PIN EXTENDIDO X METROS CADENA 0…" at bounding box center [774, 162] width 598 height 65
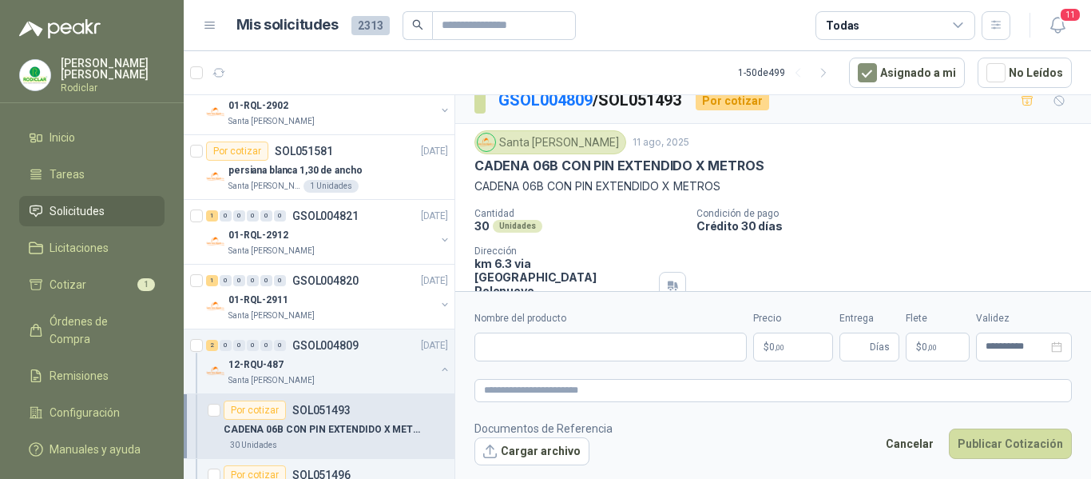
click at [920, 174] on div "CADENA 06B CON PIN EXTENDIDO X METROS" at bounding box center [774, 165] width 598 height 17
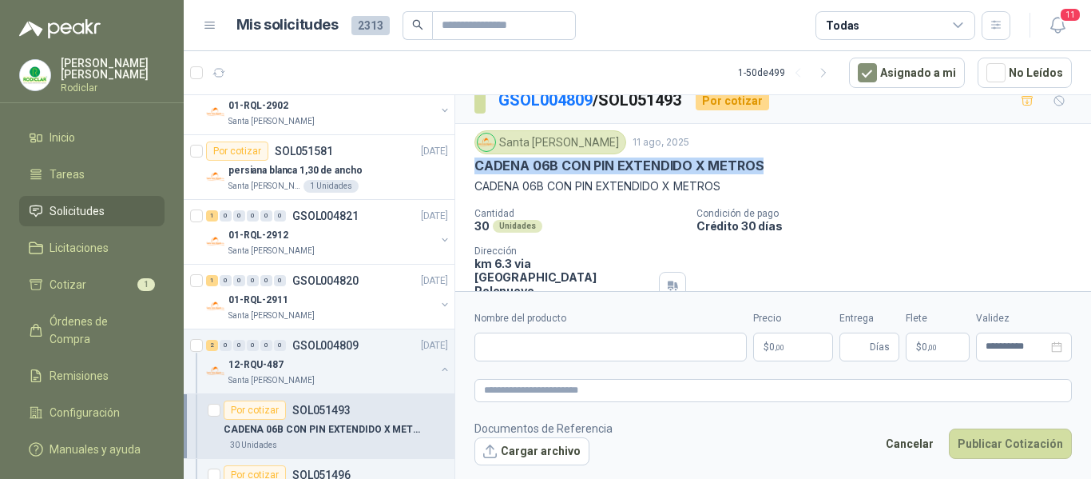
drag, startPoint x: 480, startPoint y: 166, endPoint x: 777, endPoint y: 168, distance: 297.2
click at [777, 168] on div "CADENA 06B CON PIN EXTENDIDO X METROS" at bounding box center [774, 165] width 598 height 17
copy p "CADENA 06B CON PIN EXTENDIDO X METROS"
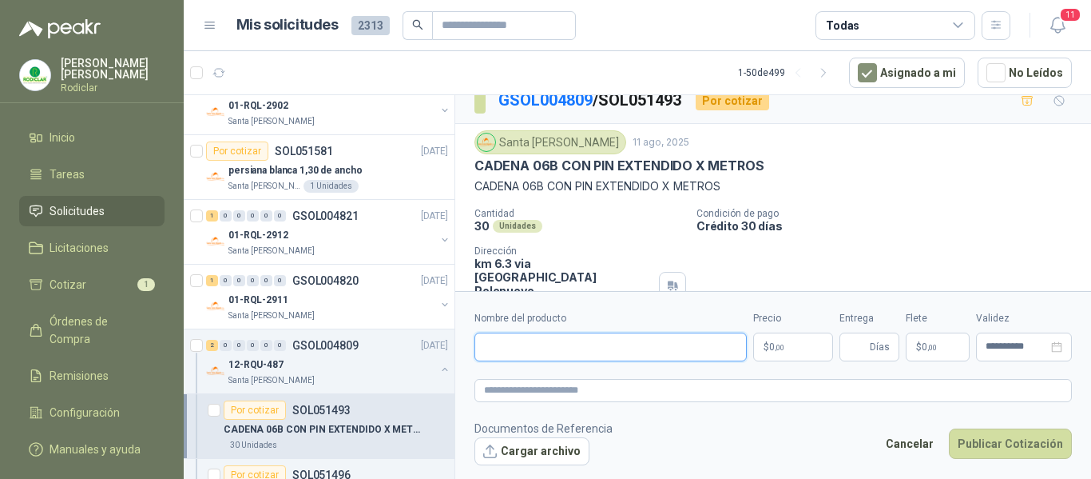
click at [508, 348] on input "Nombre del producto" at bounding box center [611, 346] width 272 height 29
paste input "**********"
type input "**********"
click at [499, 395] on textarea at bounding box center [774, 390] width 598 height 23
paste textarea "**********"
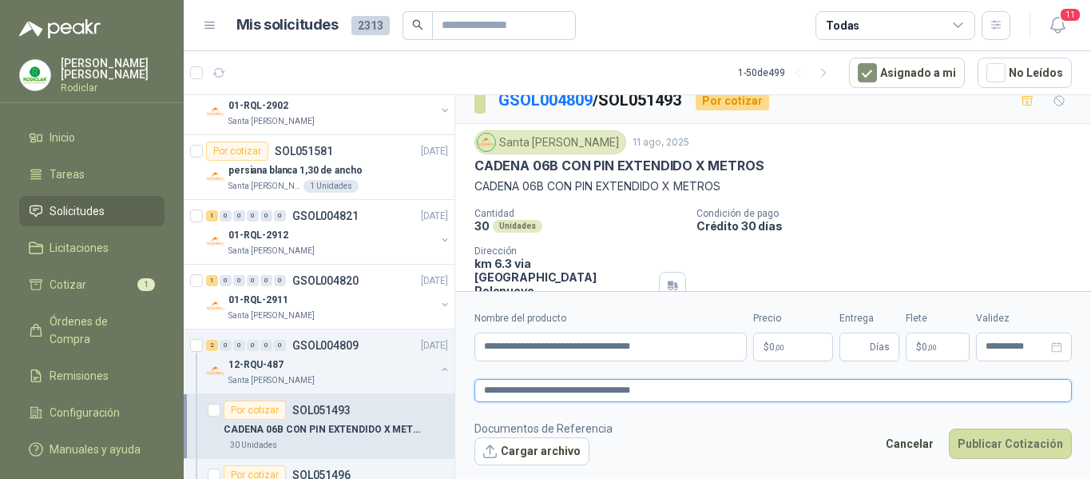
type textarea "**********"
click at [775, 348] on span ",00" at bounding box center [780, 347] width 10 height 9
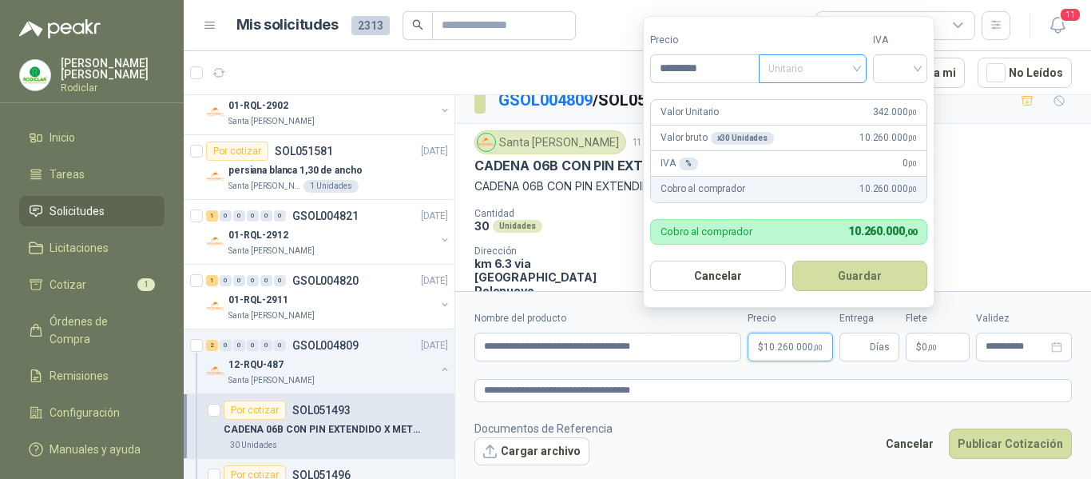
click at [853, 73] on span "Unitario" at bounding box center [813, 69] width 89 height 24
type input "*********"
click at [819, 105] on div "Unitario" at bounding box center [816, 102] width 82 height 18
click at [915, 75] on input "search" at bounding box center [900, 67] width 35 height 24
drag, startPoint x: 896, startPoint y: 105, endPoint x: 904, endPoint y: 139, distance: 35.3
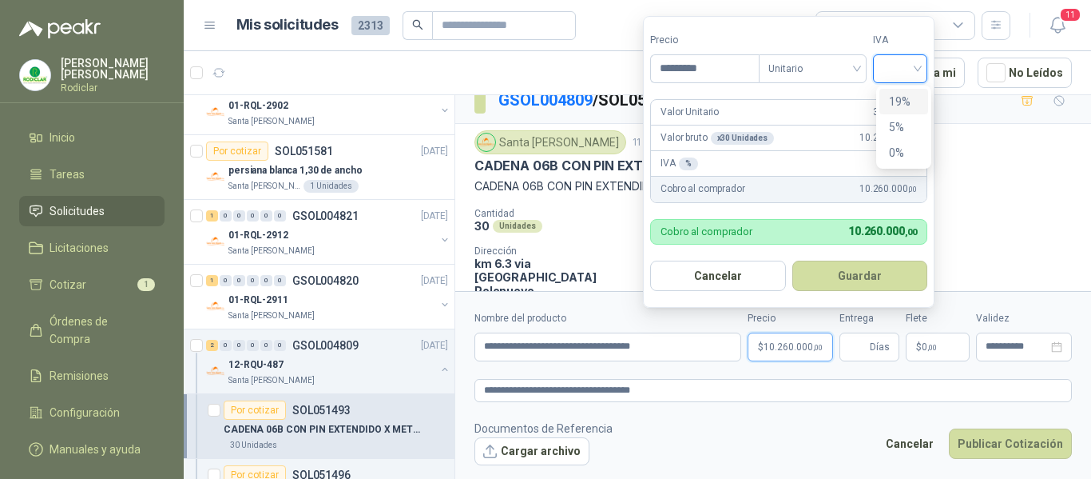
click at [896, 105] on div "19%" at bounding box center [904, 102] width 30 height 18
drag, startPoint x: 882, startPoint y: 276, endPoint x: 864, endPoint y: 322, distance: 49.8
click at [880, 278] on button "Guardar" at bounding box center [862, 275] width 137 height 30
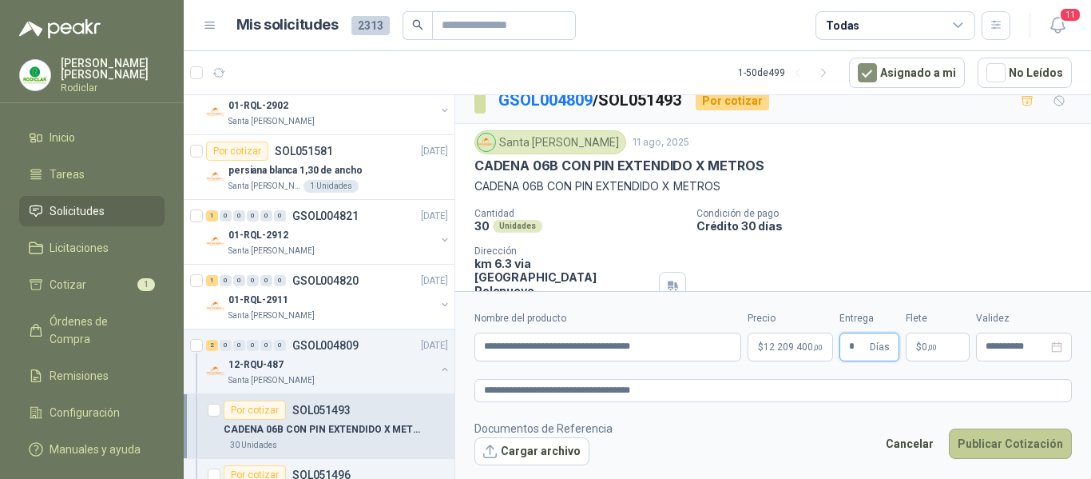
type input "*"
click at [998, 445] on button "Publicar Cotización" at bounding box center [1010, 443] width 123 height 30
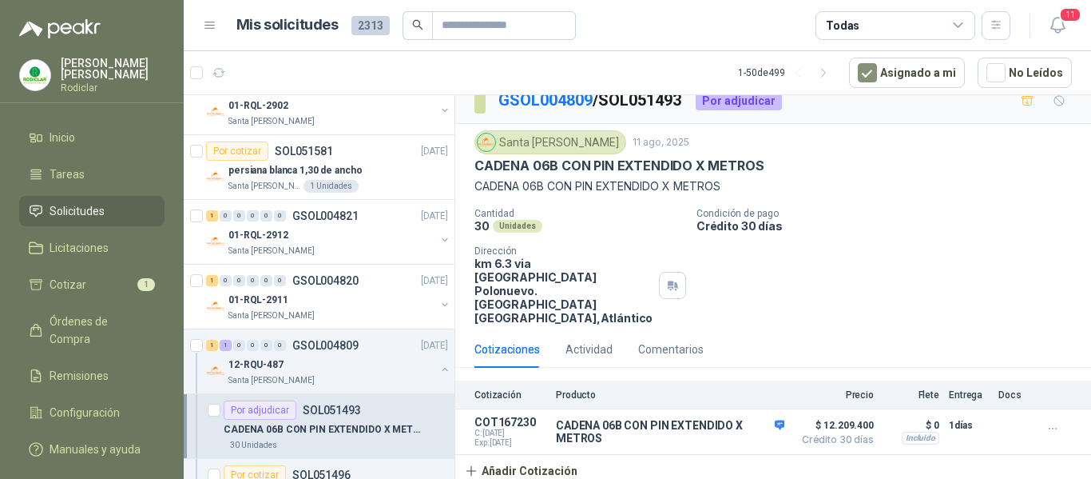
scroll to position [0, 0]
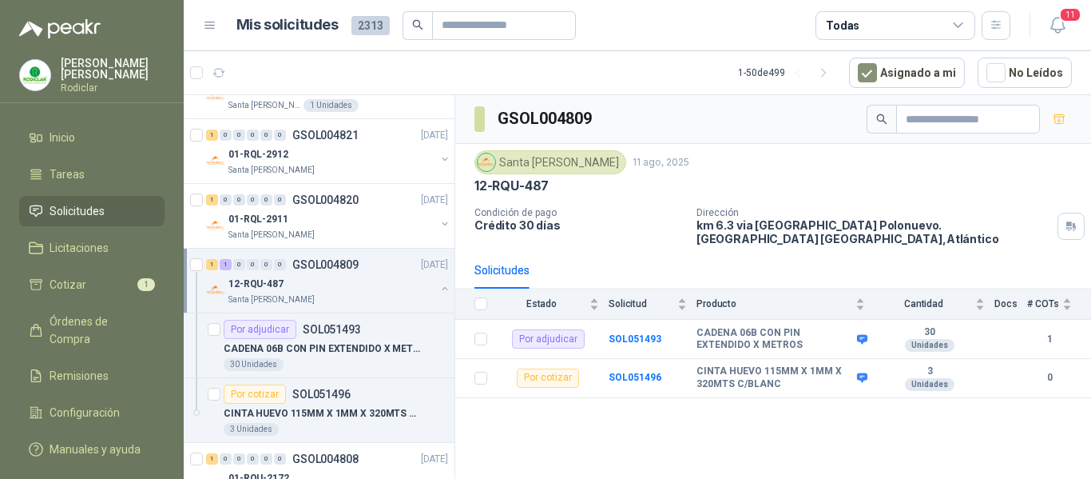
scroll to position [719, 0]
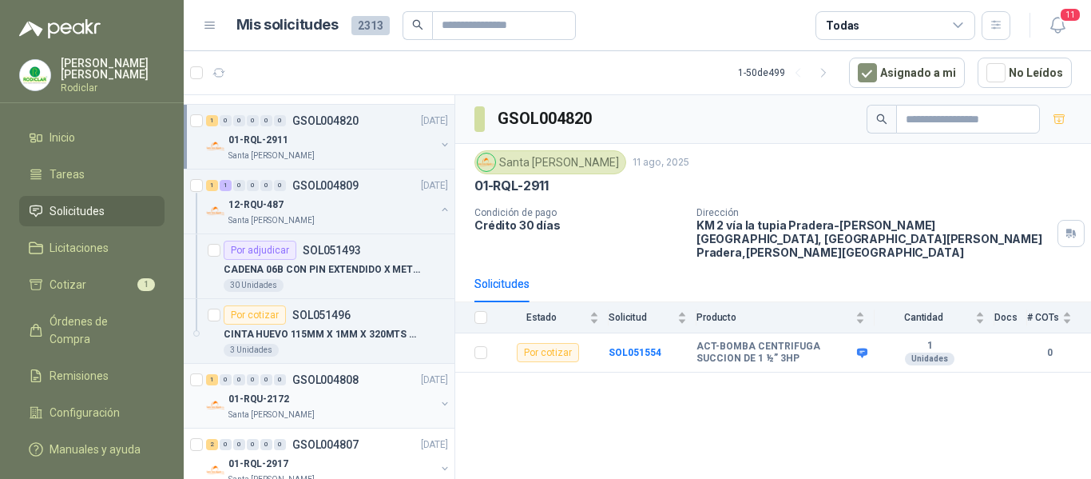
click at [361, 393] on div "01-RQU-2172" at bounding box center [331, 398] width 207 height 19
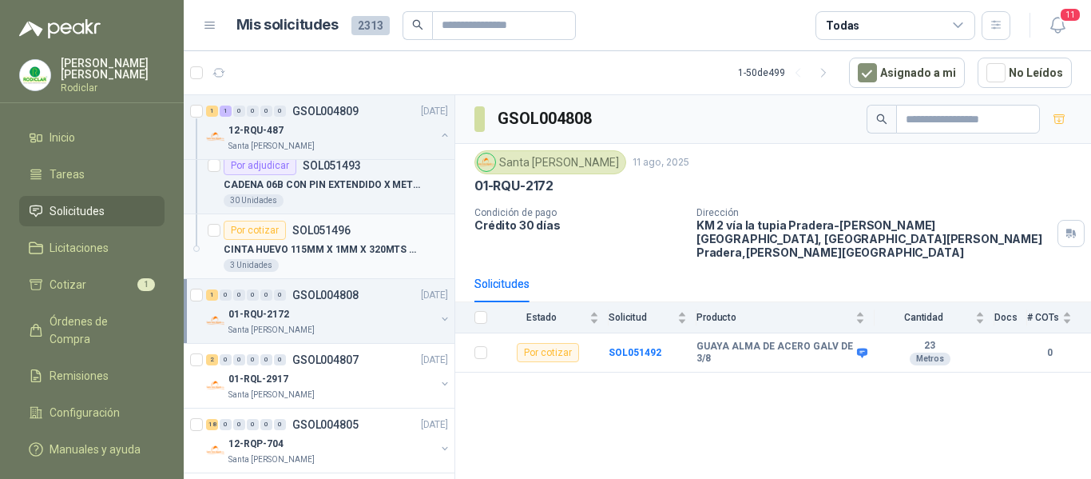
scroll to position [879, 0]
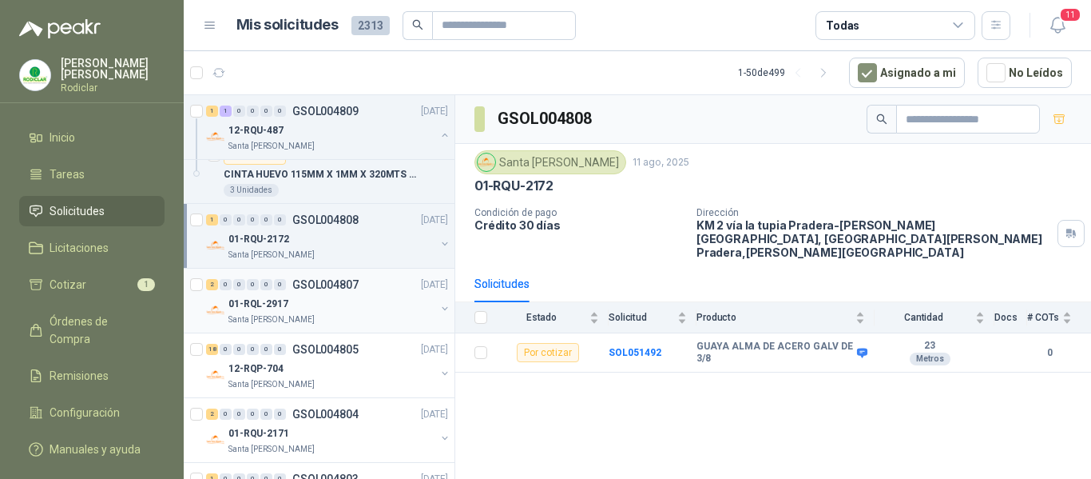
click at [347, 303] on div "01-RQL-2917" at bounding box center [331, 303] width 207 height 19
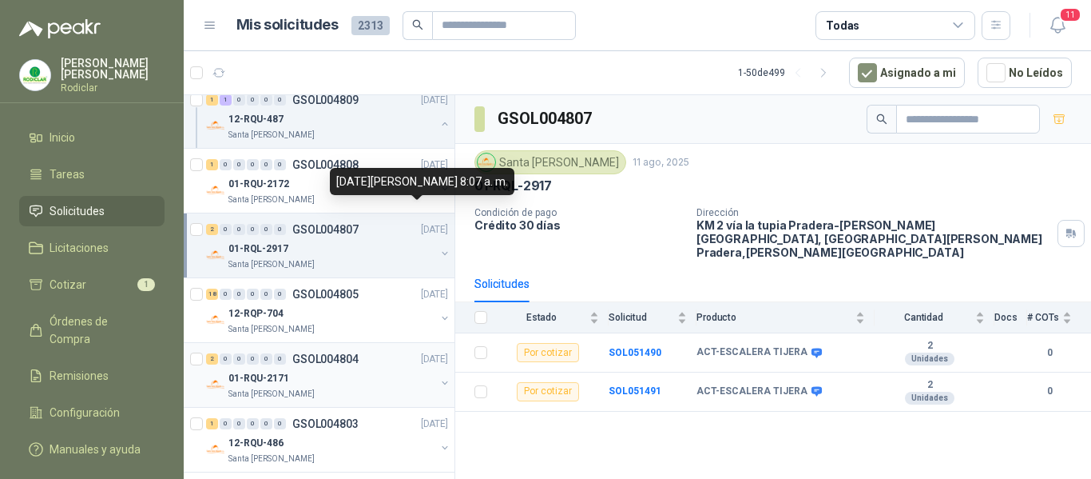
scroll to position [959, 0]
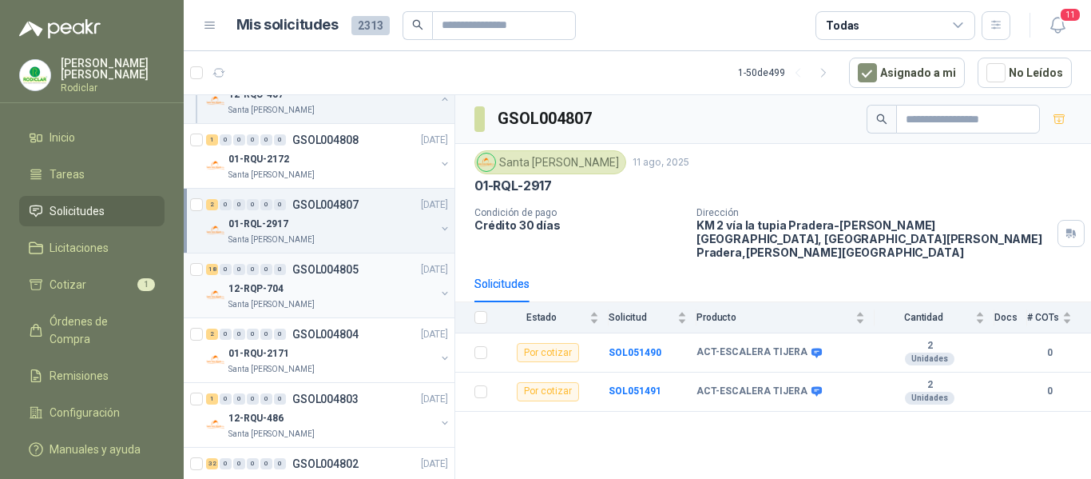
click at [340, 292] on div "12-RQP-704" at bounding box center [331, 288] width 207 height 19
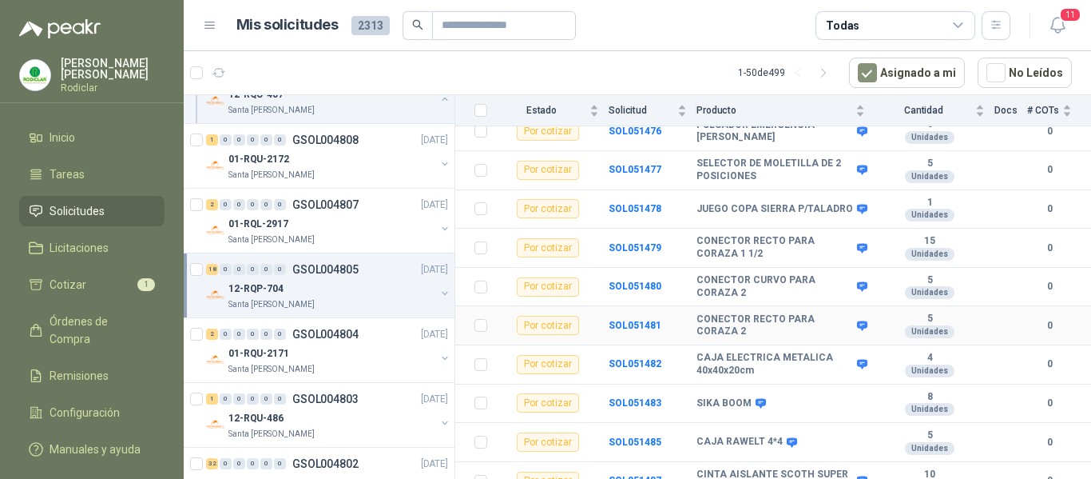
scroll to position [523, 0]
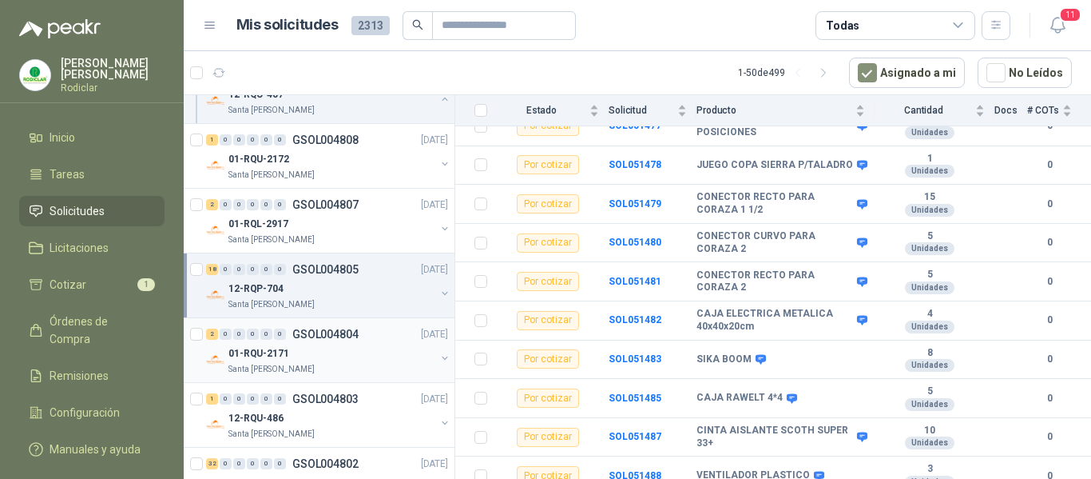
click at [366, 352] on div "01-RQU-2171" at bounding box center [331, 353] width 207 height 19
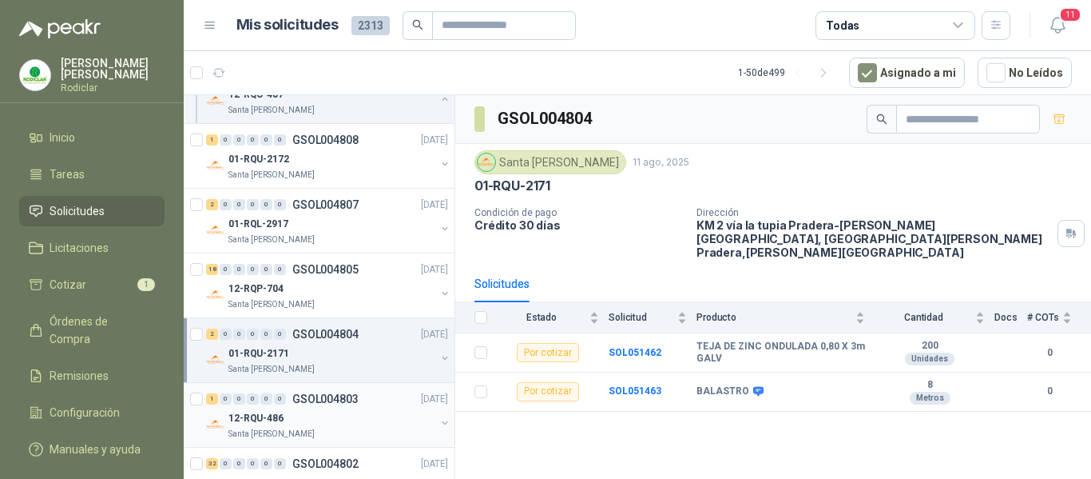
click at [359, 421] on div "12-RQU-486" at bounding box center [331, 417] width 207 height 19
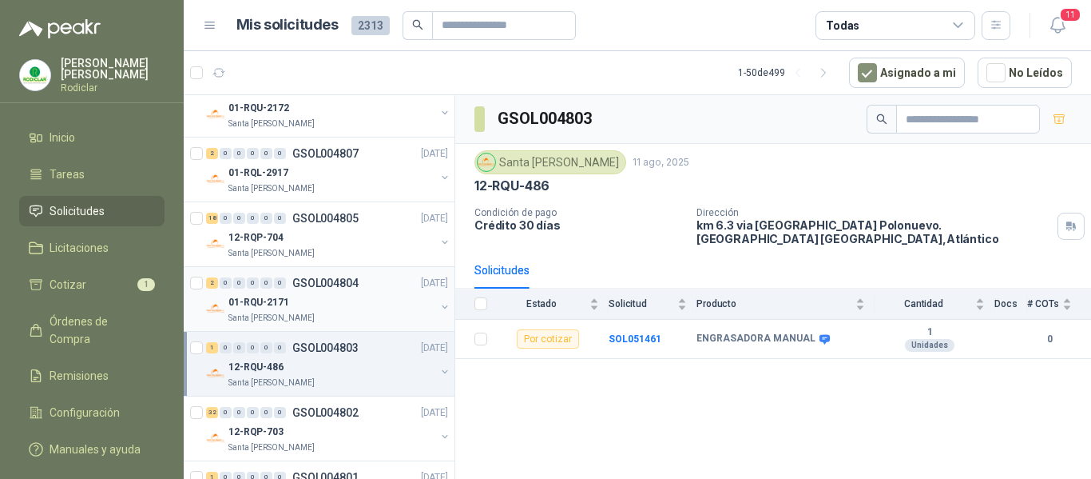
scroll to position [1039, 0]
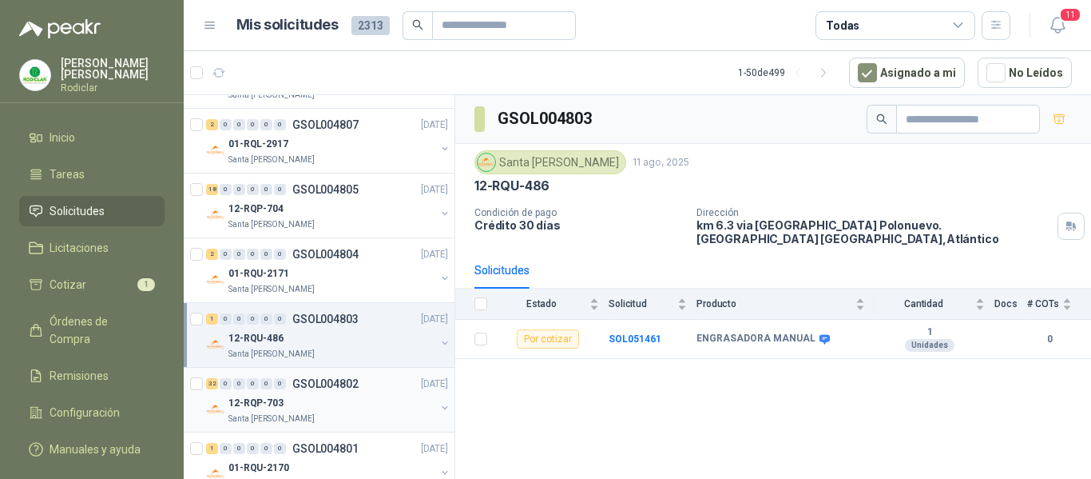
click at [355, 387] on p "GSOL004802" at bounding box center [325, 383] width 66 height 11
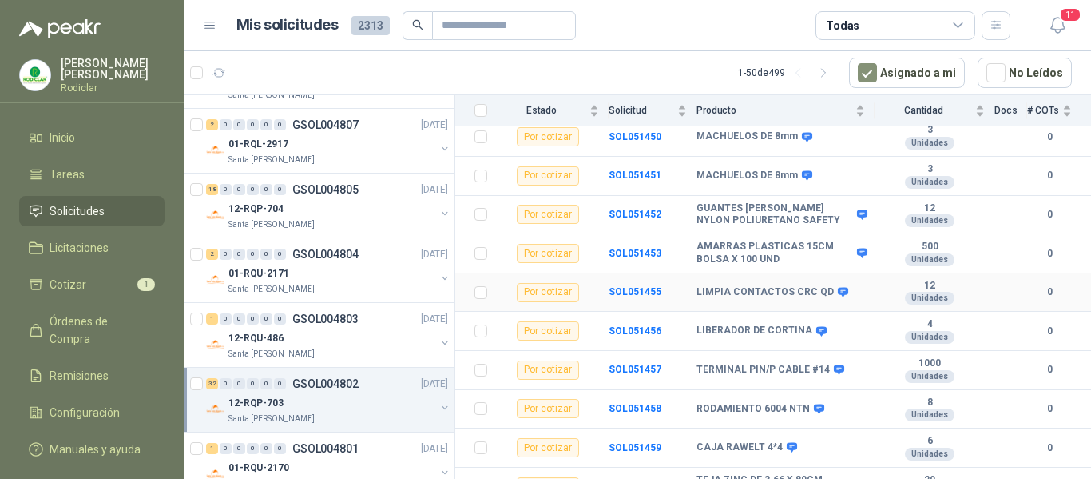
scroll to position [1067, 0]
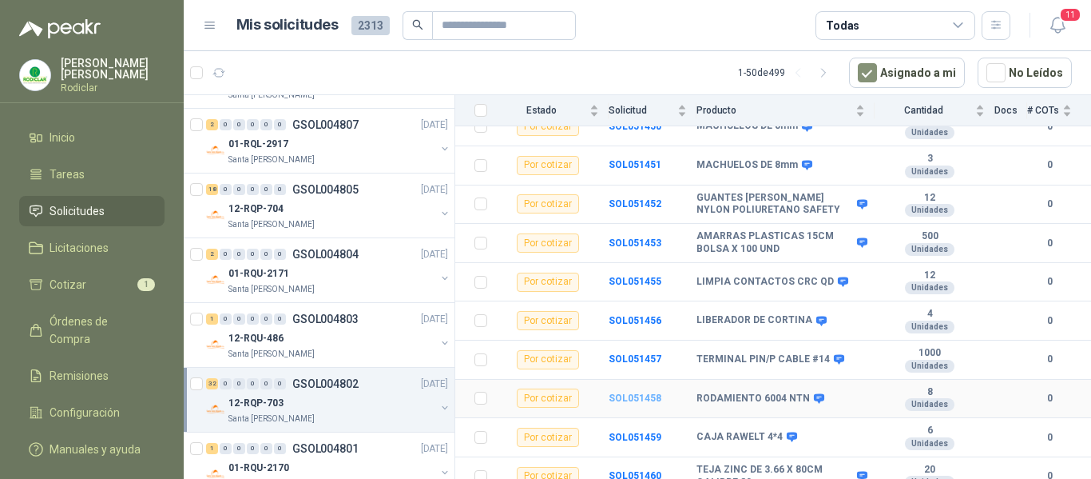
click at [646, 392] on b "SOL051458" at bounding box center [635, 397] width 53 height 11
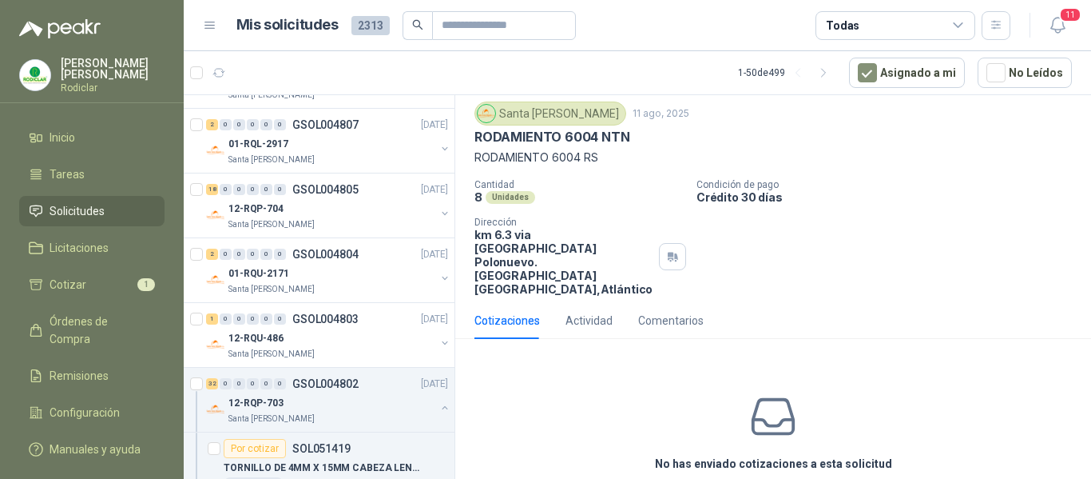
scroll to position [90, 0]
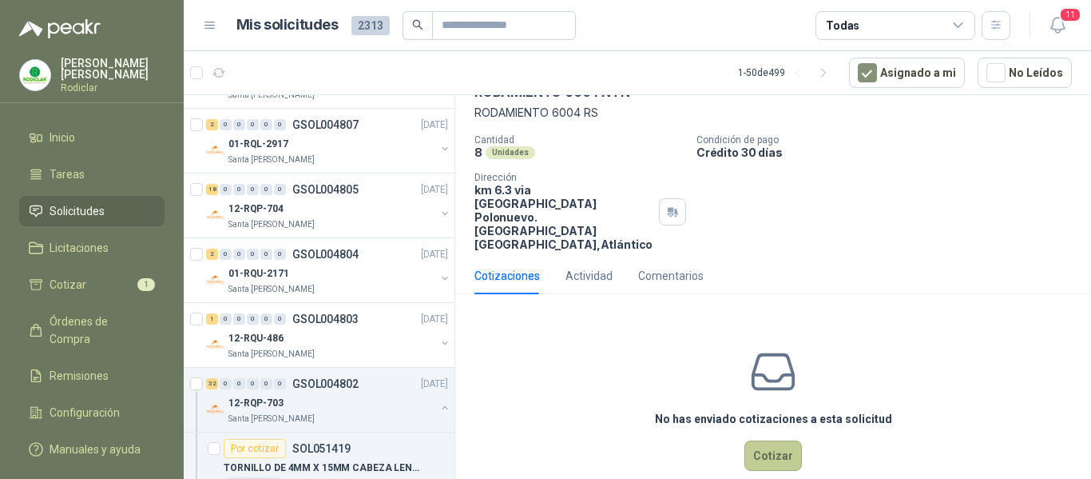
click at [770, 440] on button "Cotizar" at bounding box center [774, 455] width 58 height 30
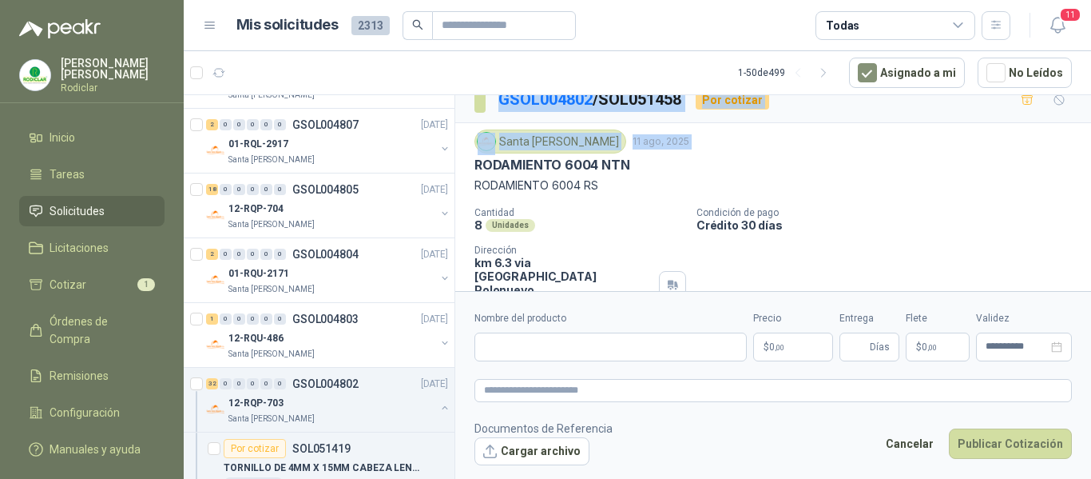
scroll to position [0, 0]
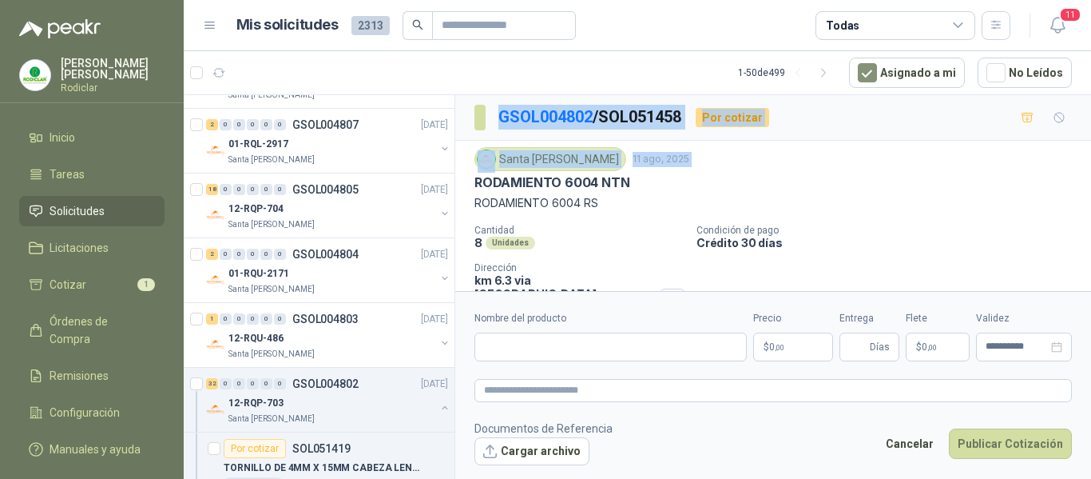
drag, startPoint x: 475, startPoint y: 103, endPoint x: 487, endPoint y: 145, distance: 43.0
click at [502, 107] on div "GSOL004802 / SOL051458 Por cotizar Santa Anita Napoles 11 ago, 2025 RODAMIENTO …" at bounding box center [773, 246] width 636 height 302
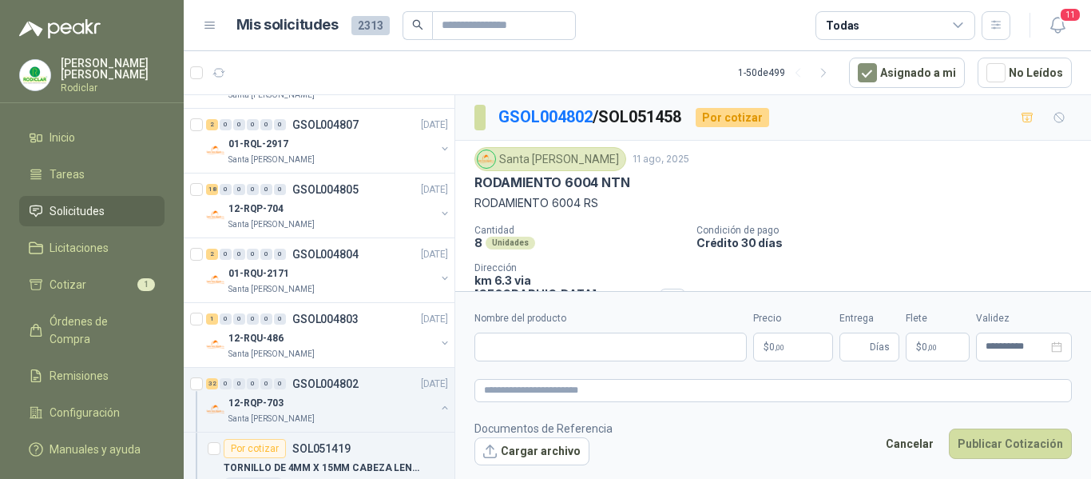
click at [690, 185] on div "RODAMIENTO 6004 NTN" at bounding box center [774, 182] width 598 height 17
drag, startPoint x: 476, startPoint y: 181, endPoint x: 627, endPoint y: 192, distance: 151.3
click at [627, 192] on div "Santa Anita Napoles 11 ago, 2025 RODAMIENTO 6004 NTN RODAMIENTO 6004 RS" at bounding box center [774, 179] width 598 height 65
copy p "RODAMIENTO 6004 NTN"
click at [522, 344] on input "Nombre del producto" at bounding box center [611, 346] width 272 height 29
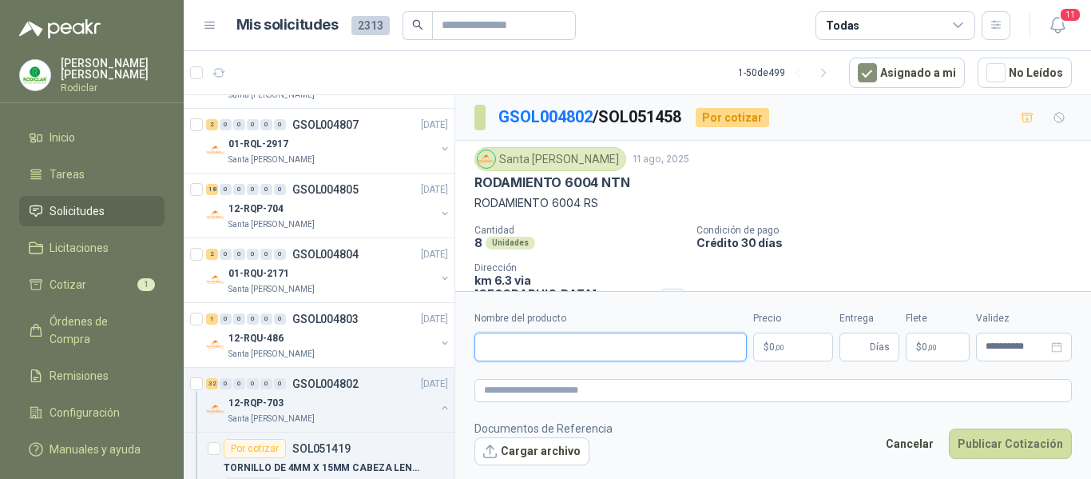
paste input "**********"
type input "**********"
click at [529, 395] on textarea at bounding box center [774, 390] width 598 height 23
paste textarea "**********"
type textarea "**********"
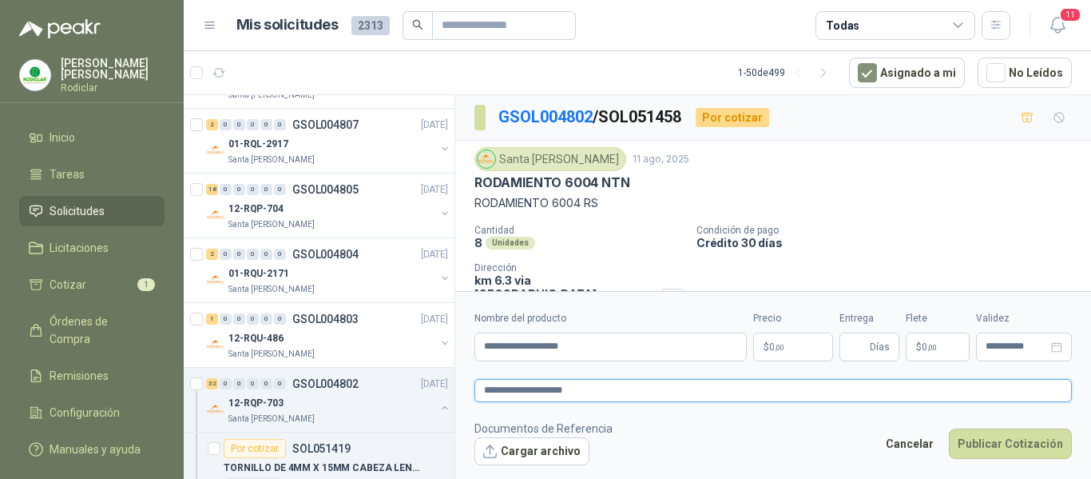
type textarea "**********"
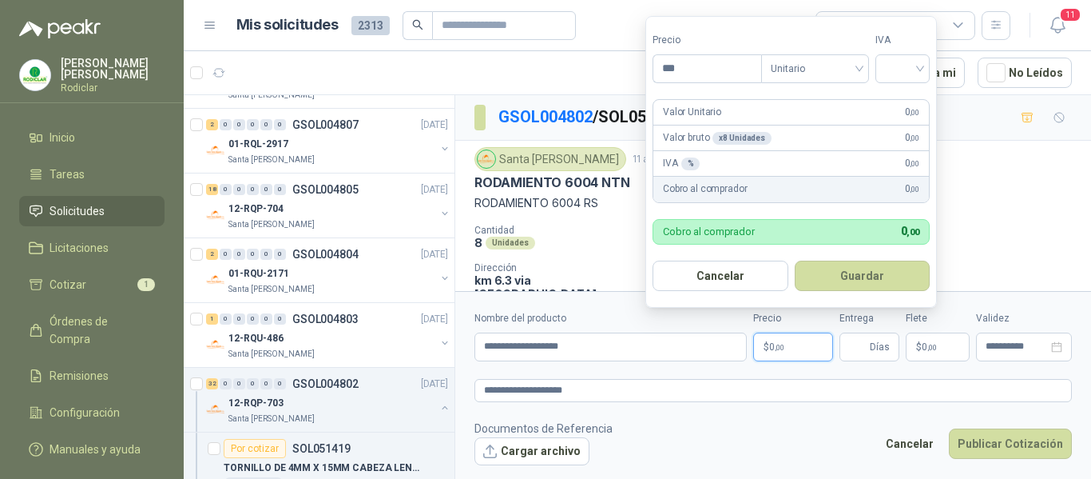
click at [805, 349] on p "$ 0 ,00" at bounding box center [793, 346] width 80 height 29
click at [860, 64] on span "Unitario" at bounding box center [815, 69] width 89 height 24
type input "********"
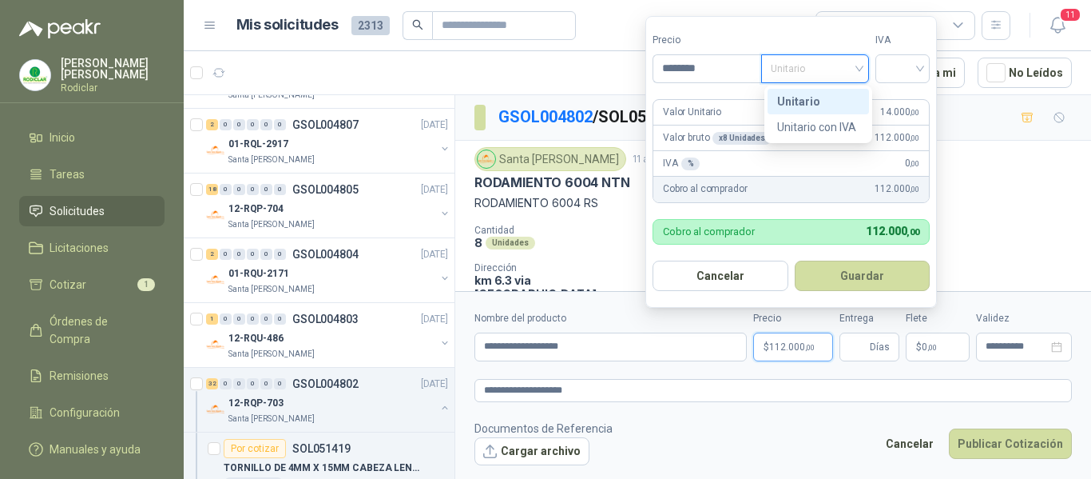
click at [828, 105] on div "Unitario" at bounding box center [818, 102] width 82 height 18
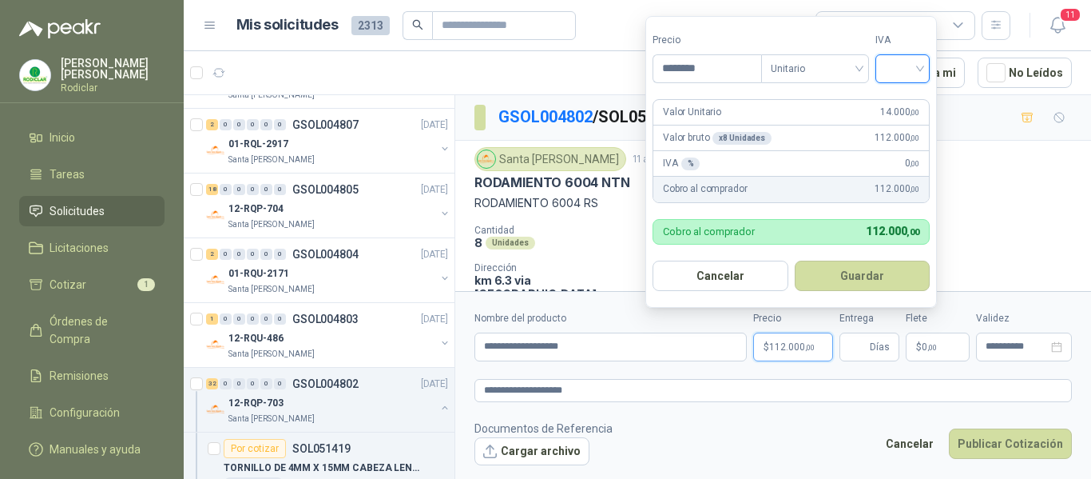
click at [896, 72] on input "search" at bounding box center [902, 67] width 35 height 24
click at [900, 105] on div "19%" at bounding box center [907, 102] width 30 height 18
click at [639, 383] on textarea "**********" at bounding box center [774, 390] width 598 height 23
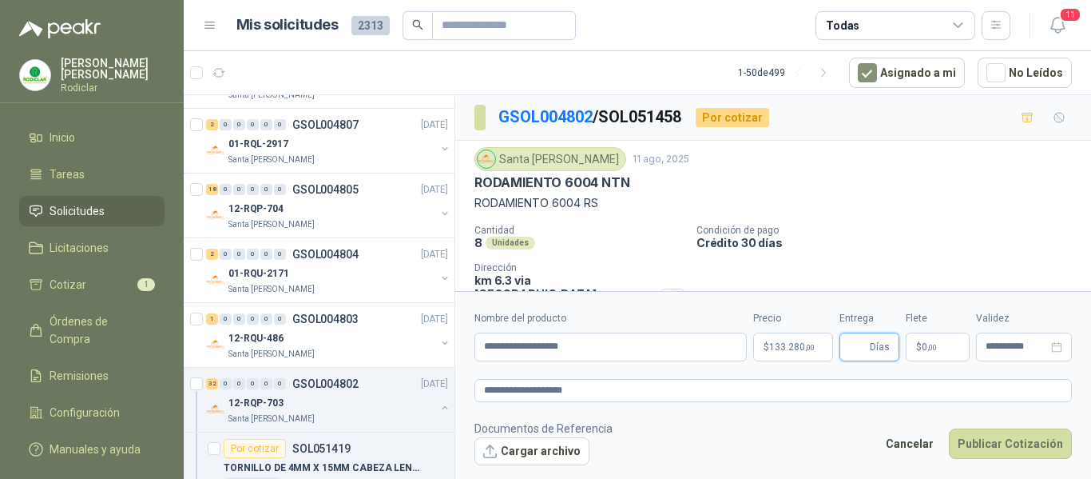
click at [861, 344] on input "Entrega" at bounding box center [858, 346] width 18 height 27
type input "*"
click at [1008, 445] on button "Publicar Cotización" at bounding box center [1010, 443] width 123 height 30
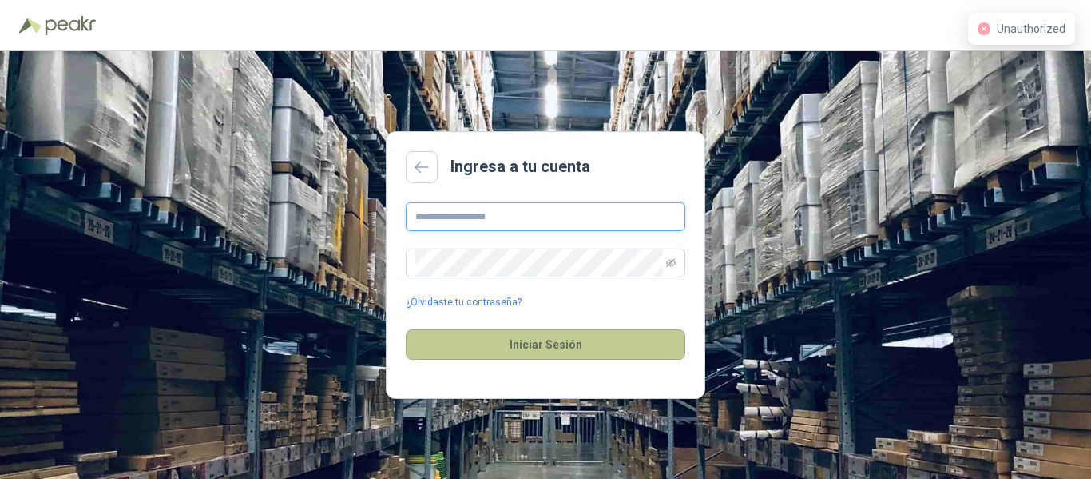
type input "**********"
click at [571, 338] on button "Iniciar Sesión" at bounding box center [546, 344] width 280 height 30
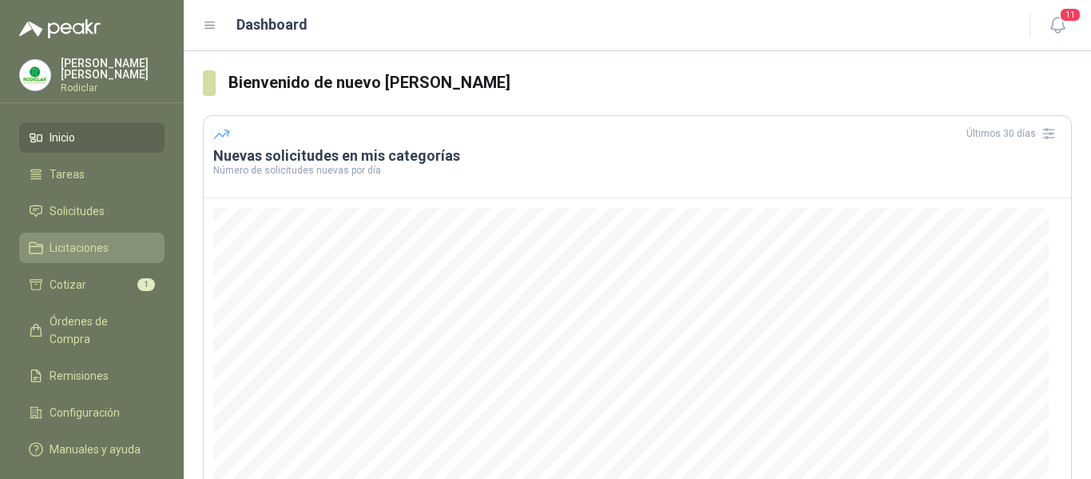
click at [74, 245] on span "Licitaciones" at bounding box center [79, 248] width 59 height 18
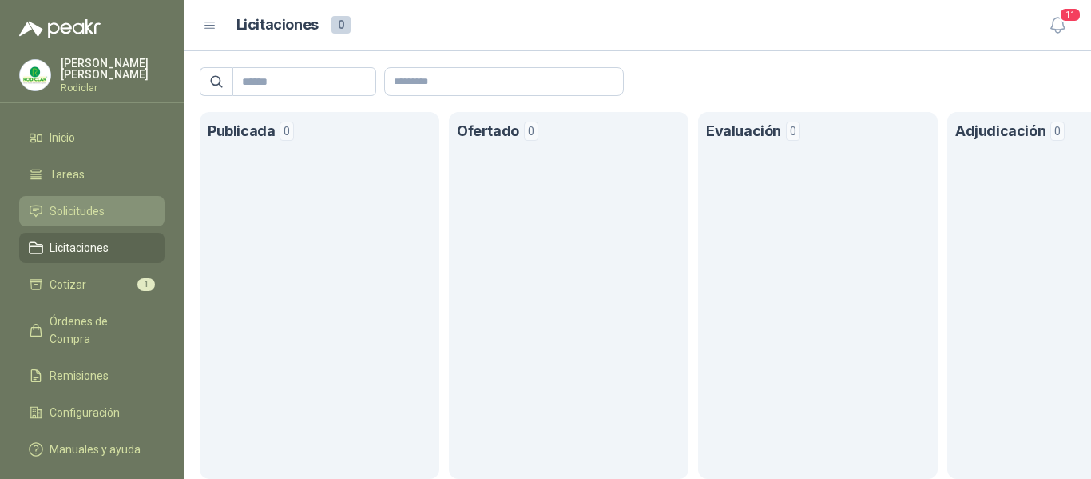
click at [93, 208] on span "Solicitudes" at bounding box center [77, 211] width 55 height 18
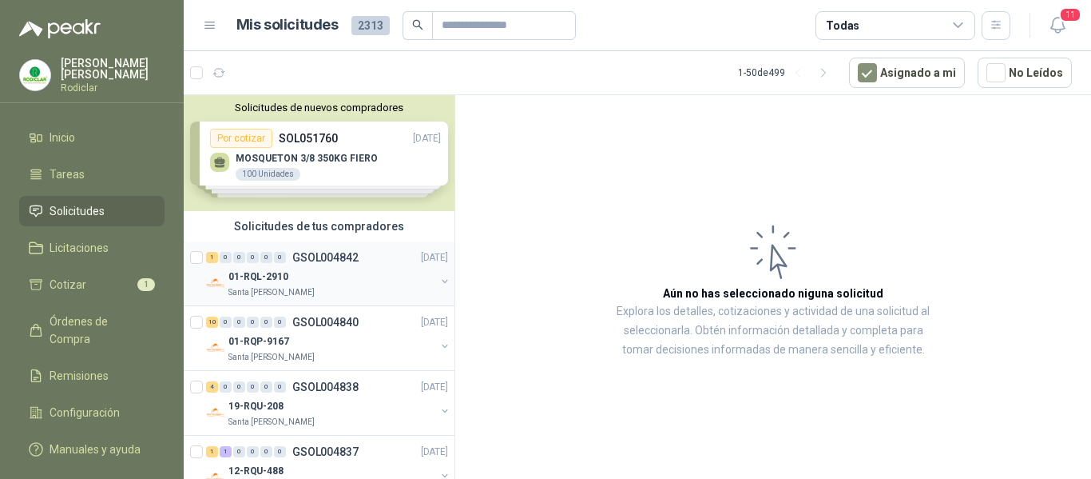
click at [383, 284] on div "01-RQL-2910" at bounding box center [331, 276] width 207 height 19
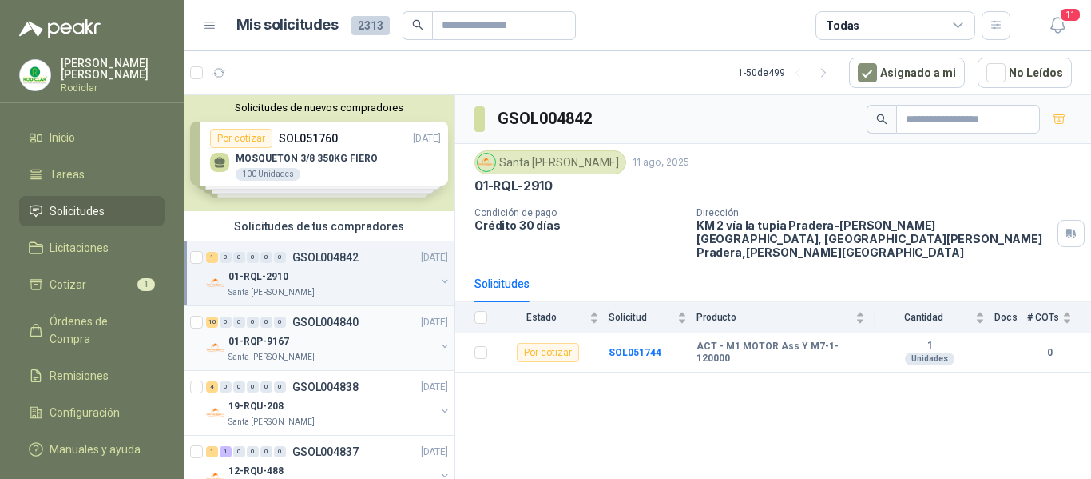
click at [379, 340] on div "01-RQP-9167" at bounding box center [331, 341] width 207 height 19
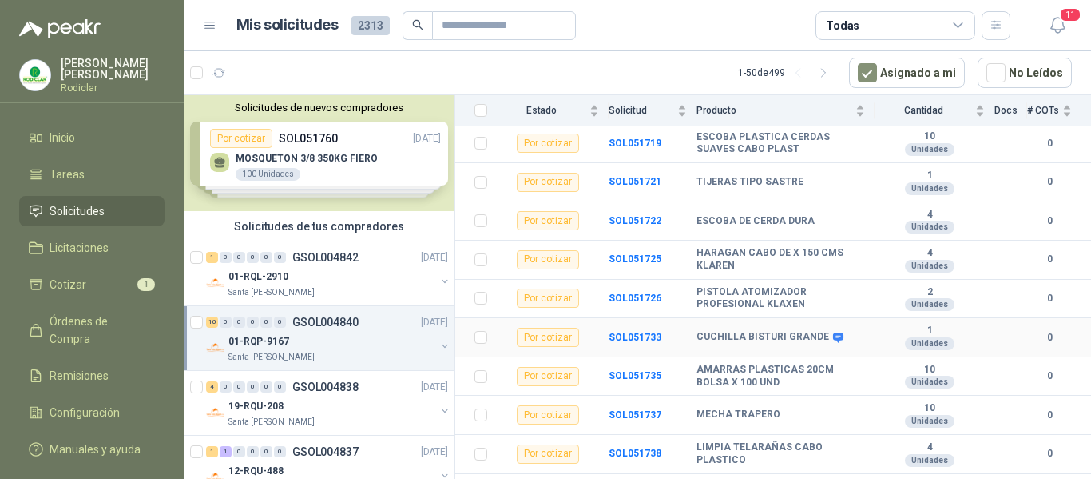
scroll to position [224, 0]
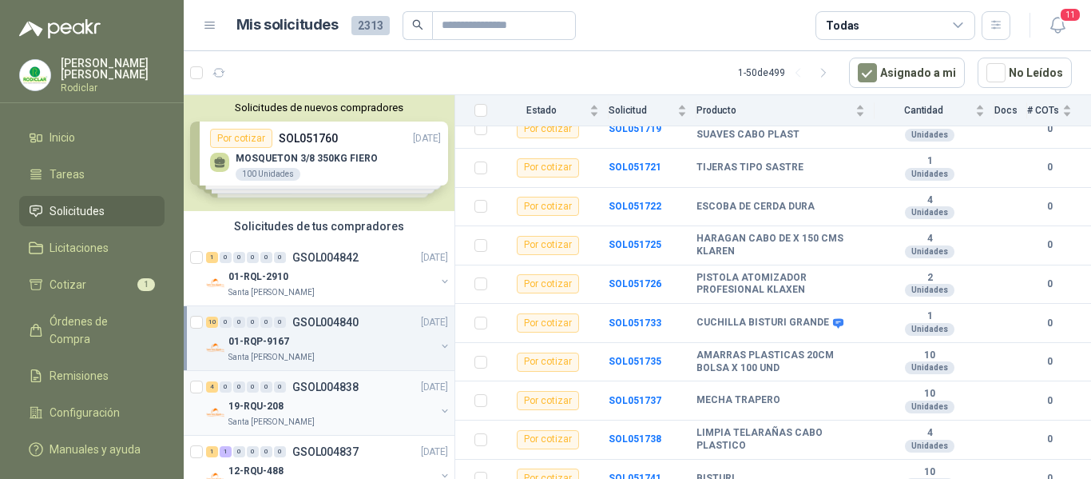
click at [366, 402] on div "19-RQU-208" at bounding box center [331, 405] width 207 height 19
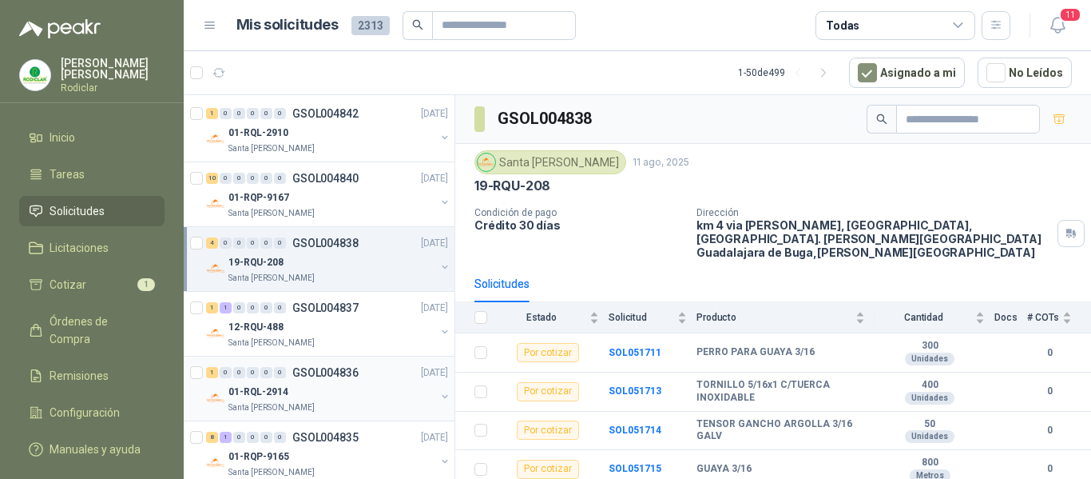
scroll to position [160, 0]
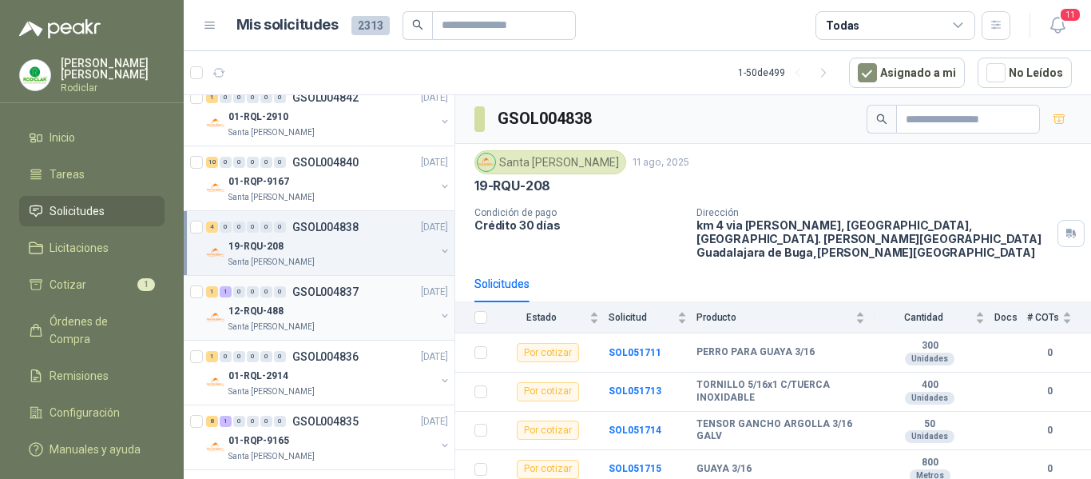
click at [364, 315] on div "12-RQU-488" at bounding box center [331, 310] width 207 height 19
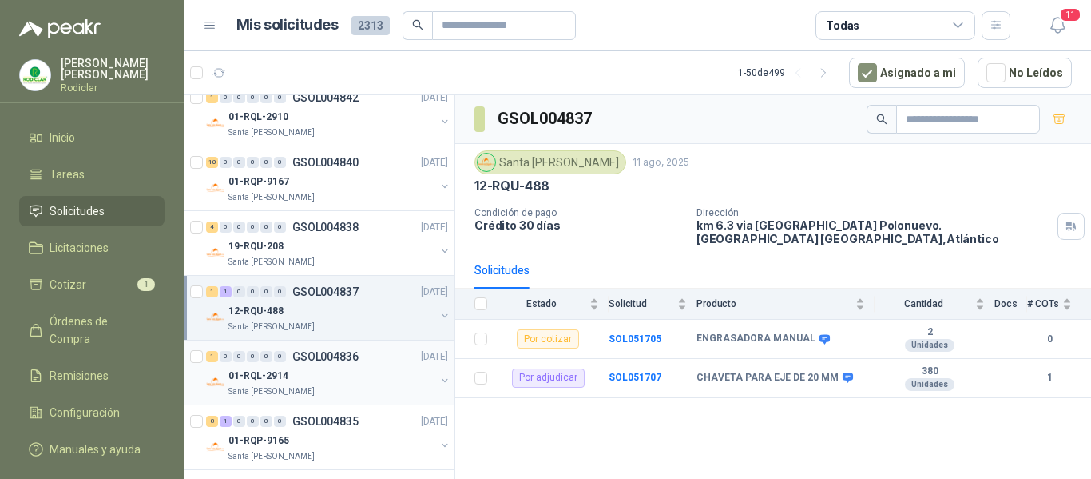
click at [366, 380] on div "01-RQL-2914" at bounding box center [331, 375] width 207 height 19
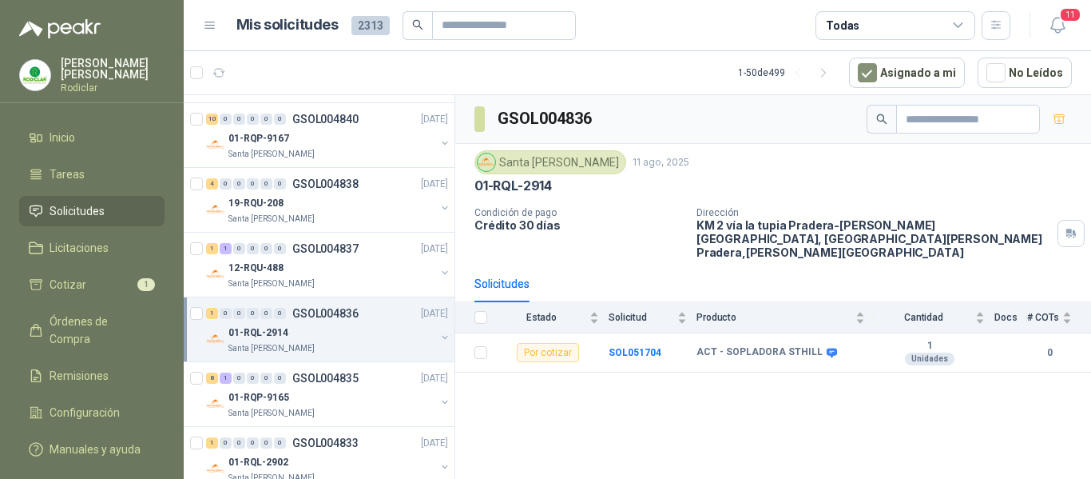
scroll to position [240, 0]
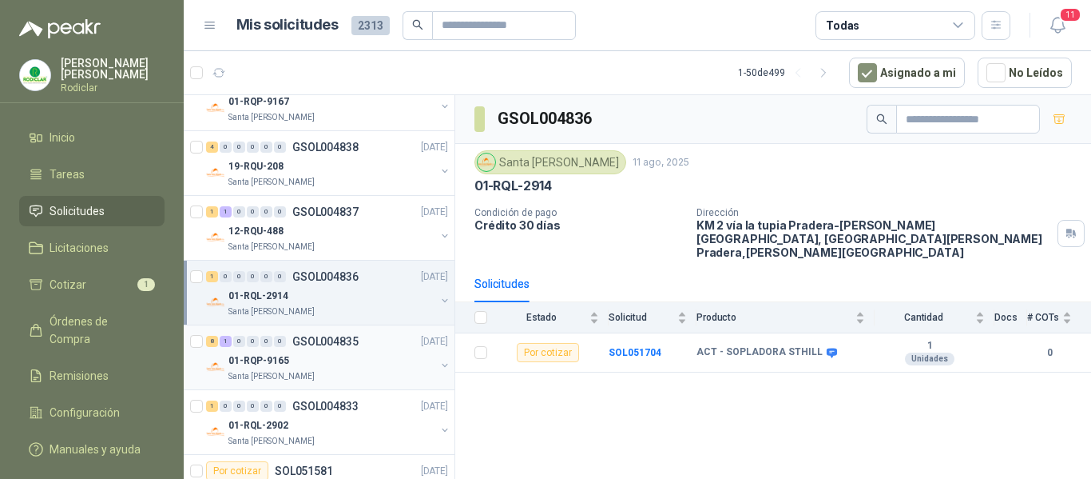
click at [371, 365] on div "01-RQP-9165" at bounding box center [331, 360] width 207 height 19
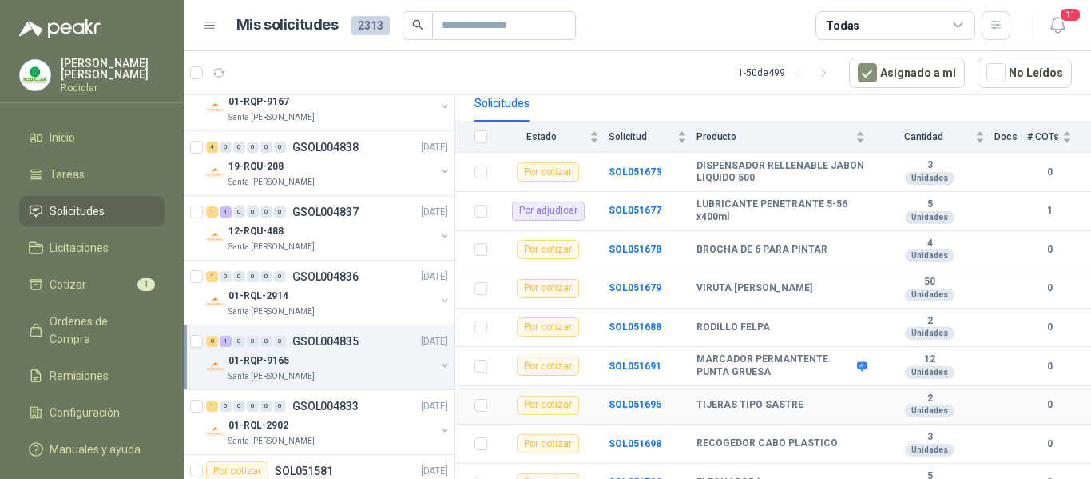
scroll to position [185, 0]
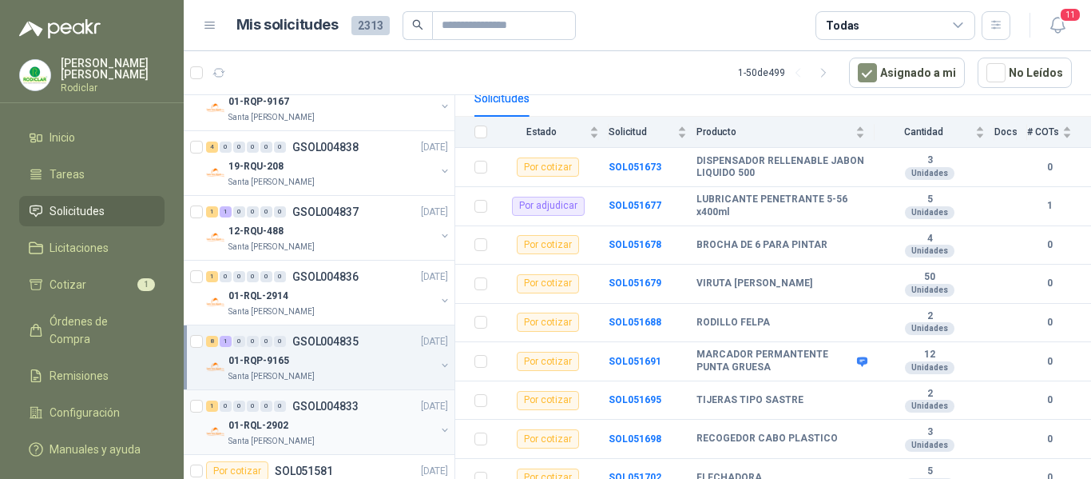
click at [371, 425] on div "01-RQL-2902" at bounding box center [331, 424] width 207 height 19
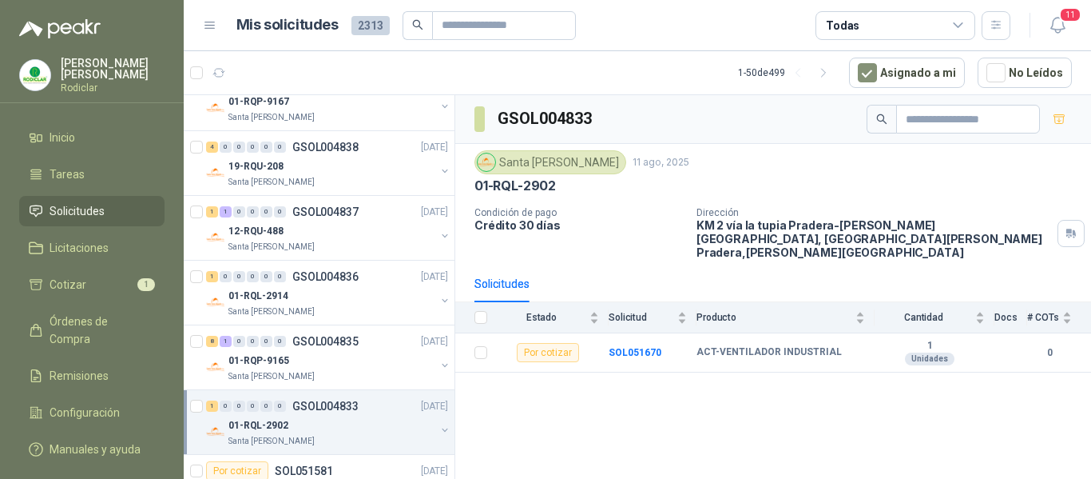
scroll to position [320, 0]
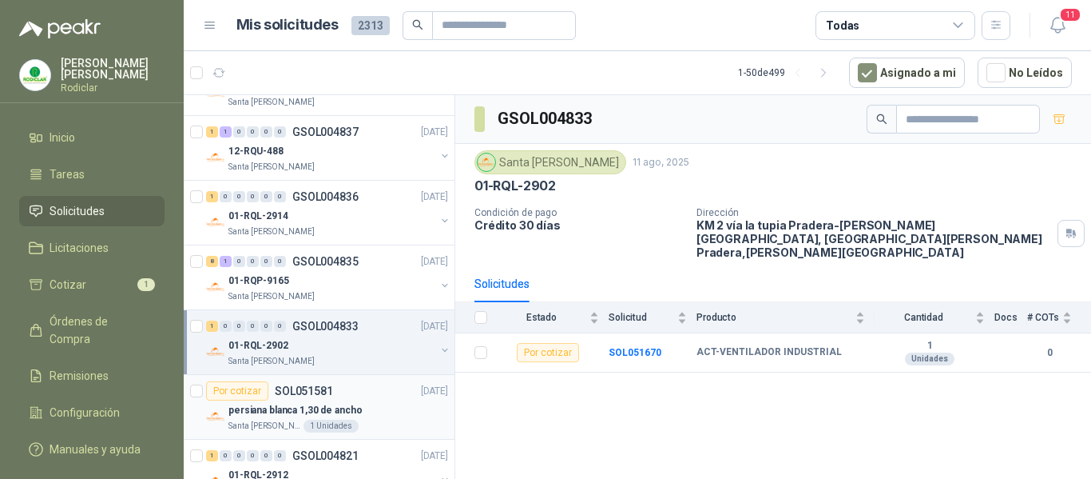
click at [372, 401] on div "persiana blanca 1,30 de ancho" at bounding box center [338, 409] width 220 height 19
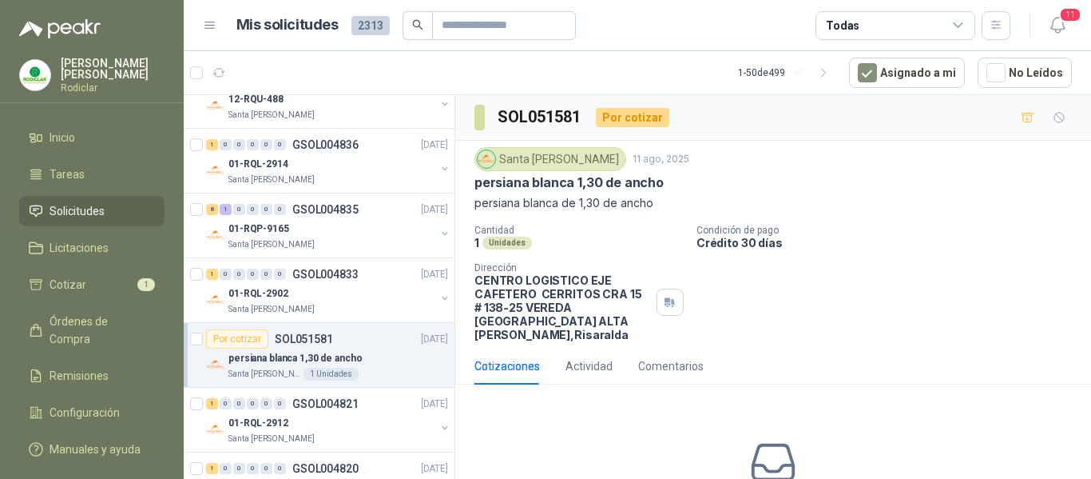
scroll to position [399, 0]
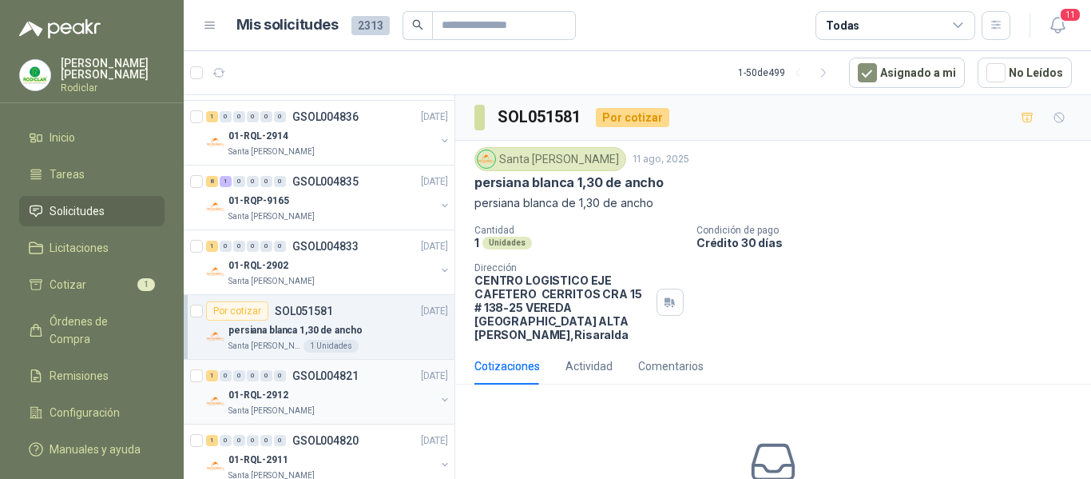
click at [367, 391] on div "01-RQL-2912" at bounding box center [331, 394] width 207 height 19
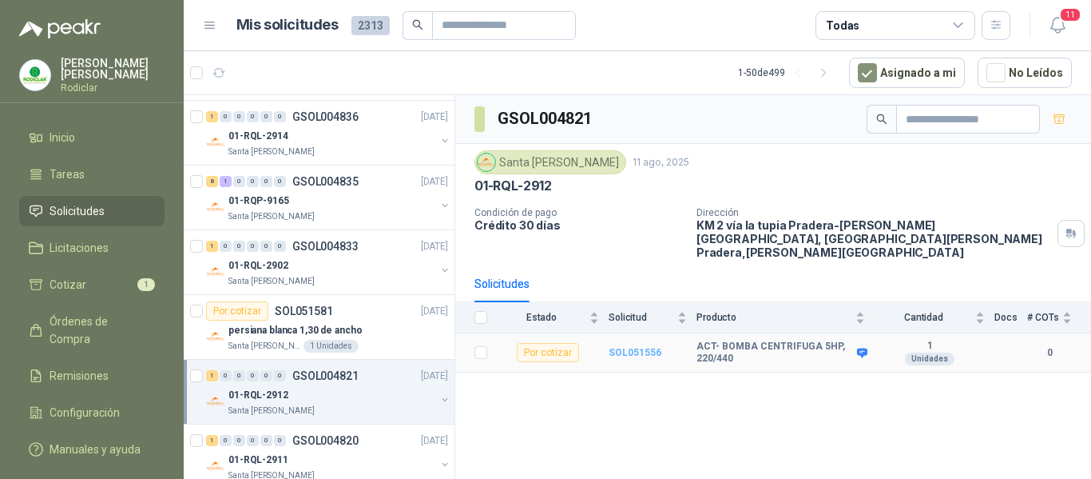
click at [630, 347] on b "SOL051556" at bounding box center [635, 352] width 53 height 11
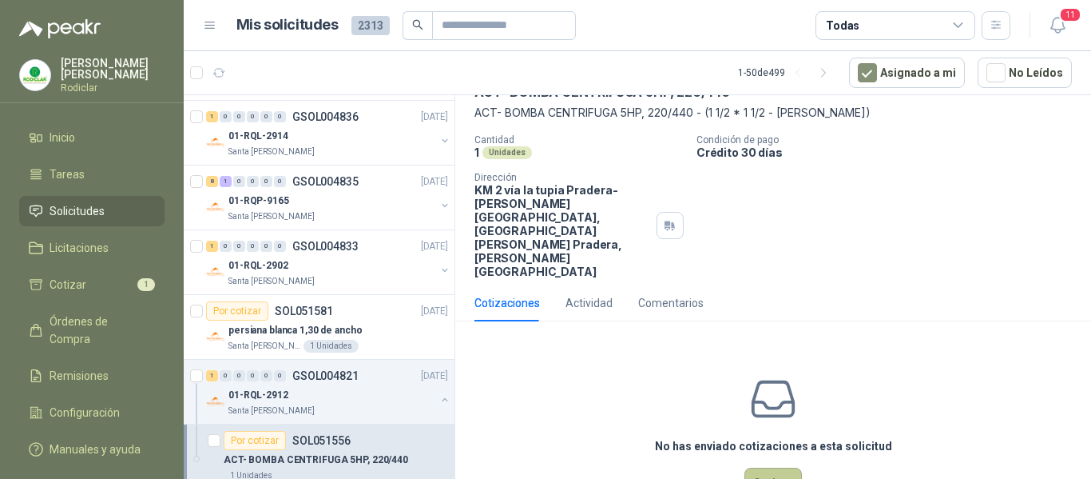
click at [776, 467] on button "Cotizar" at bounding box center [774, 482] width 58 height 30
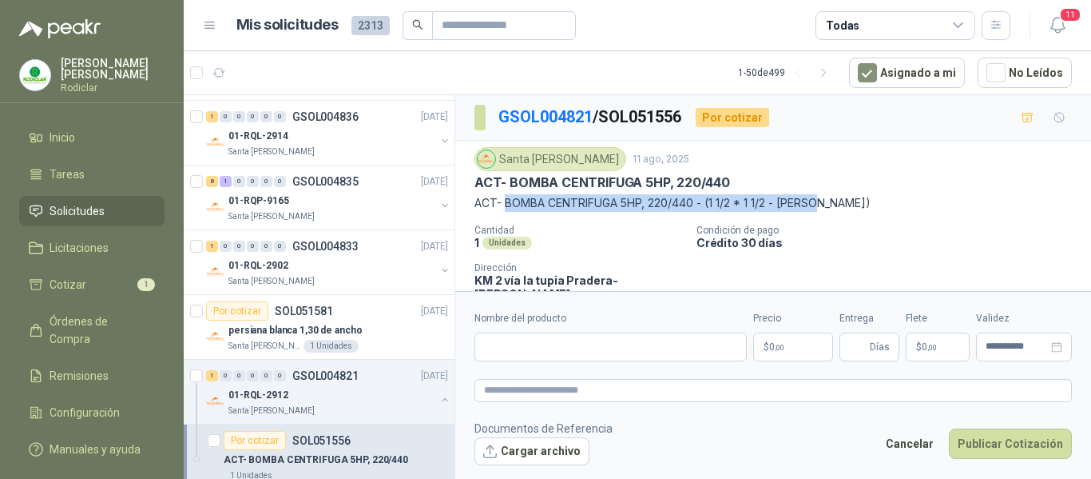
drag, startPoint x: 507, startPoint y: 202, endPoint x: 824, endPoint y: 228, distance: 317.4
click at [822, 217] on div "Santa Anita Napoles 11 ago, 2025 ACT- BOMBA CENTRIFUGA 5HP, 220/440 ACT- BOMBA …" at bounding box center [774, 257] width 598 height 221
click at [869, 242] on p "Crédito 30 días" at bounding box center [891, 243] width 388 height 14
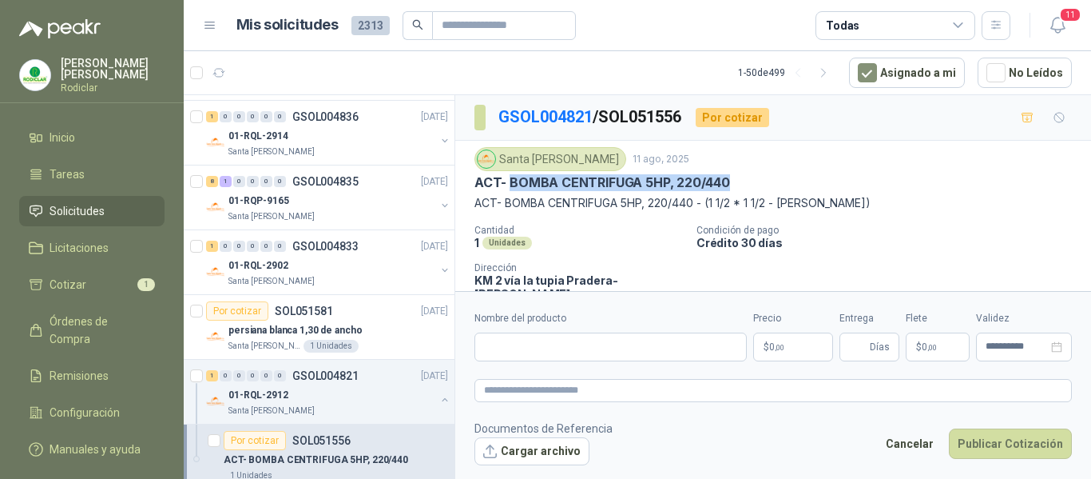
drag, startPoint x: 538, startPoint y: 182, endPoint x: 742, endPoint y: 189, distance: 204.6
click at [742, 189] on div "ACT- BOMBA CENTRIFUGA 5HP, 220/440" at bounding box center [774, 182] width 598 height 17
copy p "BOMBA CENTRIFUGA 5HP, 220/440"
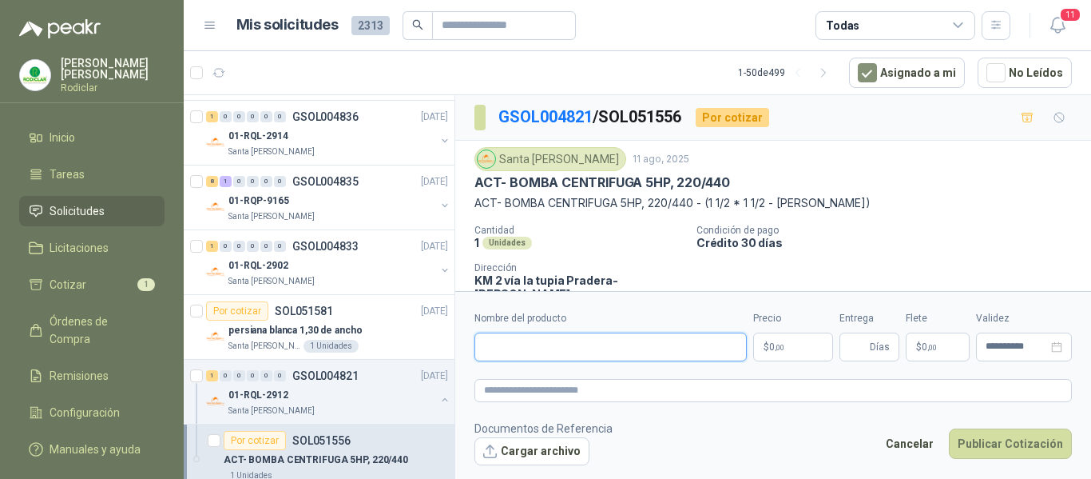
click at [557, 345] on input "Nombre del producto" at bounding box center [611, 346] width 272 height 29
type input "*"
paste input "**********"
type input "**********"
click at [583, 393] on textarea at bounding box center [774, 390] width 598 height 23
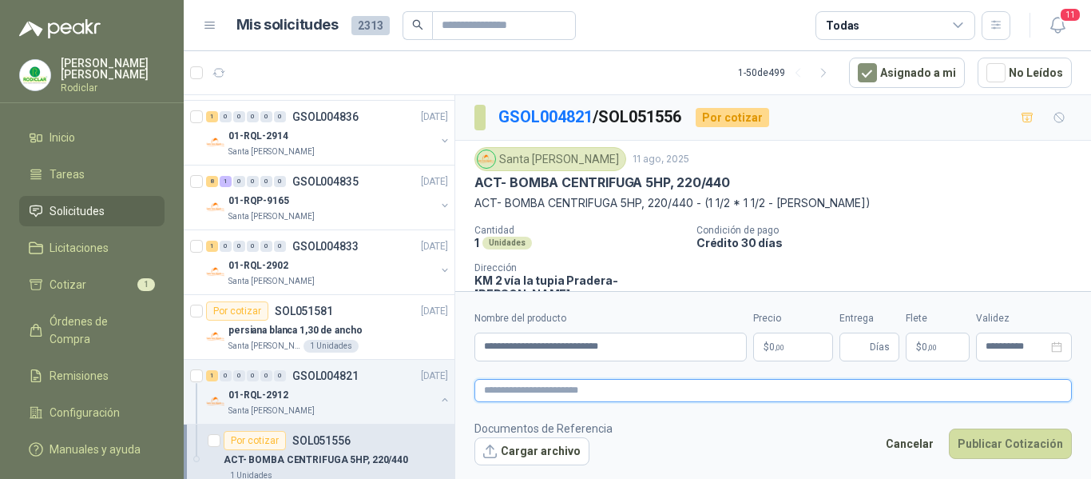
paste textarea "**********"
type textarea "**********"
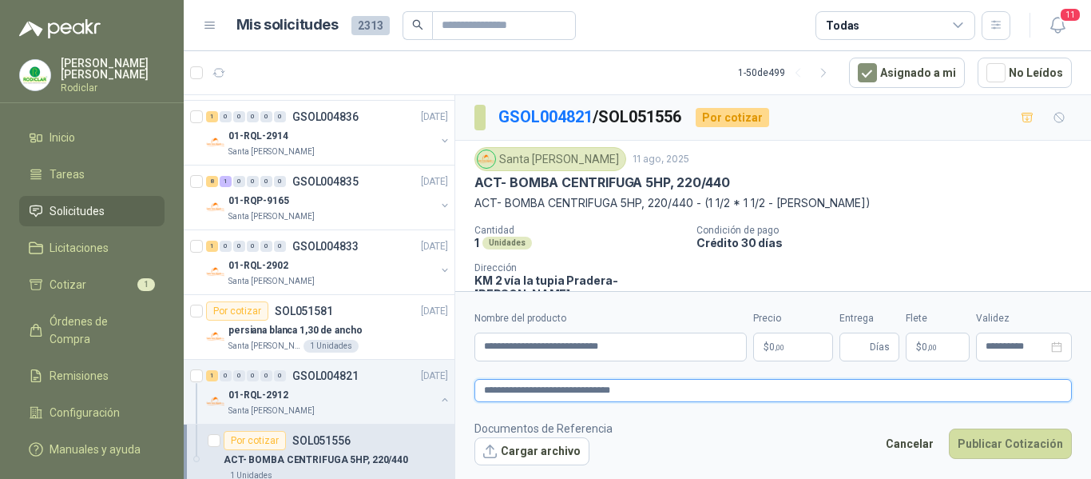
type textarea "**********"
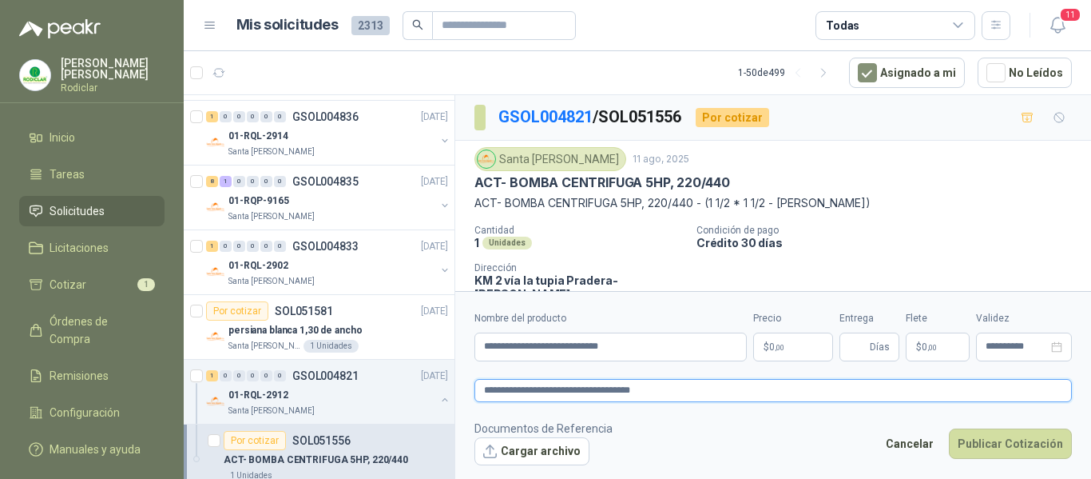
type textarea "**********"
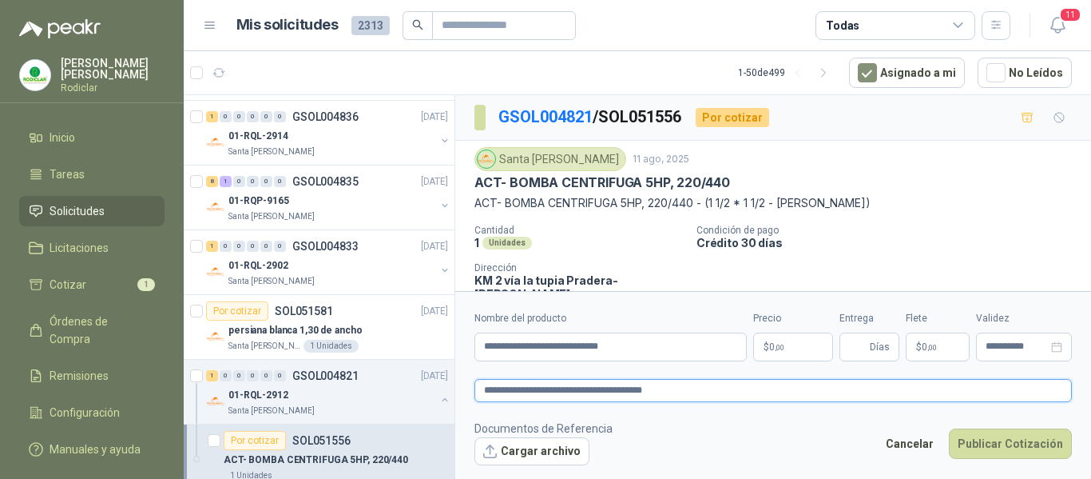
type textarea "**********"
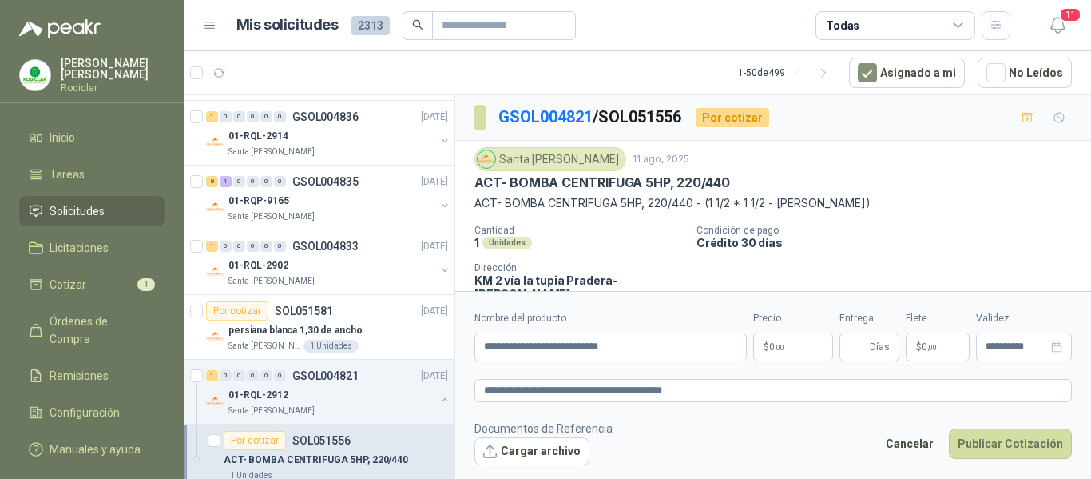
click at [782, 343] on span ",00" at bounding box center [780, 347] width 10 height 9
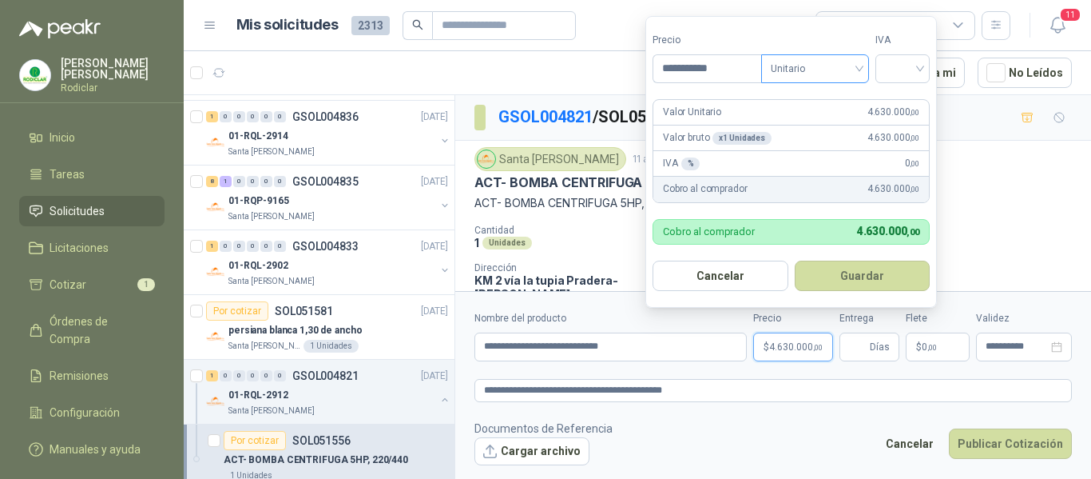
click at [841, 73] on span "Unitario" at bounding box center [815, 69] width 89 height 24
type input "**********"
click at [821, 97] on div "Unitario" at bounding box center [818, 102] width 82 height 18
click at [892, 73] on input "search" at bounding box center [902, 67] width 35 height 24
click at [894, 105] on div "19%" at bounding box center [907, 102] width 30 height 18
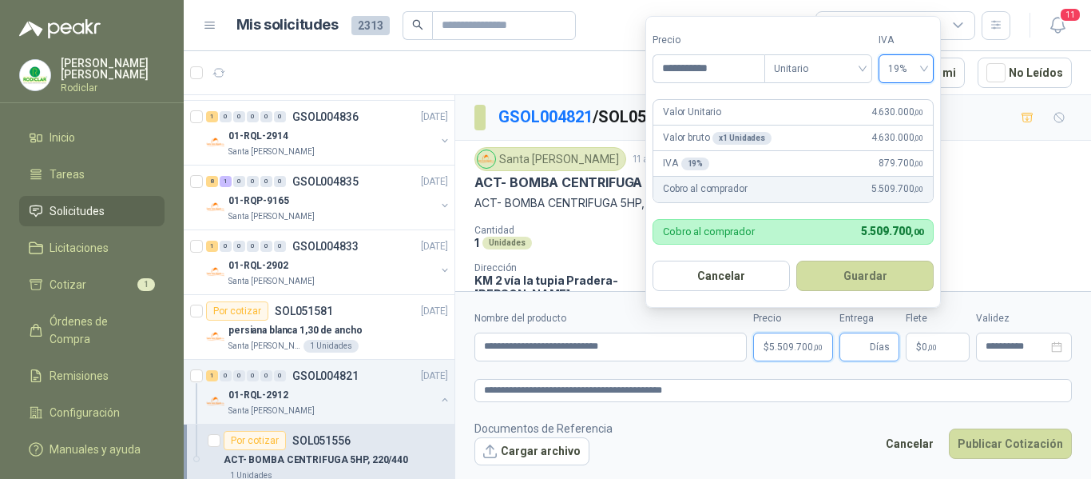
click at [855, 344] on input "Entrega" at bounding box center [858, 346] width 18 height 27
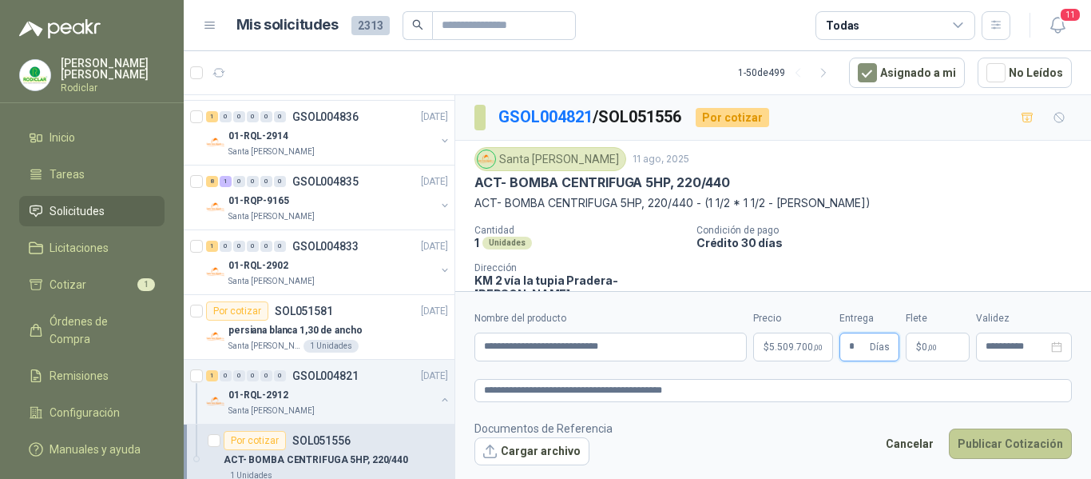
type input "*"
click at [1001, 444] on button "Publicar Cotización" at bounding box center [1010, 443] width 123 height 30
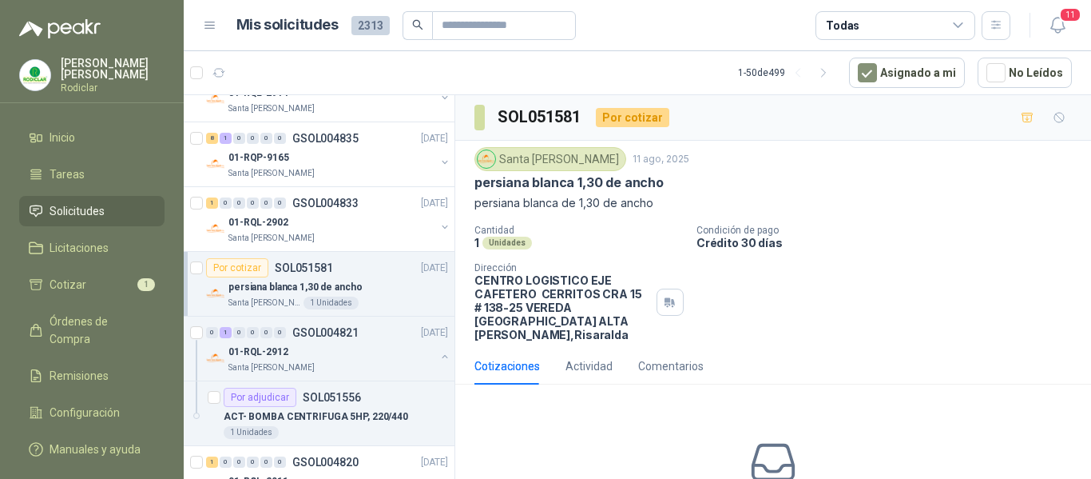
scroll to position [479, 0]
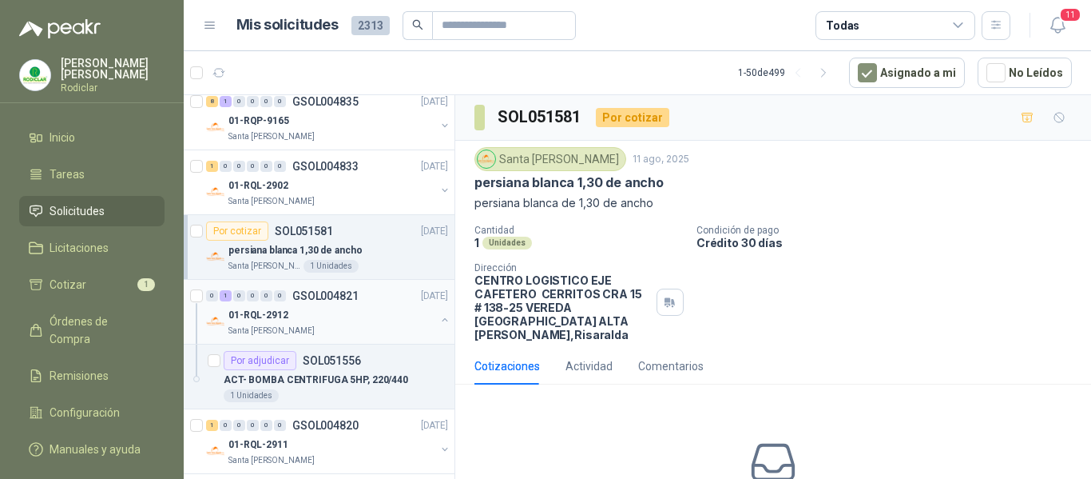
click at [376, 320] on div "01-RQL-2912" at bounding box center [331, 314] width 207 height 19
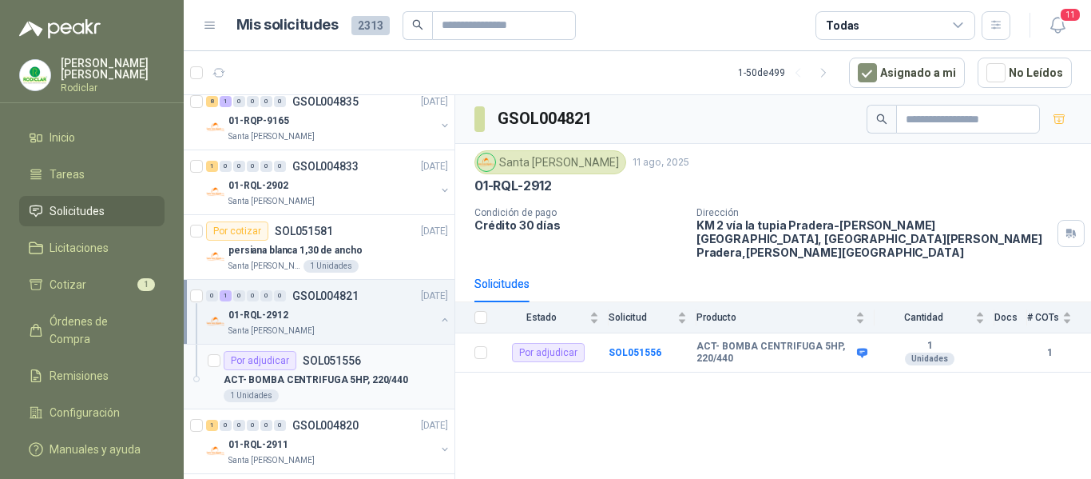
click at [379, 372] on p "ACT- BOMBA CENTRIFUGA 5HP, 220/440" at bounding box center [316, 379] width 185 height 15
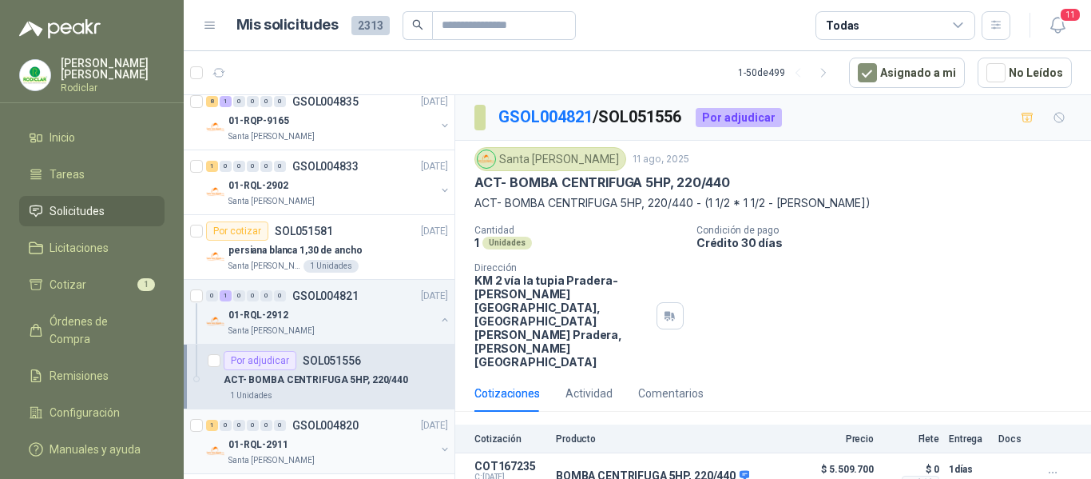
click at [371, 435] on div "01-RQL-2911" at bounding box center [331, 444] width 207 height 19
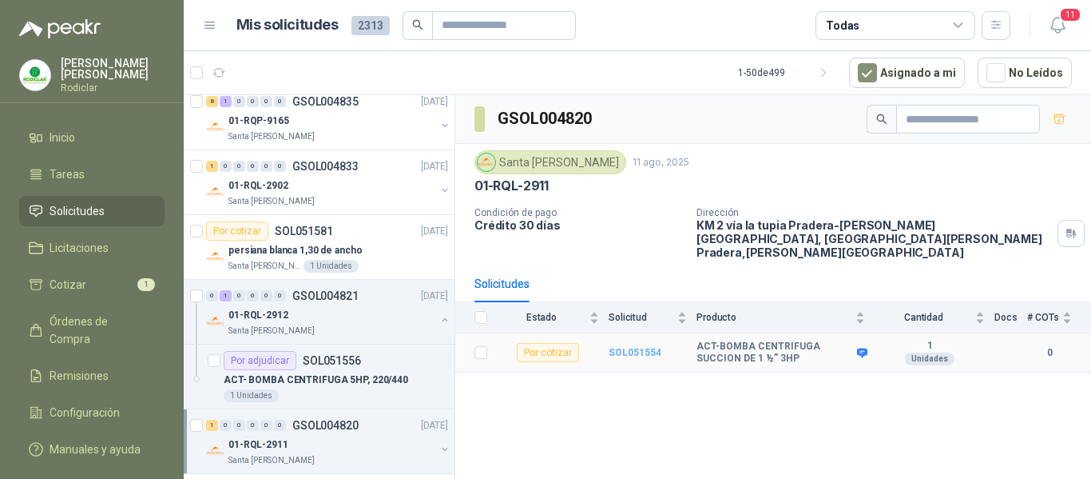
click at [634, 347] on b "SOL051554" at bounding box center [635, 352] width 53 height 11
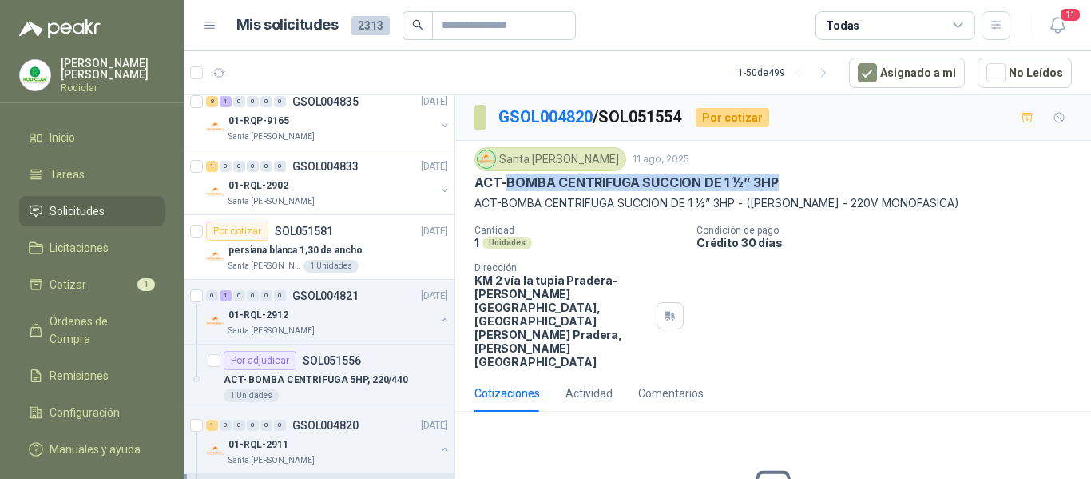
drag, startPoint x: 507, startPoint y: 181, endPoint x: 780, endPoint y: 187, distance: 272.5
click at [780, 187] on div "ACT-BOMBA CENTRIFUGA SUCCION DE 1 ½” 3HP" at bounding box center [774, 182] width 598 height 17
copy p "BOMBA CENTRIFUGA SUCCION DE 1 ½” 3HP"
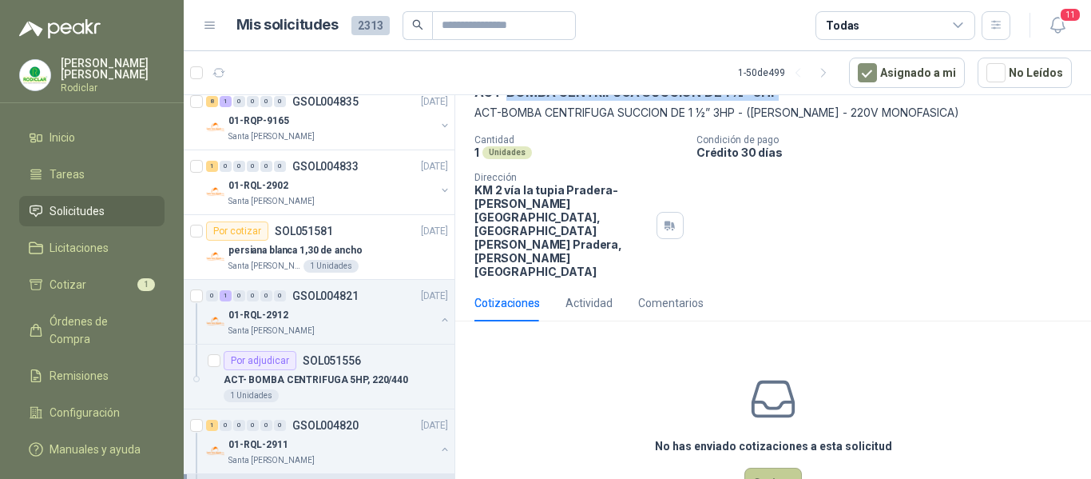
click at [757, 467] on button "Cotizar" at bounding box center [774, 482] width 58 height 30
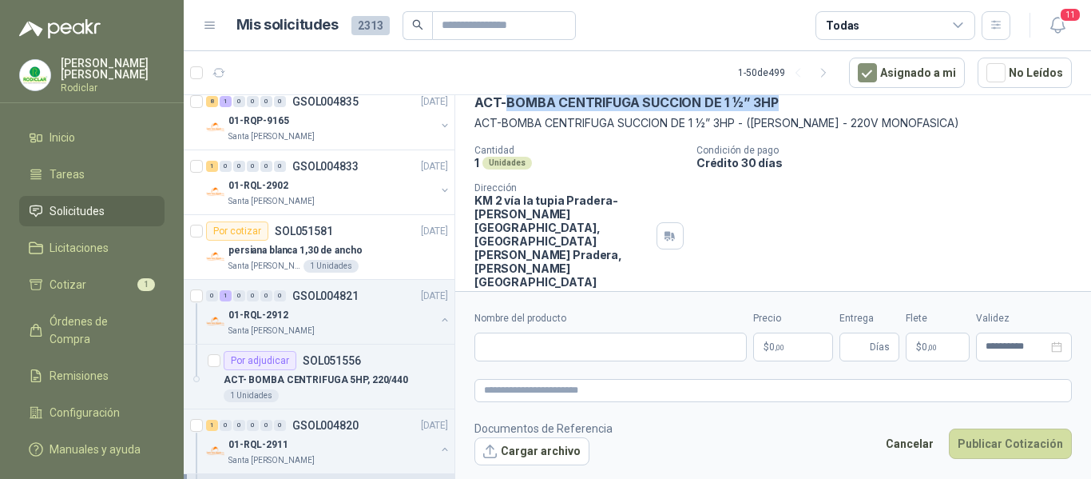
scroll to position [79, 0]
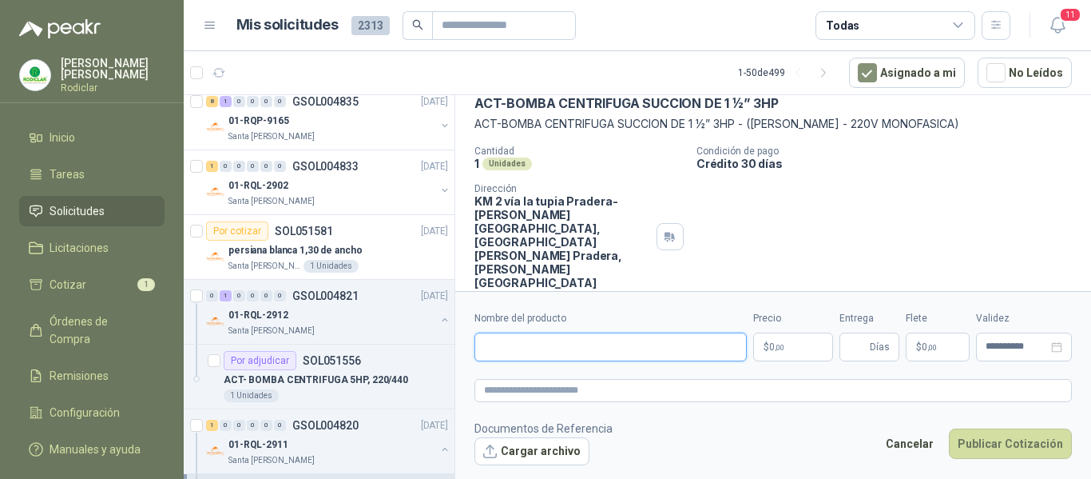
click at [522, 350] on input "Nombre del producto" at bounding box center [611, 346] width 272 height 29
paste input "**********"
type input "**********"
click at [515, 392] on textarea at bounding box center [774, 390] width 598 height 23
paste textarea "**********"
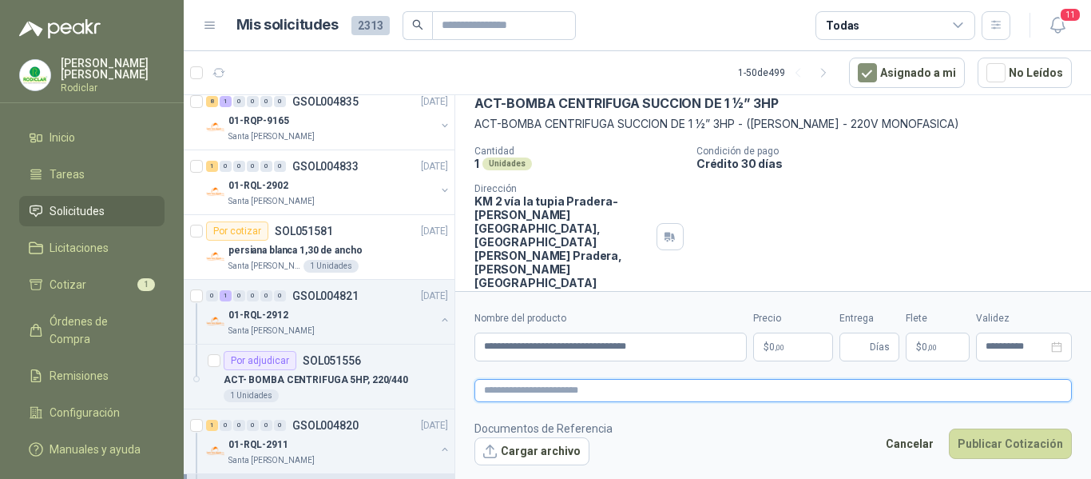
type textarea "**********"
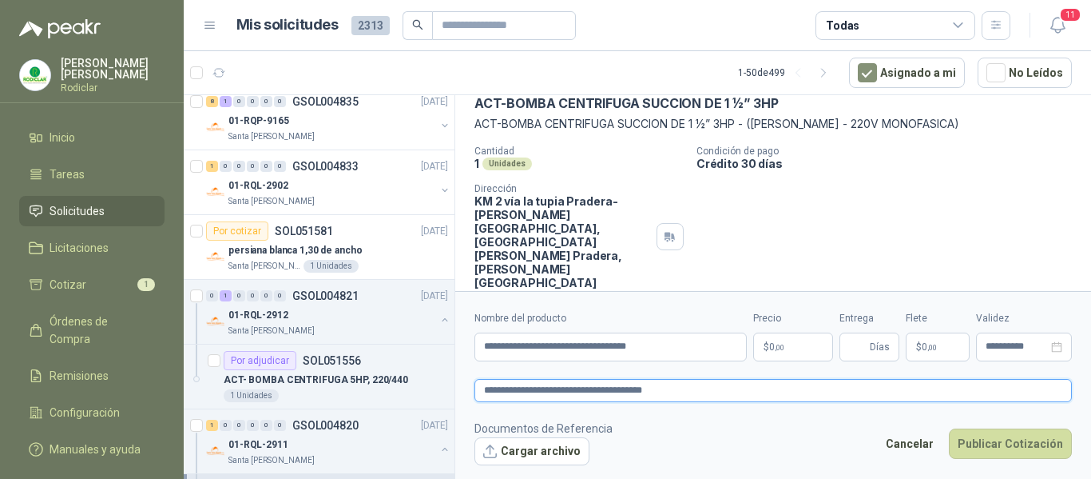
type textarea "**********"
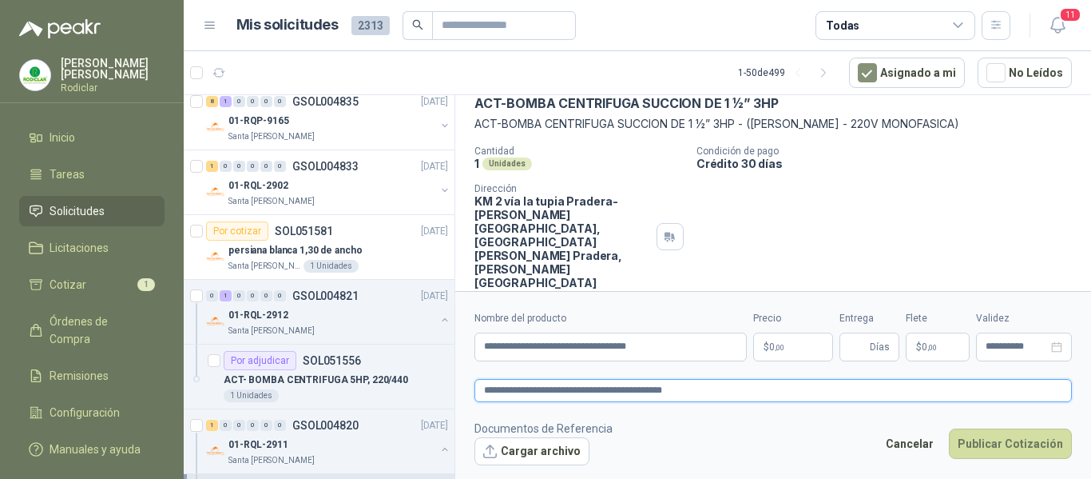
type textarea "**********"
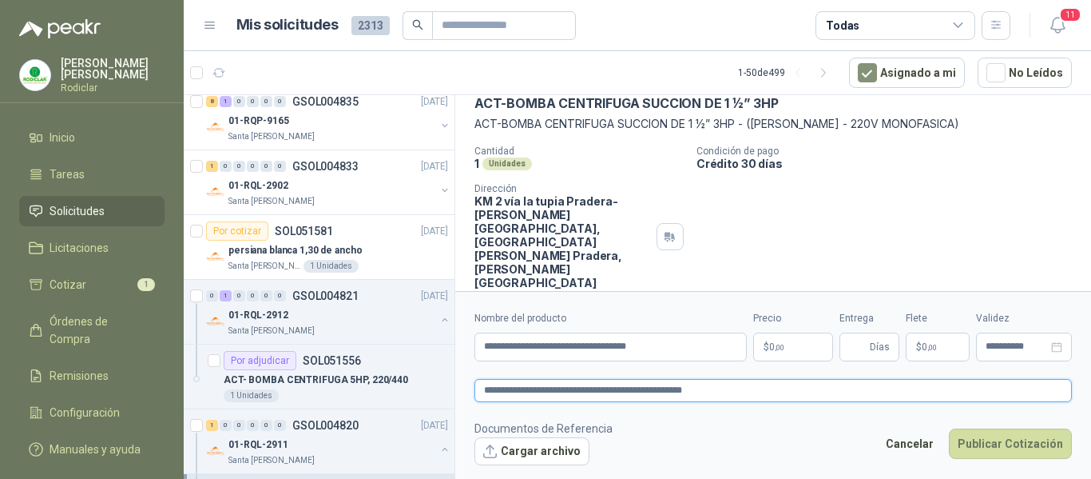
type textarea "**********"
click at [771, 347] on span "0 ,00" at bounding box center [776, 347] width 15 height 10
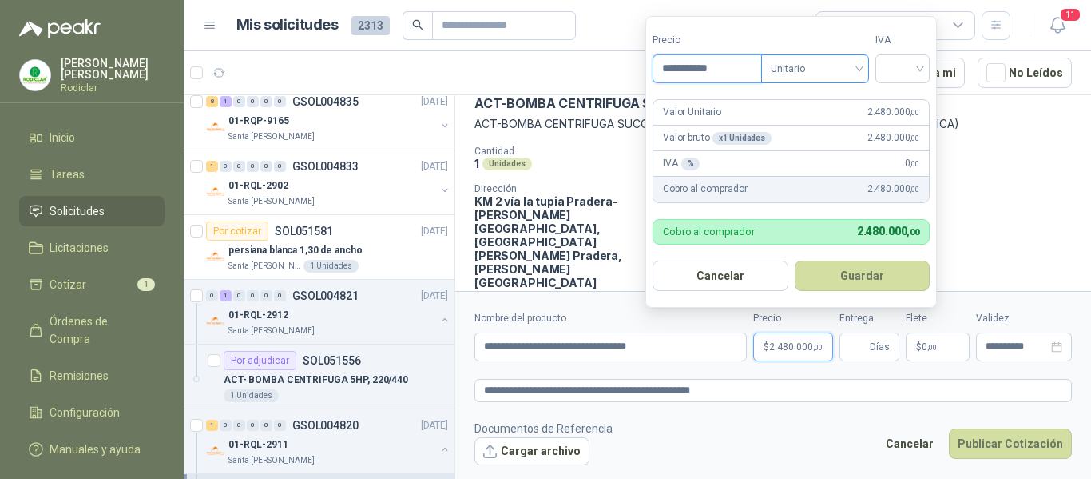
click at [846, 70] on span "Unitario" at bounding box center [815, 69] width 89 height 24
type input "**********"
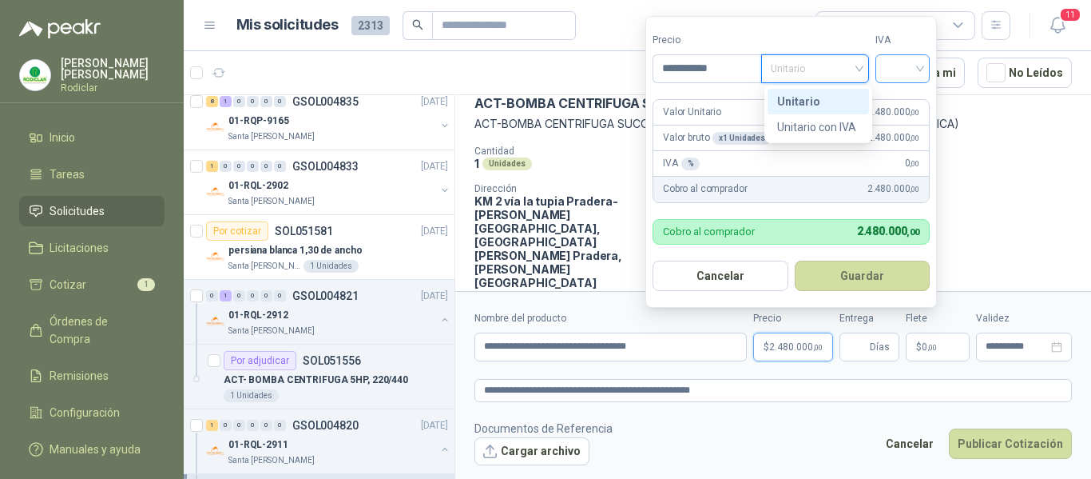
drag, startPoint x: 812, startPoint y: 99, endPoint x: 888, endPoint y: 73, distance: 79.3
click at [814, 101] on div "Unitario" at bounding box center [818, 102] width 82 height 18
click at [893, 70] on input "search" at bounding box center [902, 67] width 35 height 24
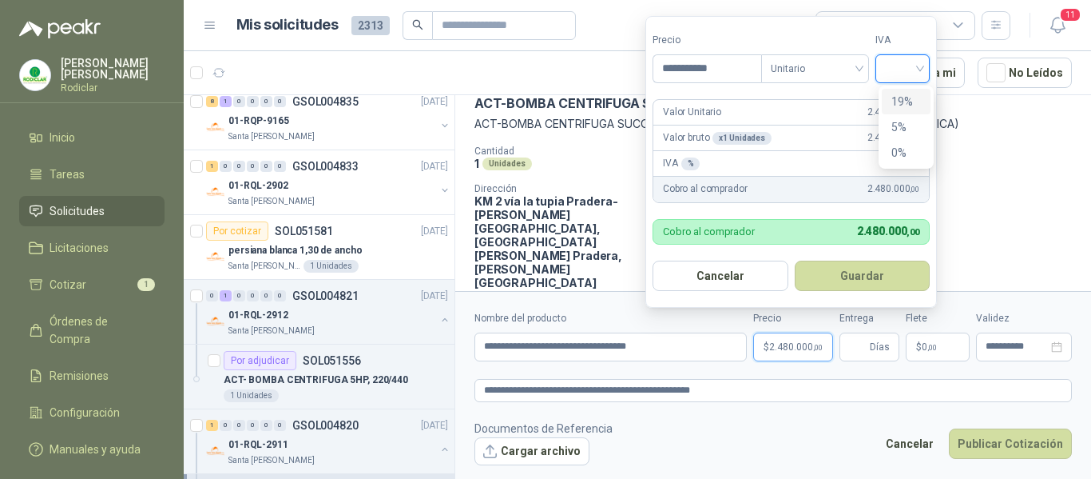
click at [896, 97] on div "19%" at bounding box center [907, 102] width 30 height 18
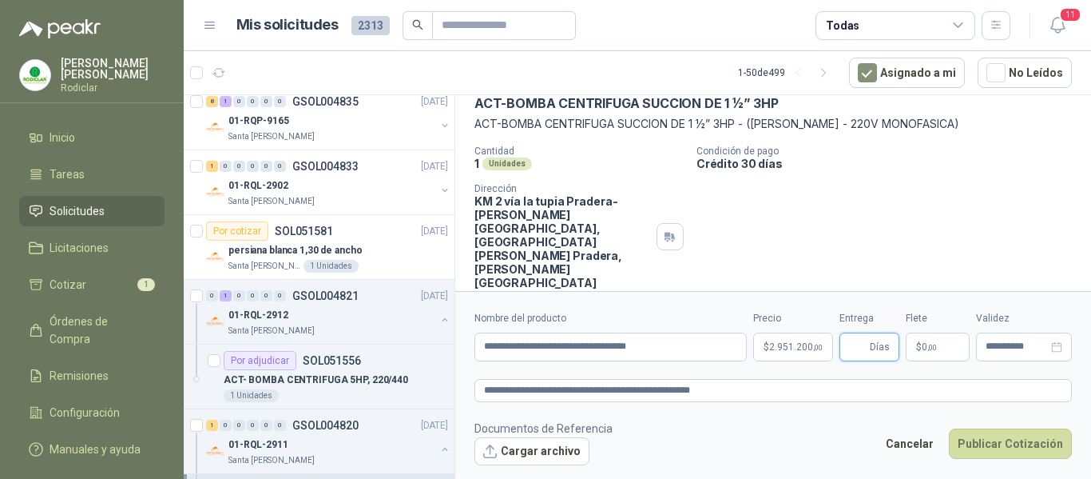
click at [866, 350] on input "Entrega" at bounding box center [858, 346] width 18 height 27
type input "*"
click at [978, 447] on button "Publicar Cotización" at bounding box center [1010, 443] width 123 height 30
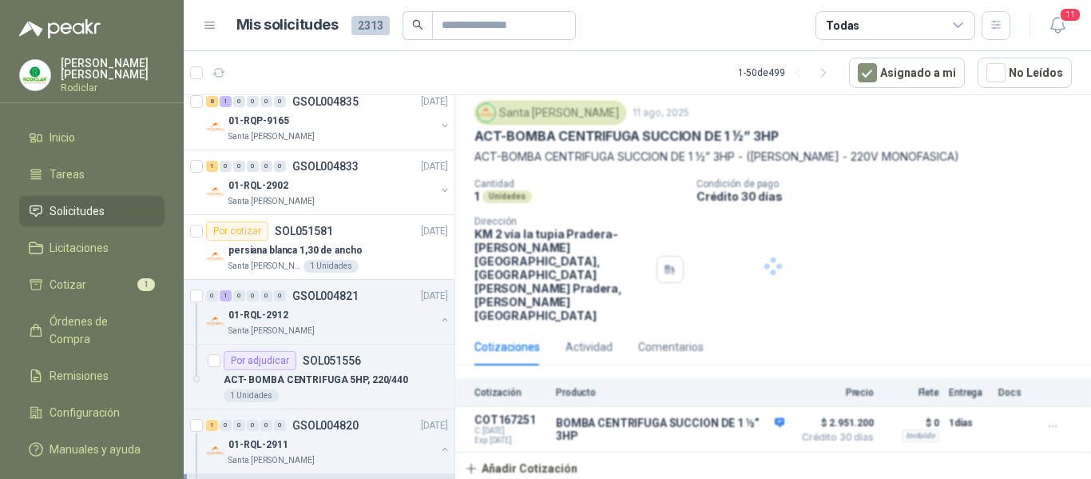
scroll to position [0, 0]
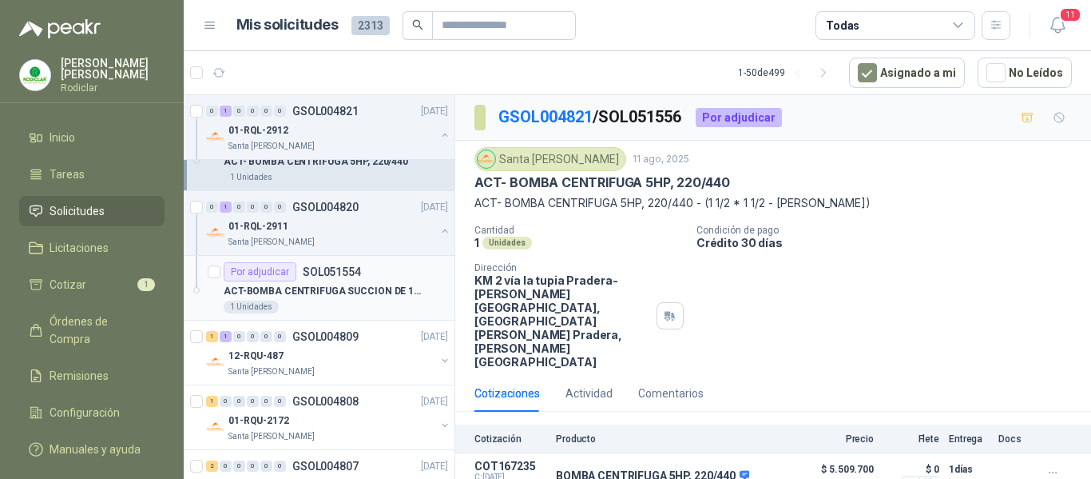
scroll to position [719, 0]
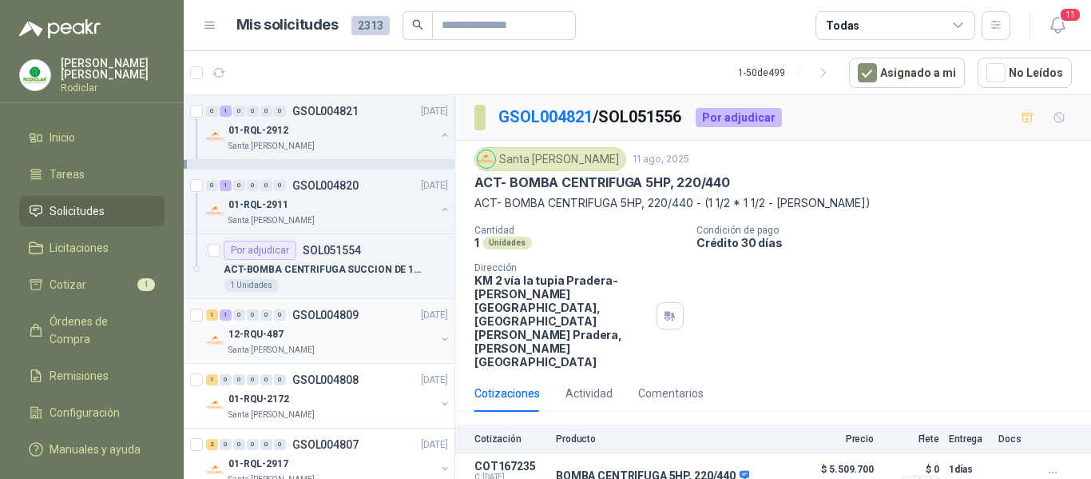
click at [367, 332] on div "12-RQU-487" at bounding box center [331, 333] width 207 height 19
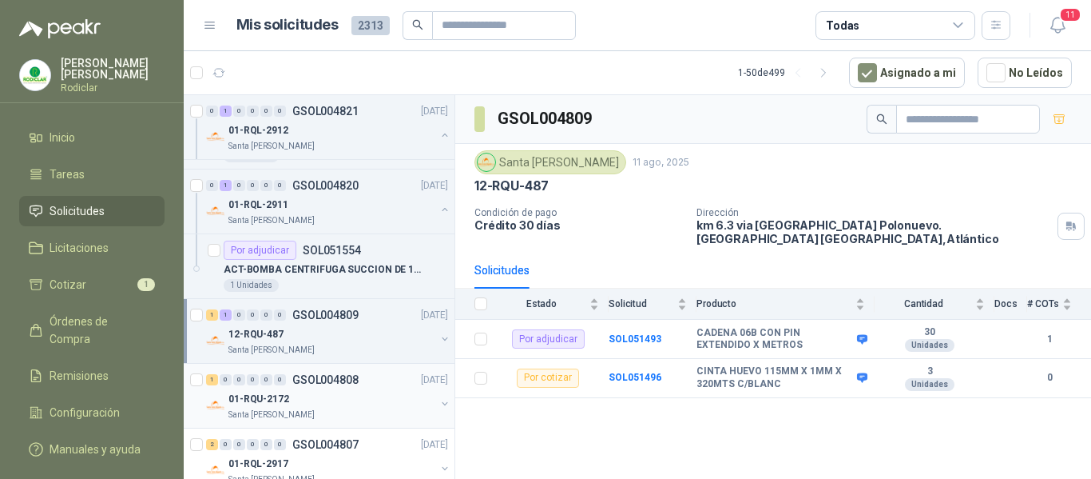
click at [359, 399] on div "01-RQU-2172" at bounding box center [331, 398] width 207 height 19
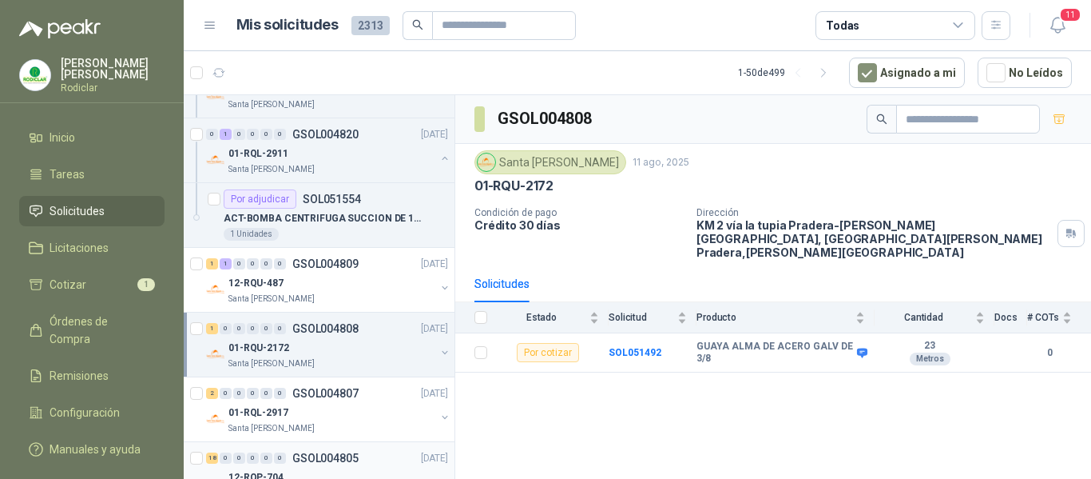
scroll to position [799, 0]
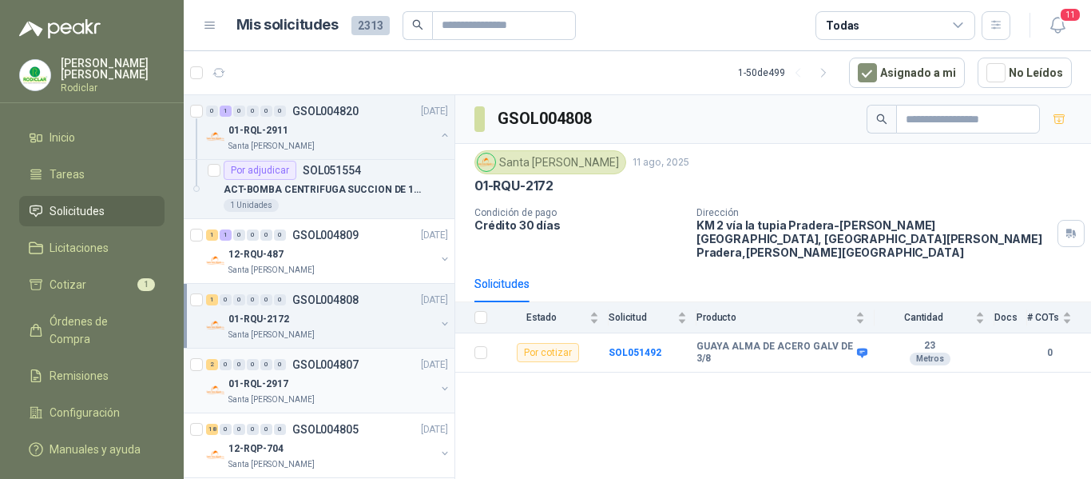
click at [360, 379] on div "01-RQL-2917" at bounding box center [331, 383] width 207 height 19
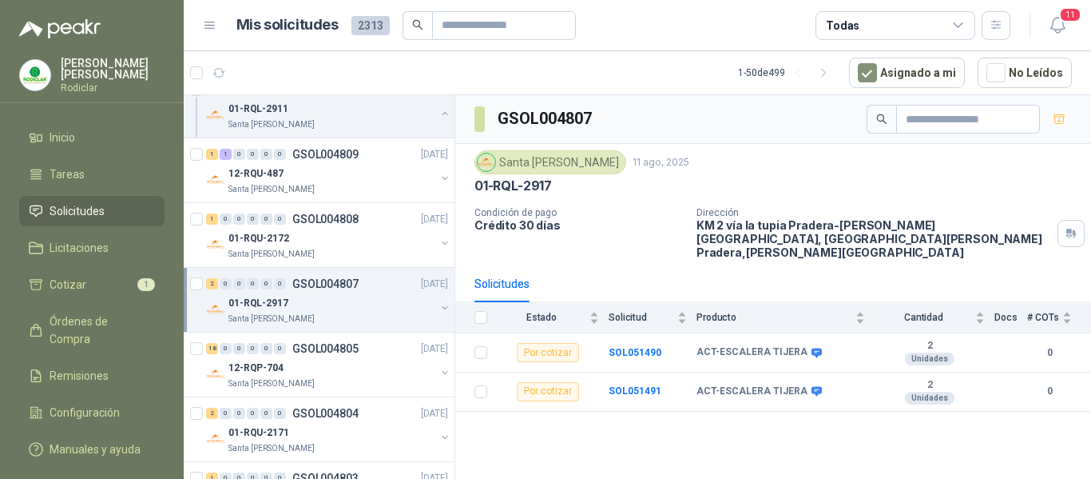
scroll to position [959, 0]
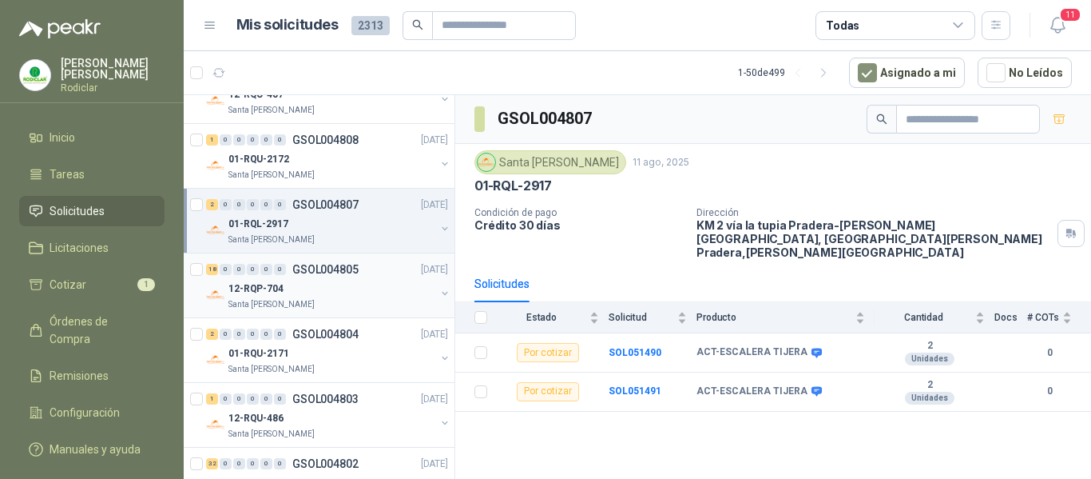
click at [376, 303] on div "Santa Anita Napoles" at bounding box center [331, 304] width 207 height 13
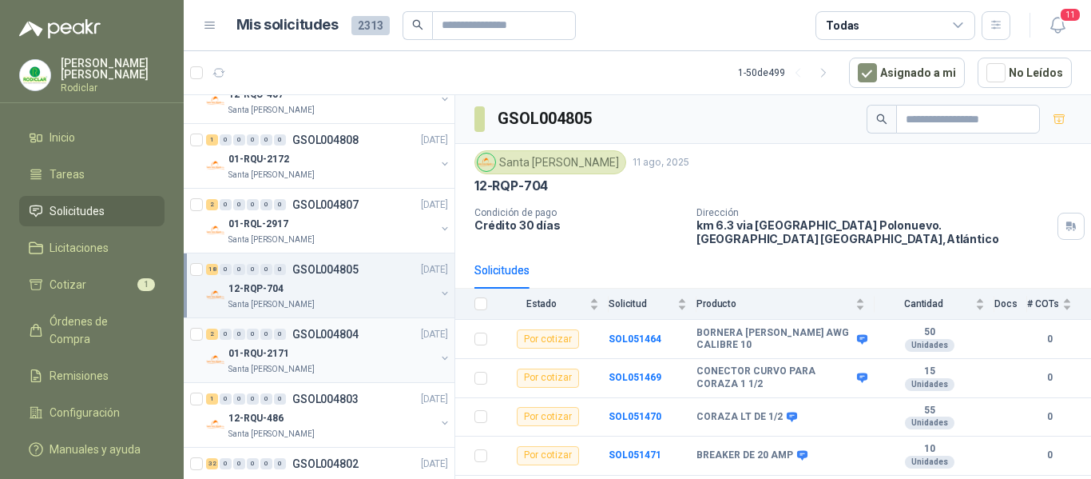
click at [364, 362] on div "01-RQU-2171 Santa Anita Napoles" at bounding box center [331, 360] width 207 height 32
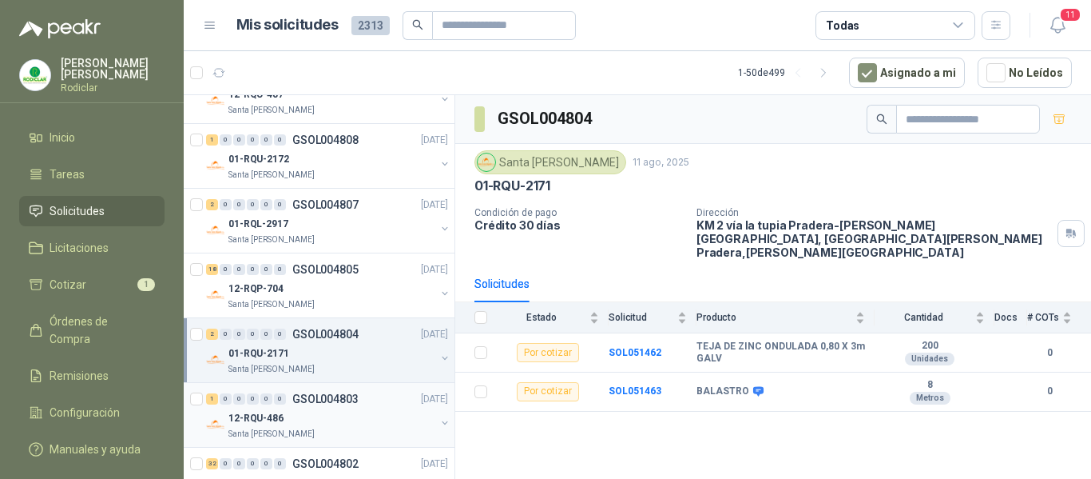
click at [359, 413] on div "12-RQU-486" at bounding box center [331, 417] width 207 height 19
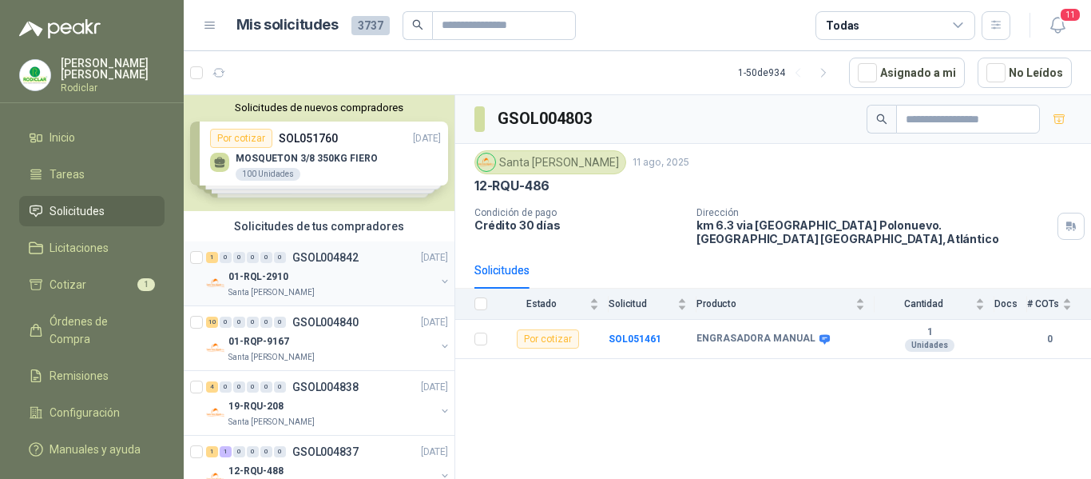
click at [356, 287] on div "Santa Anita Napoles" at bounding box center [331, 292] width 207 height 13
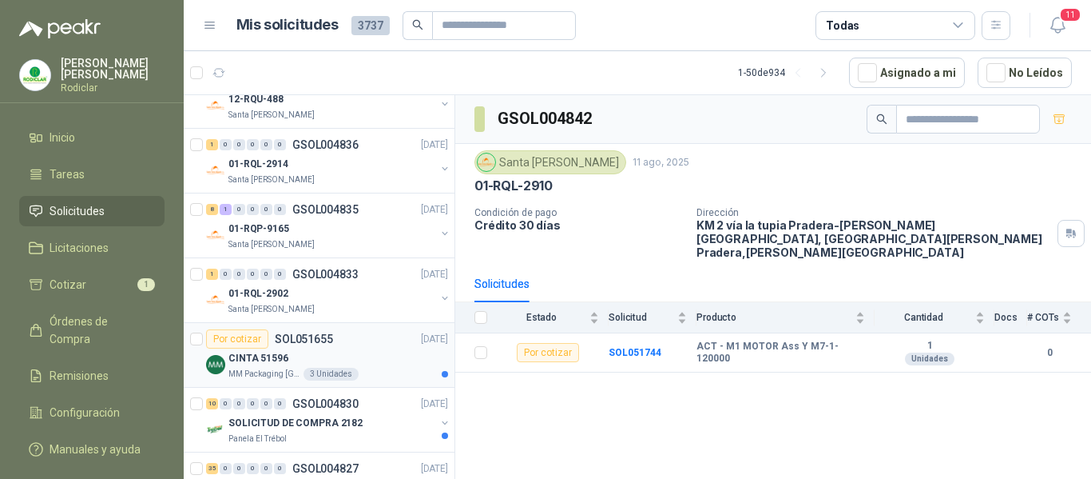
scroll to position [399, 0]
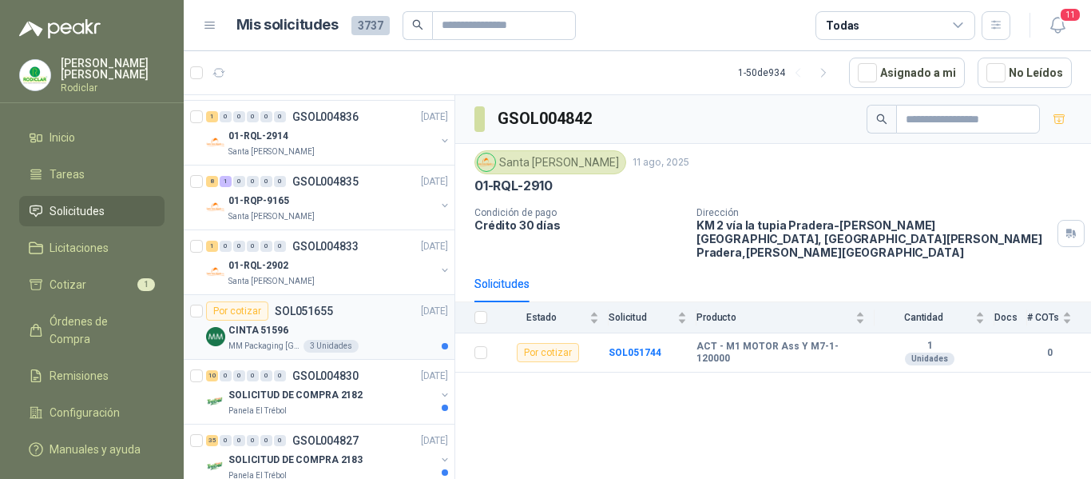
click at [383, 343] on div "MM Packaging Colombia 3 Unidades" at bounding box center [338, 346] width 220 height 13
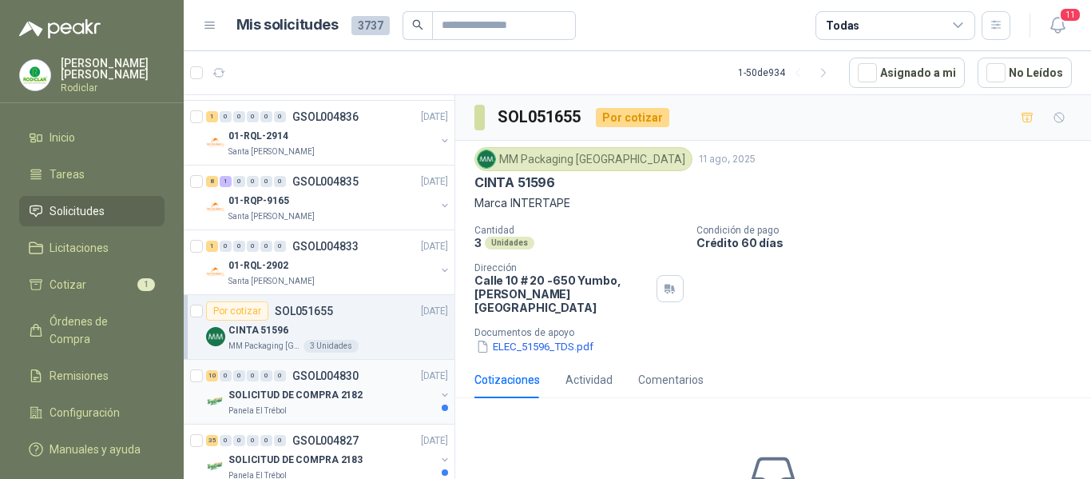
click at [379, 382] on div "10 0 0 0 0 0 GSOL004830 11/08/25" at bounding box center [328, 375] width 245 height 19
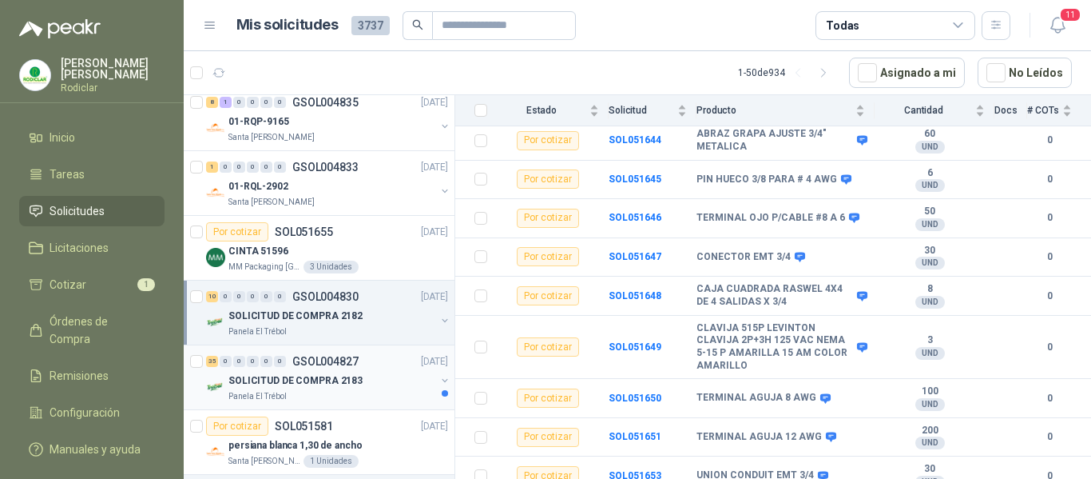
scroll to position [479, 0]
click at [379, 371] on div "SOLICITUD DE COMPRA 2183" at bounding box center [331, 379] width 207 height 19
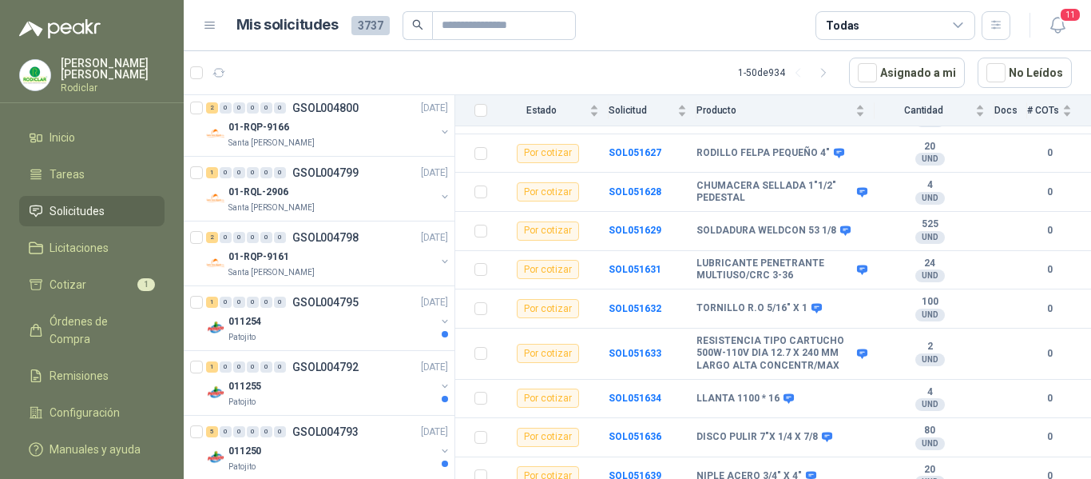
scroll to position [1678, 0]
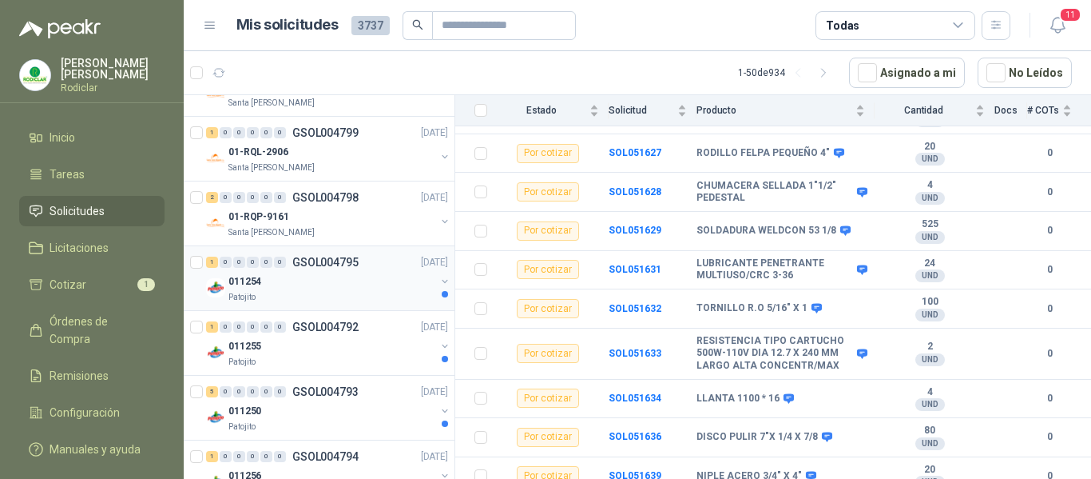
click at [358, 293] on div "Patojito" at bounding box center [331, 297] width 207 height 13
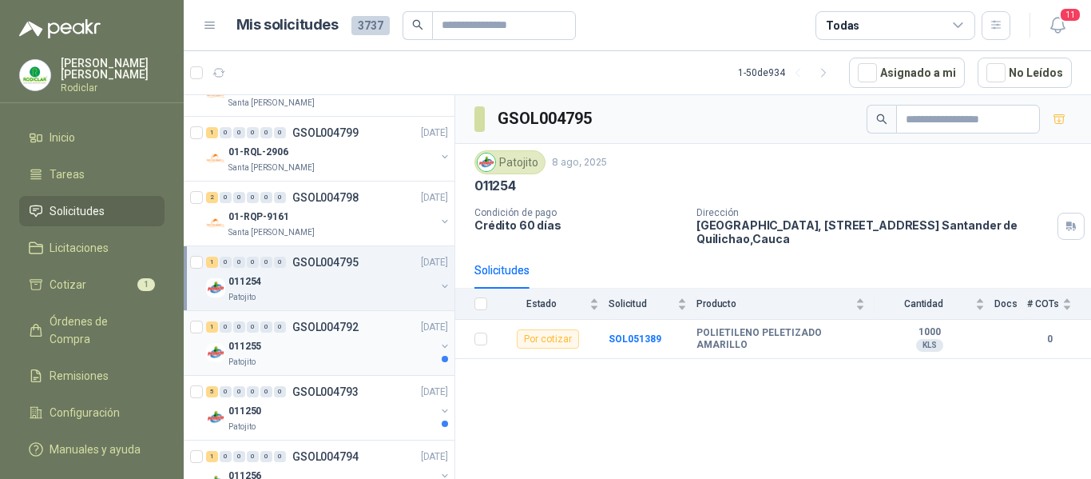
click at [353, 343] on div "011255" at bounding box center [331, 345] width 207 height 19
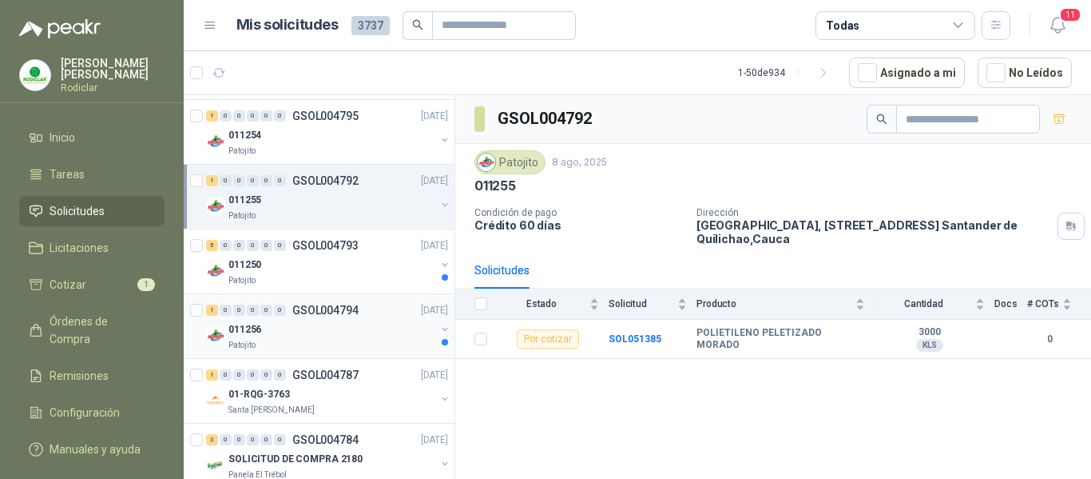
scroll to position [1837, 0]
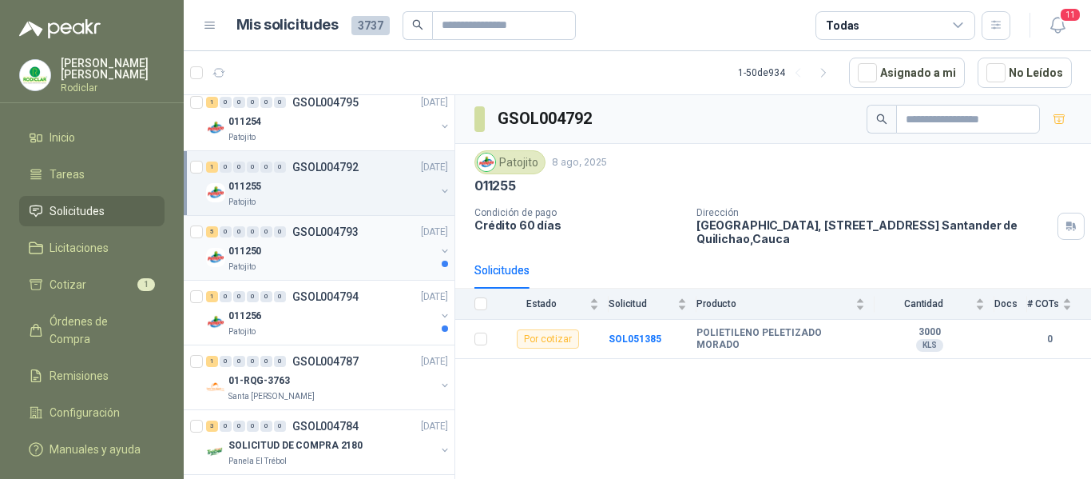
click at [330, 267] on div "Patojito" at bounding box center [331, 266] width 207 height 13
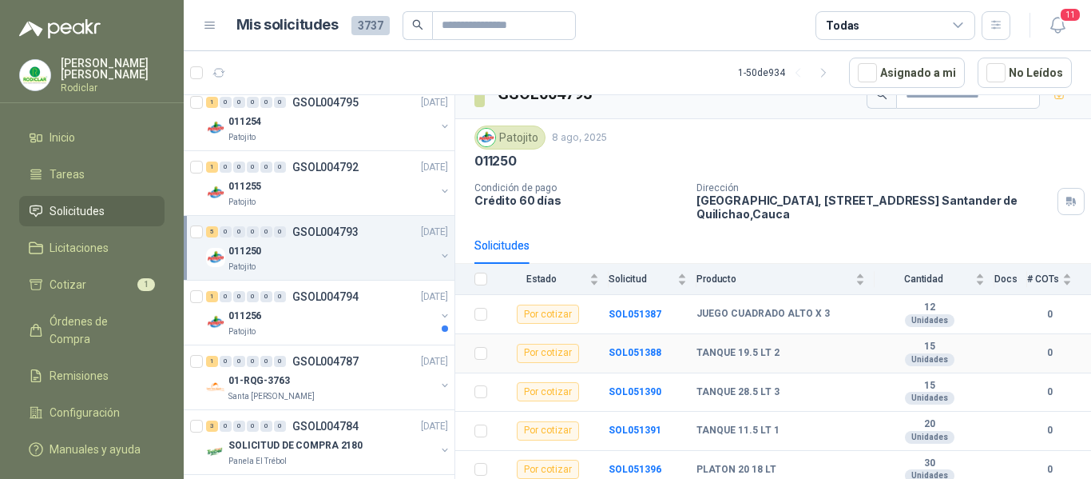
scroll to position [30, 0]
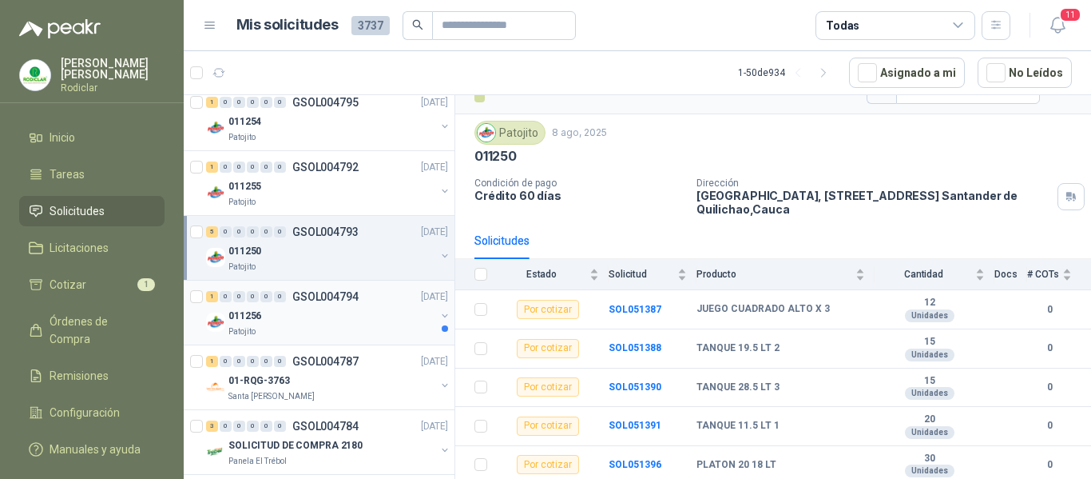
click at [379, 321] on div "011256" at bounding box center [331, 315] width 207 height 19
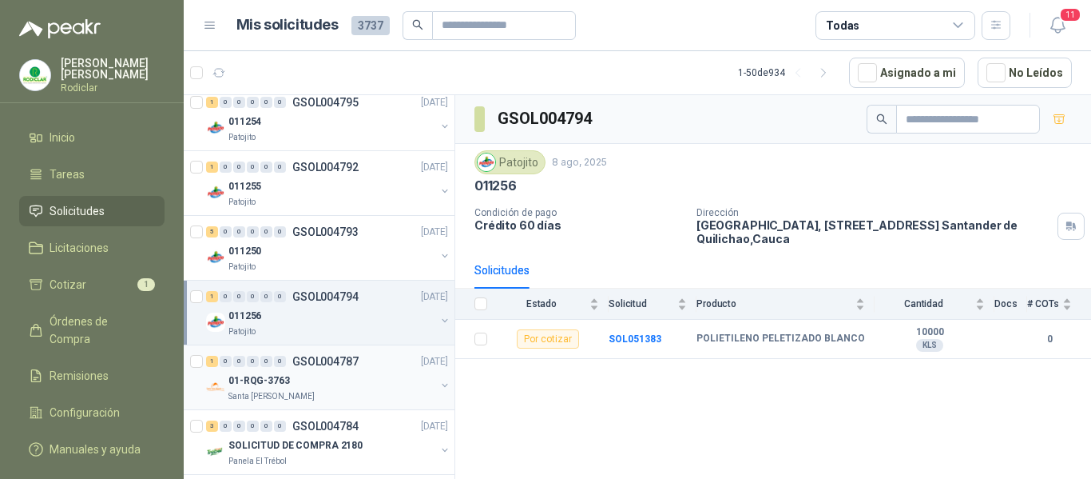
scroll to position [1917, 0]
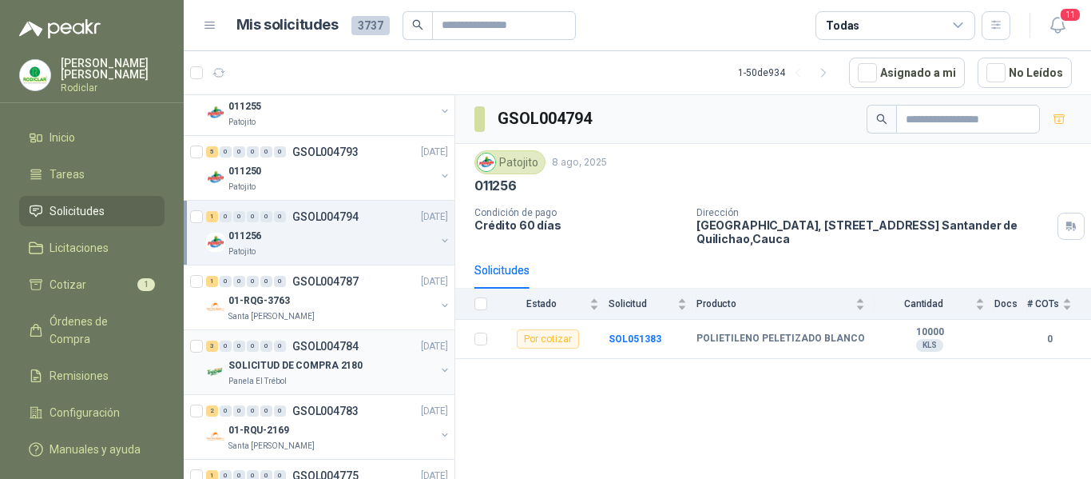
click at [383, 371] on div "SOLICITUD DE COMPRA 2180" at bounding box center [331, 365] width 207 height 19
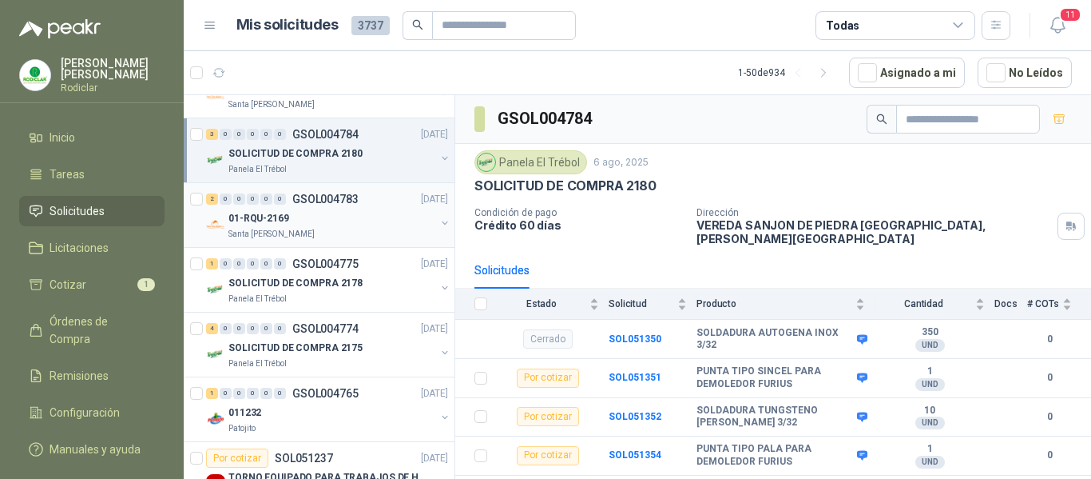
scroll to position [2157, 0]
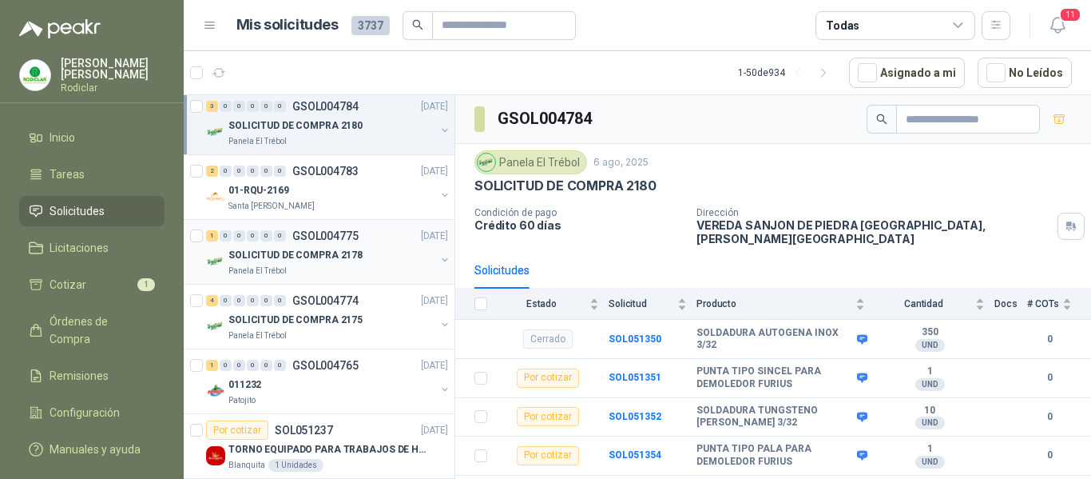
click at [368, 268] on div "Panela El Trébol" at bounding box center [331, 270] width 207 height 13
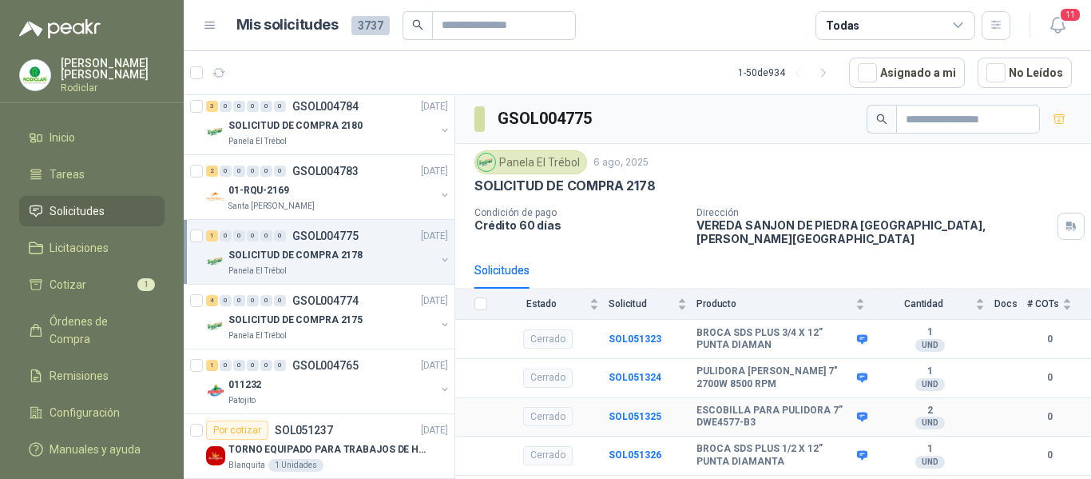
scroll to position [18, 0]
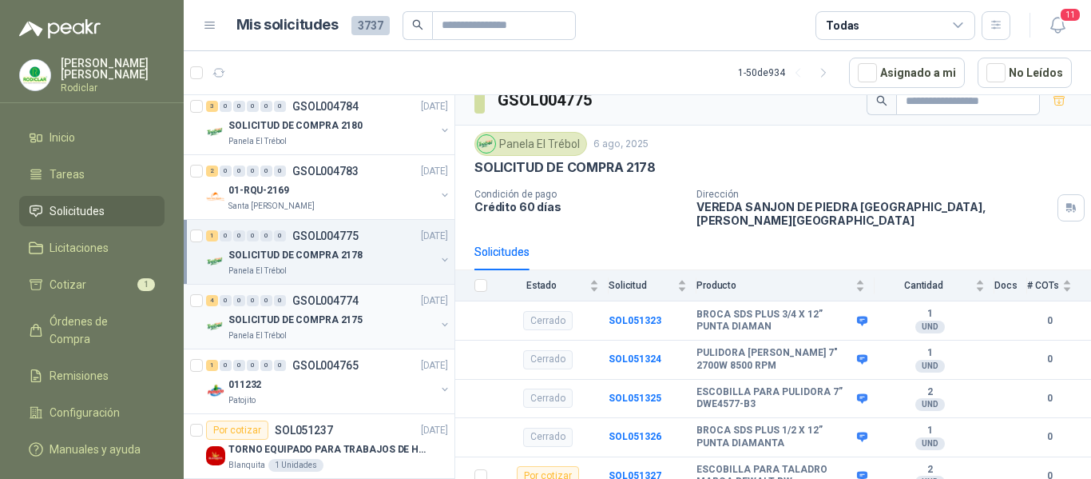
click at [370, 330] on div "Panela El Trébol" at bounding box center [331, 335] width 207 height 13
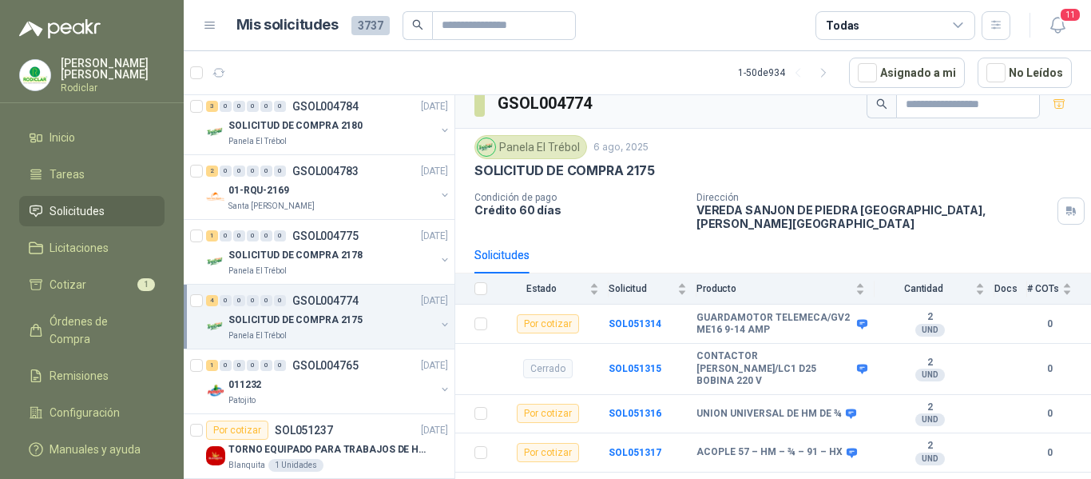
scroll to position [18, 0]
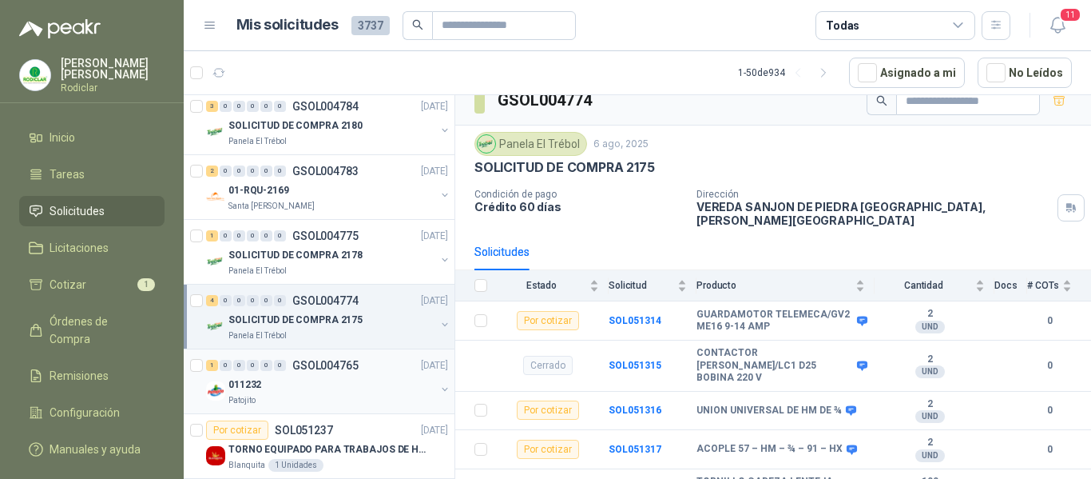
click at [377, 381] on div "011232" at bounding box center [331, 384] width 207 height 19
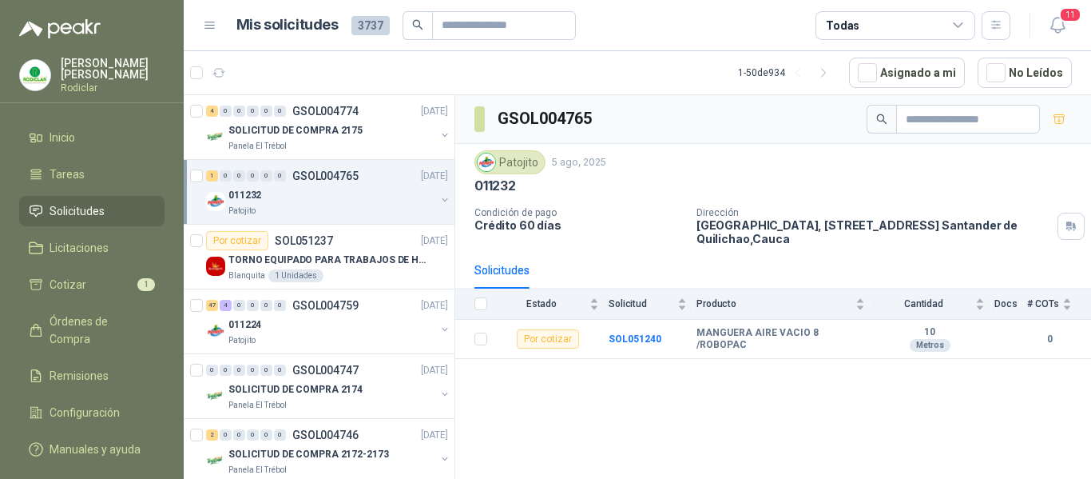
scroll to position [2397, 0]
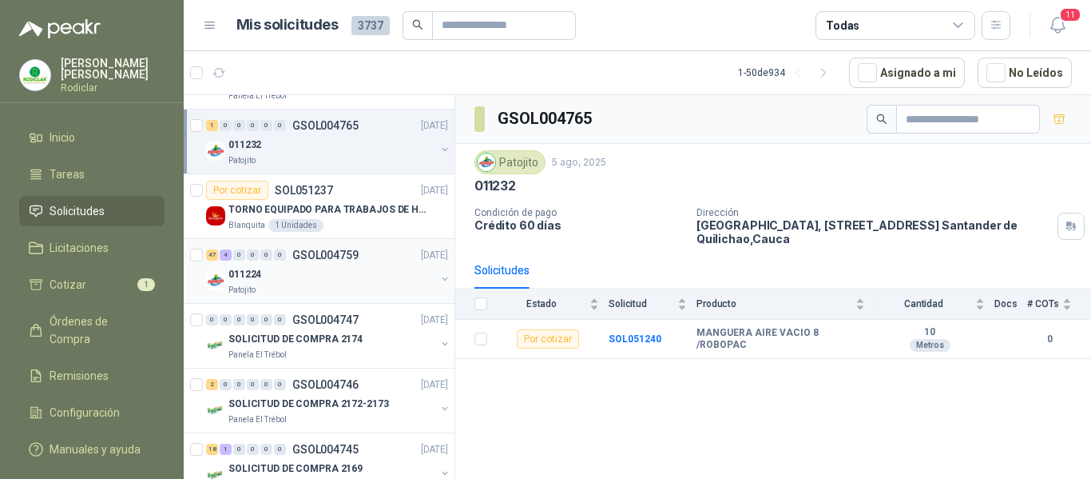
click at [352, 286] on div "Patojito" at bounding box center [331, 290] width 207 height 13
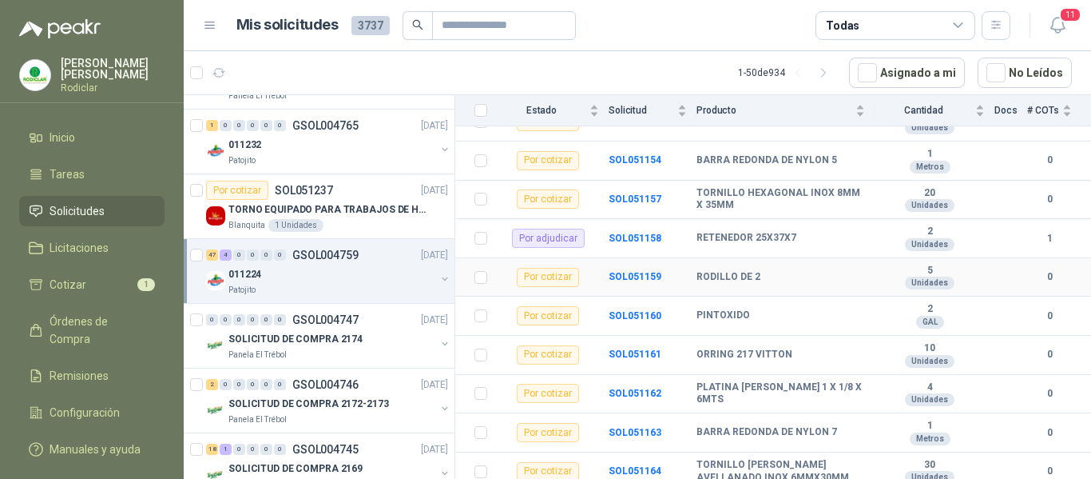
scroll to position [320, 0]
